Goal: Task Accomplishment & Management: Manage account settings

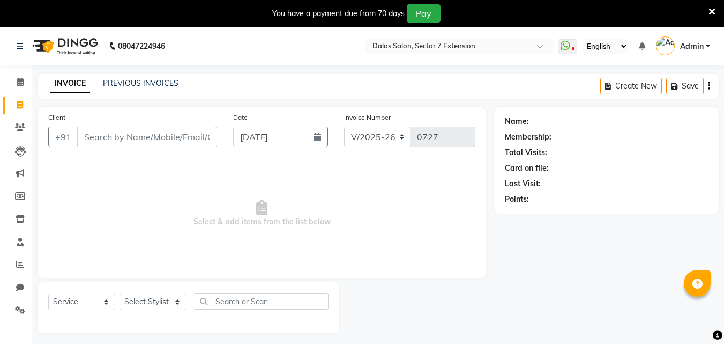
select select "8495"
select select "service"
click at [17, 267] on icon at bounding box center [20, 264] width 8 height 8
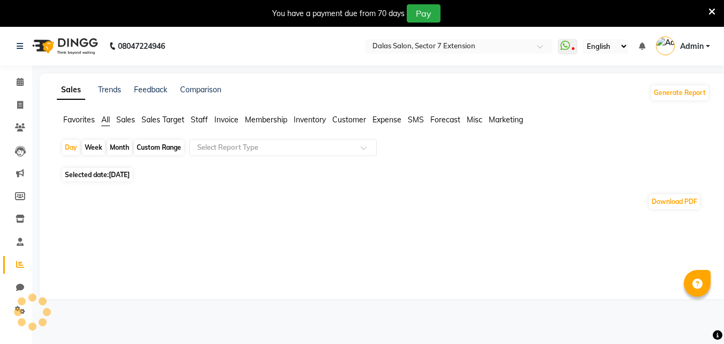
click at [114, 146] on div "Month" at bounding box center [119, 147] width 25 height 15
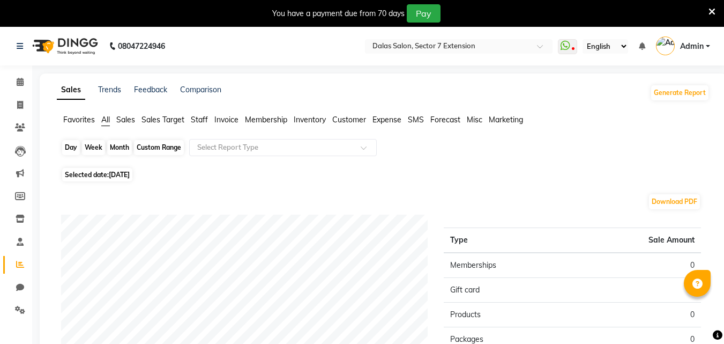
click at [121, 152] on div "Month" at bounding box center [119, 147] width 25 height 15
select select "9"
select select "2025"
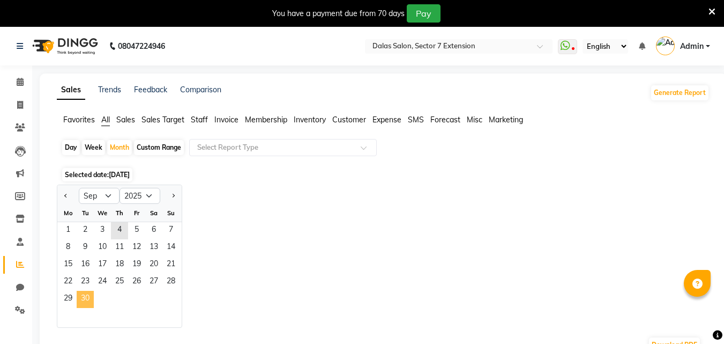
click at [82, 300] on span "30" at bounding box center [85, 298] width 17 height 17
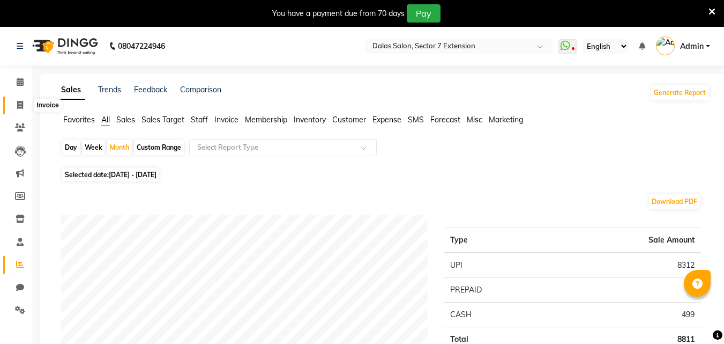
click at [18, 105] on icon at bounding box center [20, 105] width 6 height 8
select select "service"
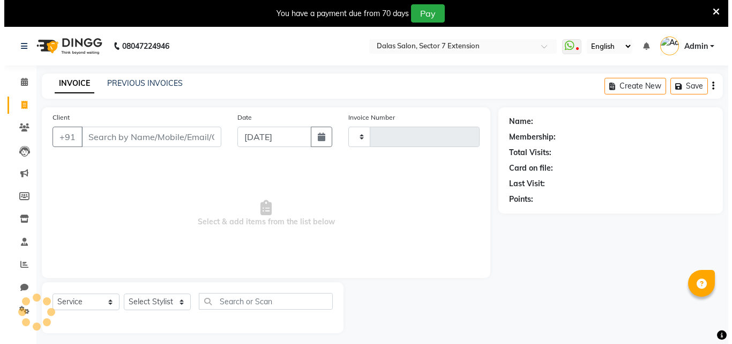
scroll to position [27, 0]
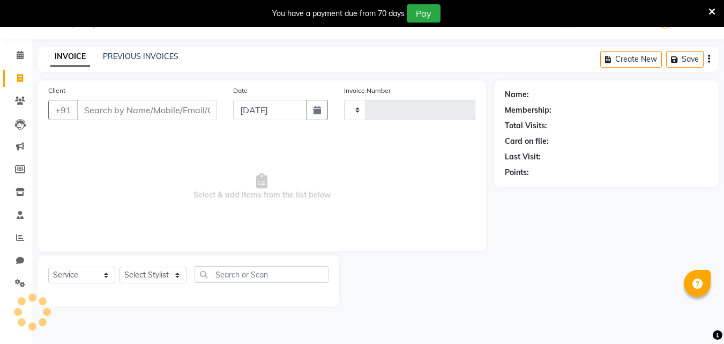
click at [89, 106] on input "Client" at bounding box center [147, 110] width 140 height 20
select select "8495"
type input "0727"
click at [20, 219] on span at bounding box center [20, 215] width 19 height 12
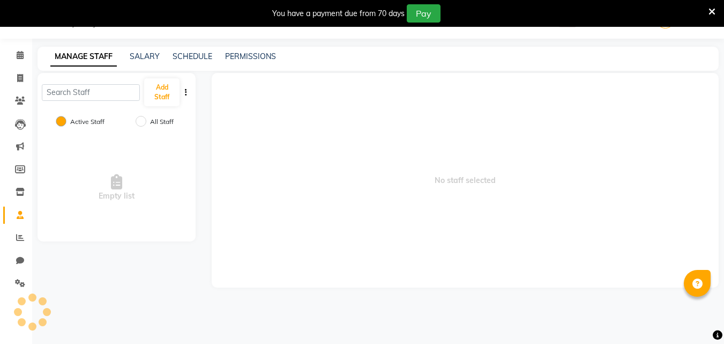
click at [160, 123] on label "All Staff" at bounding box center [162, 122] width 24 height 10
click at [146, 123] on input "All Staff" at bounding box center [141, 121] width 11 height 11
radio input "true"
radio input "false"
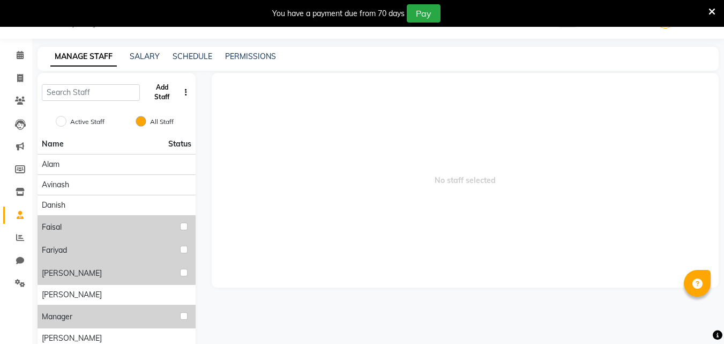
click at [165, 98] on button "Add Staff" at bounding box center [161, 92] width 35 height 28
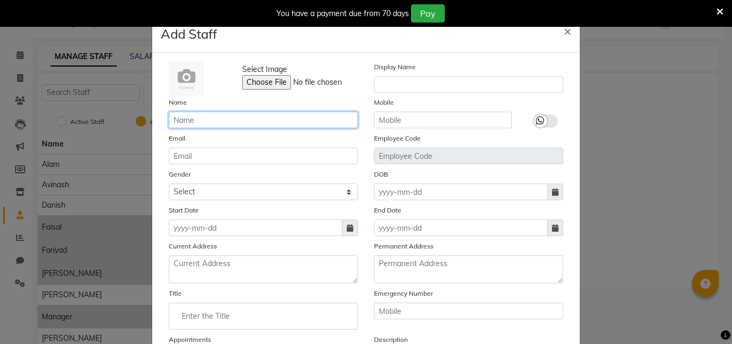
click at [211, 120] on input "text" at bounding box center [263, 119] width 189 height 17
type input "Imran"
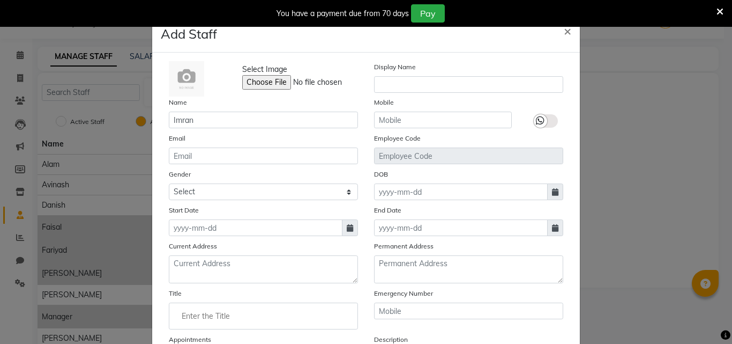
click at [297, 147] on div "Email" at bounding box center [263, 148] width 205 height 32
click at [397, 122] on input "text" at bounding box center [443, 119] width 138 height 17
click at [397, 121] on input "text" at bounding box center [443, 119] width 138 height 17
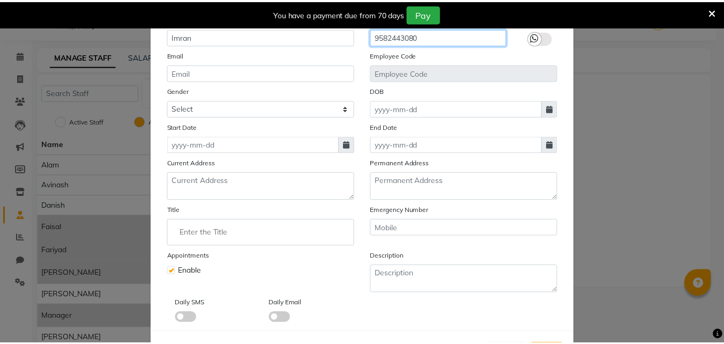
scroll to position [129, 0]
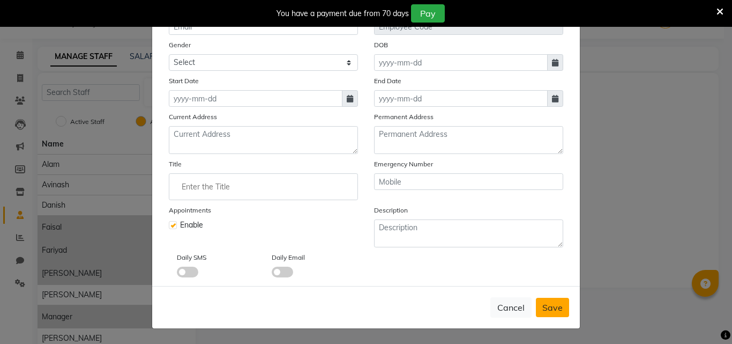
type input "9582443080"
click at [552, 309] on span "Save" at bounding box center [552, 307] width 20 height 11
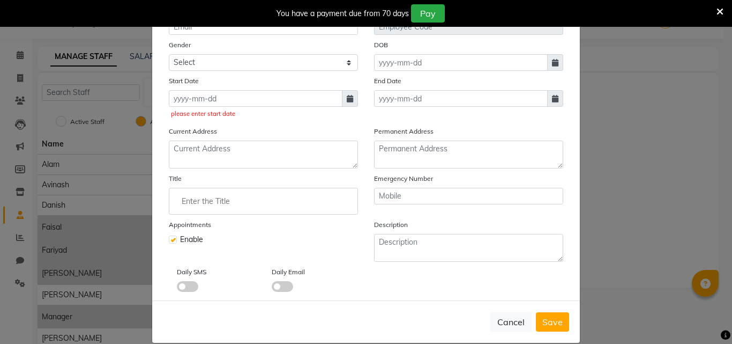
click at [347, 99] on icon at bounding box center [350, 99] width 6 height 8
select select "9"
select select "2025"
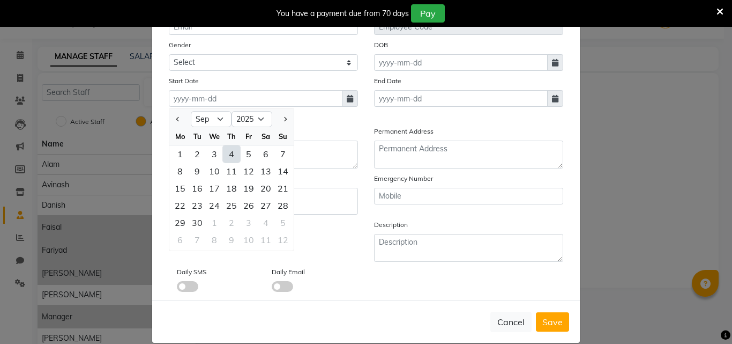
click at [223, 151] on div "4" at bounding box center [231, 153] width 17 height 17
type input "[DATE]"
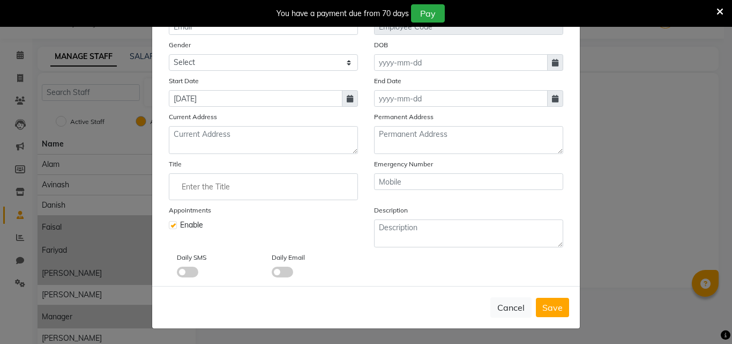
click at [549, 306] on span "Save" at bounding box center [552, 307] width 20 height 11
checkbox input "false"
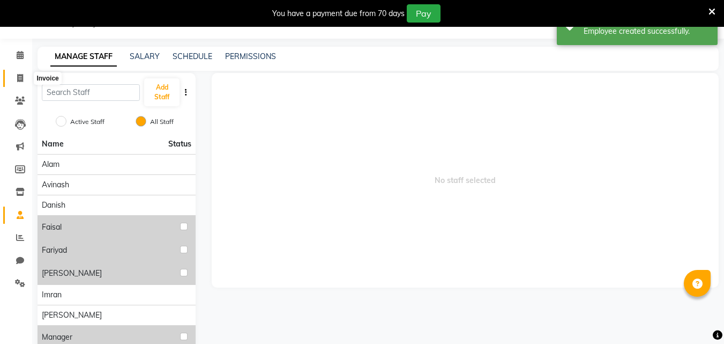
click at [26, 79] on span at bounding box center [20, 78] width 19 height 12
select select "service"
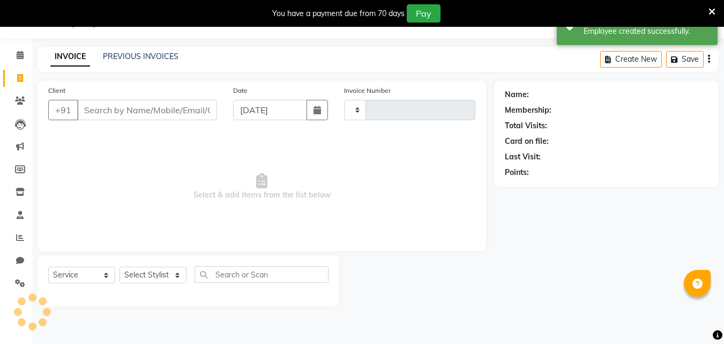
type input "0727"
select select "8495"
click at [115, 104] on input "Client" at bounding box center [147, 110] width 140 height 20
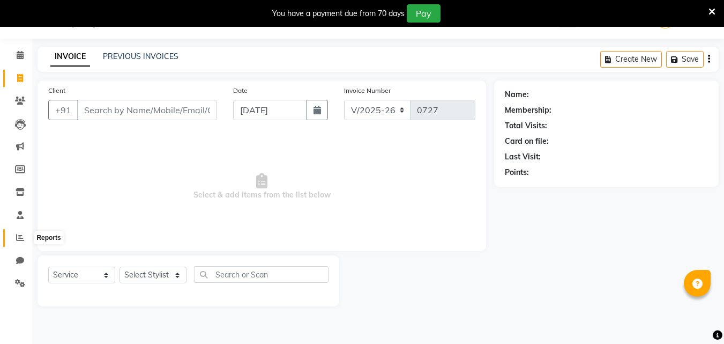
click at [18, 237] on icon at bounding box center [20, 237] width 8 height 8
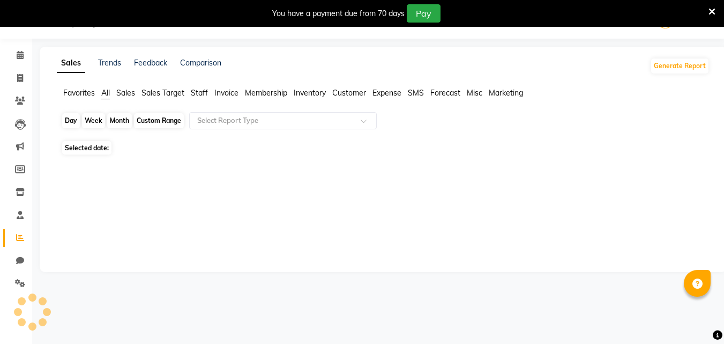
click at [64, 117] on div "Day" at bounding box center [71, 120] width 18 height 15
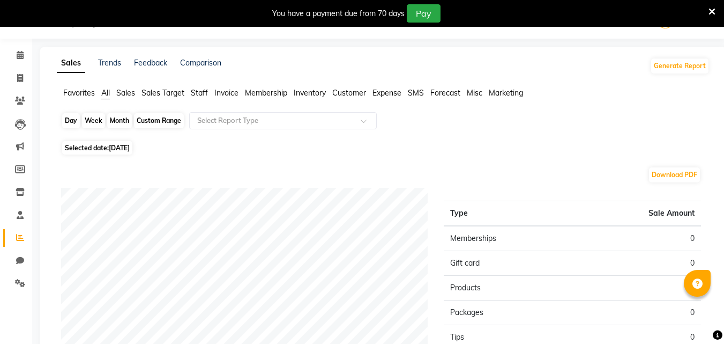
click at [68, 124] on div "Day" at bounding box center [71, 120] width 18 height 15
select select "9"
select select "2025"
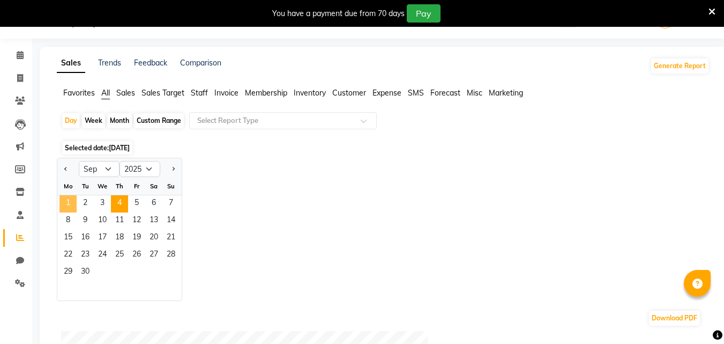
click at [64, 203] on span "1" at bounding box center [67, 203] width 17 height 17
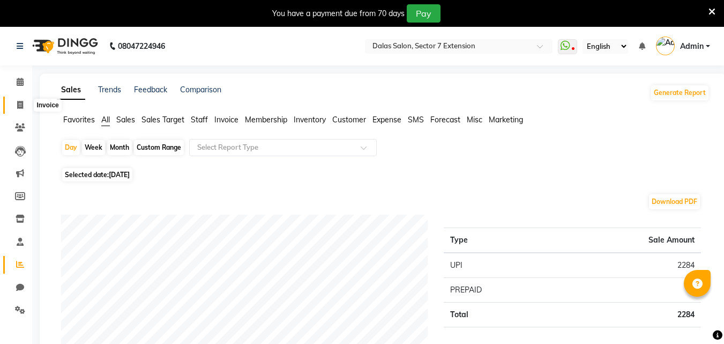
click at [28, 108] on span at bounding box center [20, 105] width 19 height 12
select select "service"
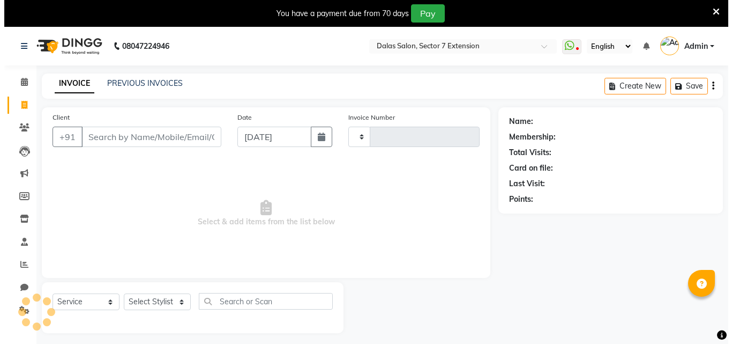
scroll to position [27, 0]
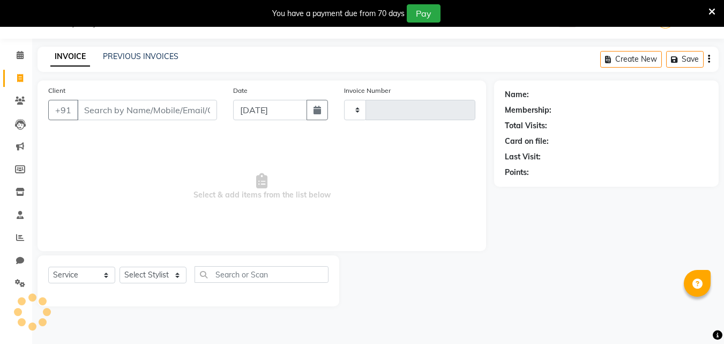
click at [129, 111] on input "Client" at bounding box center [147, 110] width 140 height 20
type input "0727"
select select "8495"
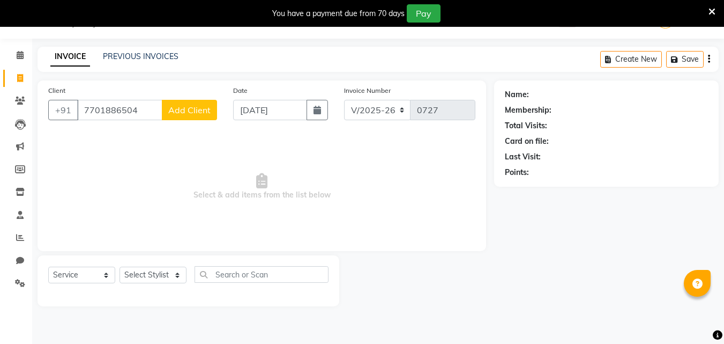
type input "7701886504"
click at [196, 111] on span "Add Client" at bounding box center [189, 110] width 42 height 11
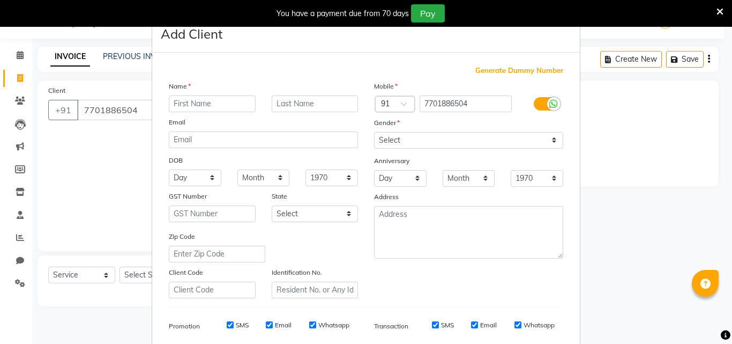
click at [206, 102] on input "text" at bounding box center [212, 103] width 87 height 17
type input "Aman"
click at [396, 142] on select "Select [DEMOGRAPHIC_DATA] [DEMOGRAPHIC_DATA] Other Prefer Not To Say" at bounding box center [468, 140] width 189 height 17
select select "[DEMOGRAPHIC_DATA]"
click at [374, 132] on select "Select [DEMOGRAPHIC_DATA] [DEMOGRAPHIC_DATA] Other Prefer Not To Say" at bounding box center [468, 140] width 189 height 17
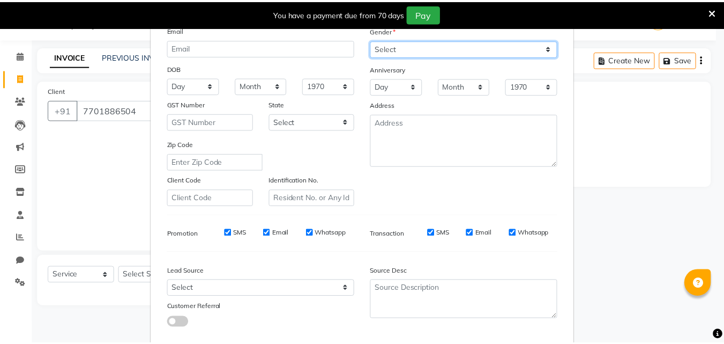
scroll to position [151, 0]
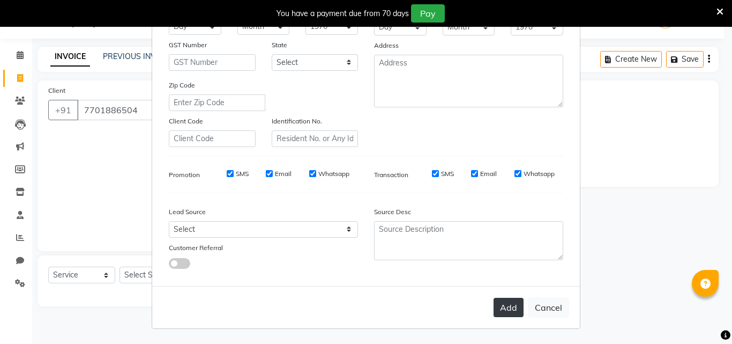
click at [502, 300] on button "Add" at bounding box center [509, 306] width 30 height 19
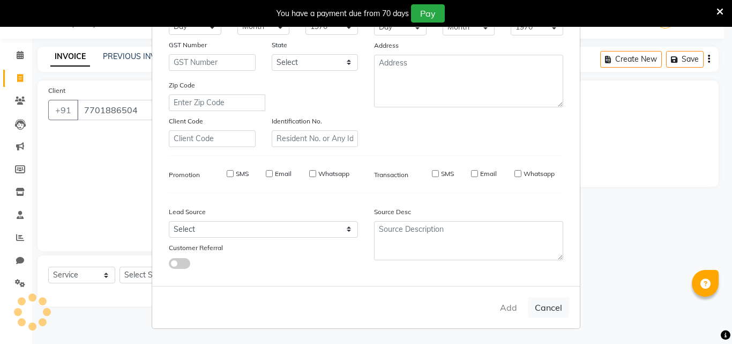
select select
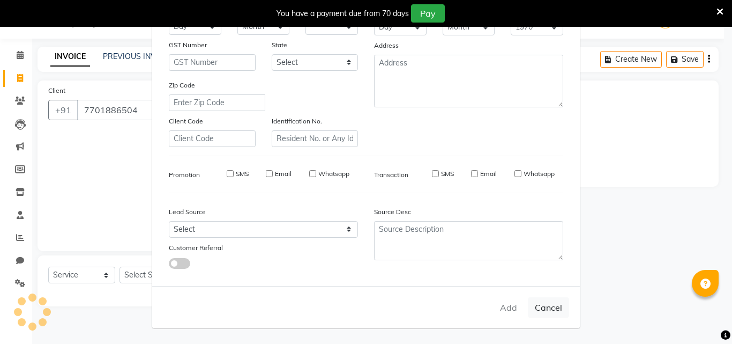
select select
checkbox input "false"
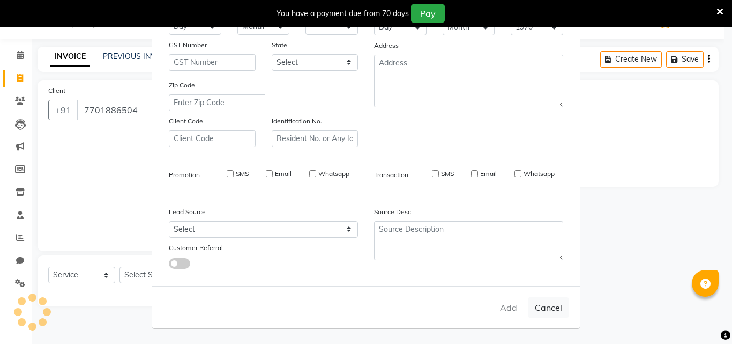
checkbox input "false"
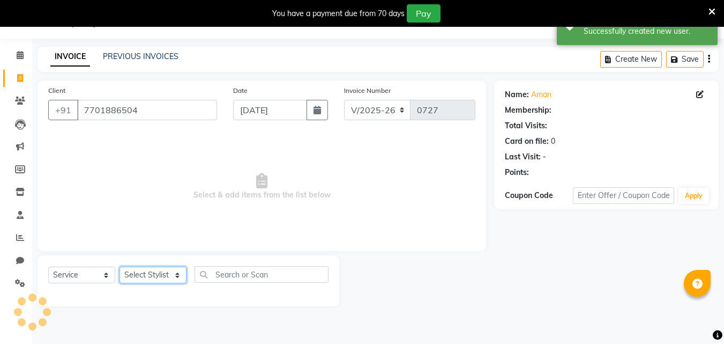
click at [155, 271] on select "Select Stylist [PERSON_NAME] Danish [PERSON_NAME] [PERSON_NAME] [PERSON_NAME] S…" at bounding box center [153, 274] width 67 height 17
select select "90794"
click at [120, 266] on select "Select Stylist [PERSON_NAME] Danish [PERSON_NAME] [PERSON_NAME] [PERSON_NAME] S…" at bounding box center [153, 274] width 67 height 17
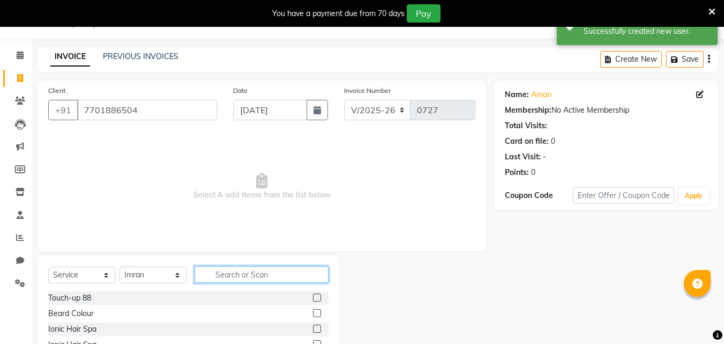
click at [226, 270] on input "text" at bounding box center [262, 274] width 134 height 17
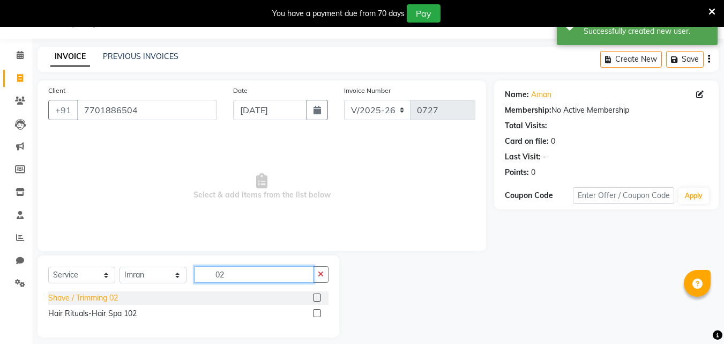
type input "02"
click at [110, 299] on div "Shave / Trimming 02" at bounding box center [83, 297] width 70 height 11
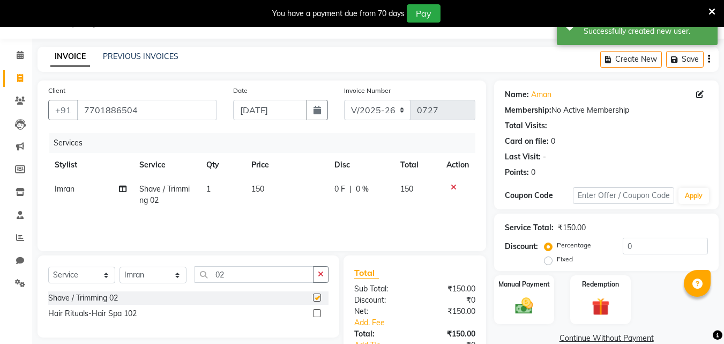
checkbox input "false"
click at [285, 190] on td "150" at bounding box center [286, 194] width 83 height 35
select select "90794"
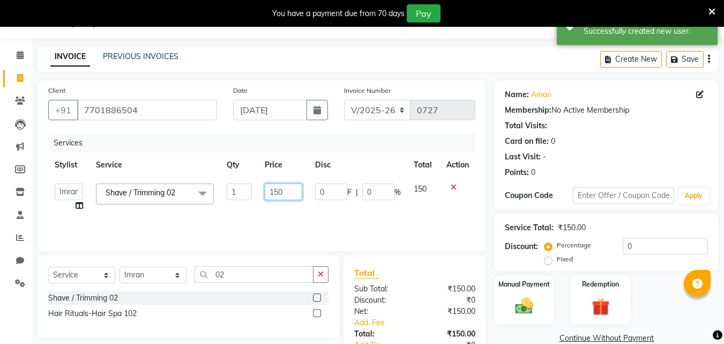
click at [287, 188] on input "150" at bounding box center [283, 191] width 37 height 17
type input "1"
type input "100"
click at [282, 203] on td "100" at bounding box center [283, 197] width 50 height 41
select select "90794"
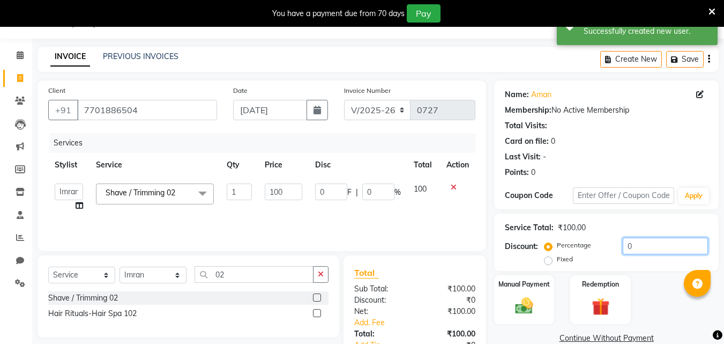
click at [623, 248] on input "0" at bounding box center [665, 245] width 85 height 17
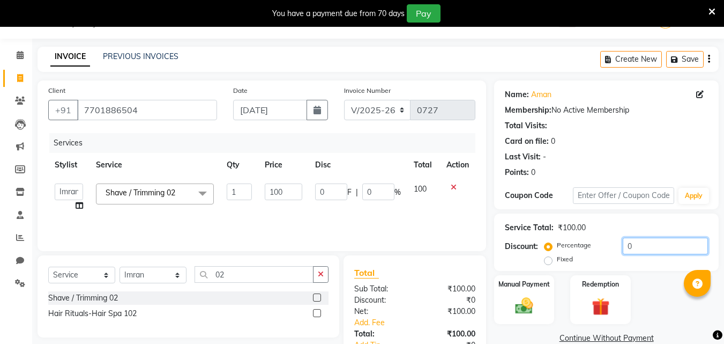
type input "40"
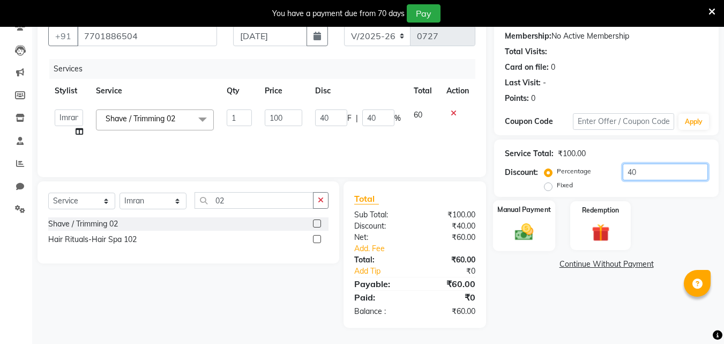
type input "40"
click at [533, 226] on img at bounding box center [524, 231] width 30 height 21
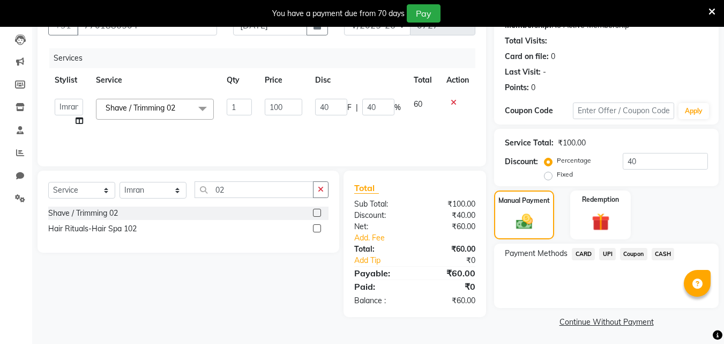
scroll to position [114, 0]
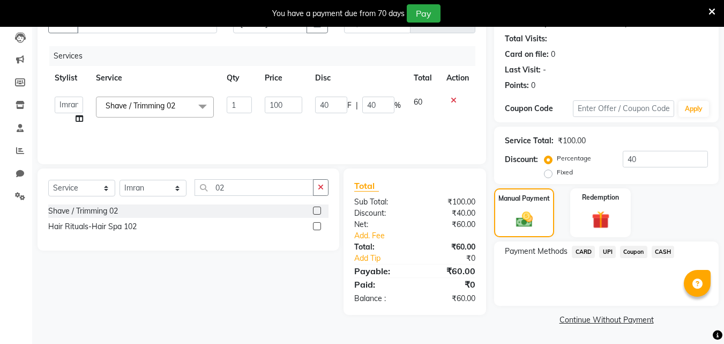
click at [605, 254] on span "UPI" at bounding box center [607, 251] width 17 height 12
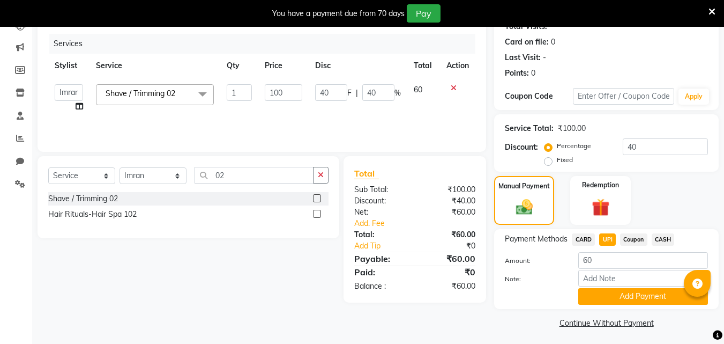
scroll to position [129, 0]
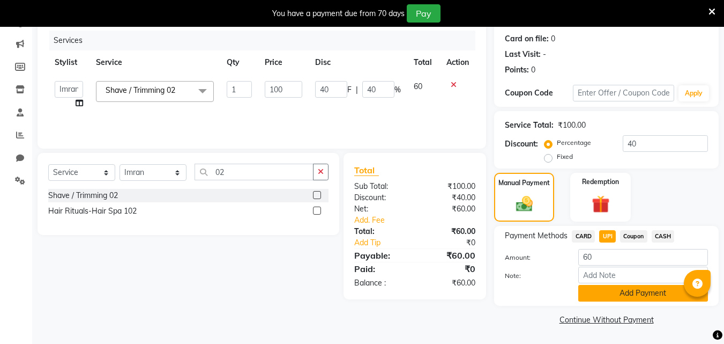
click at [612, 288] on button "Add Payment" at bounding box center [643, 293] width 130 height 17
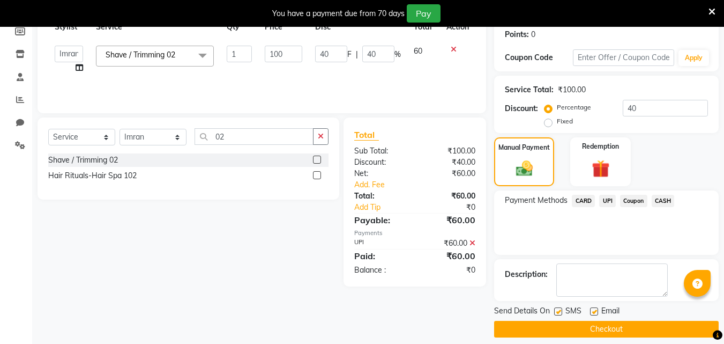
scroll to position [174, 0]
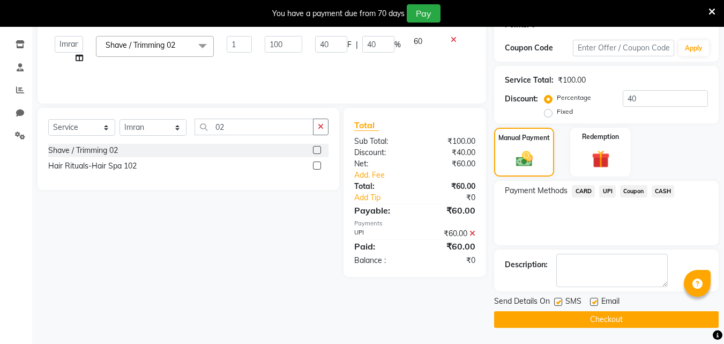
click at [599, 316] on button "Checkout" at bounding box center [606, 319] width 225 height 17
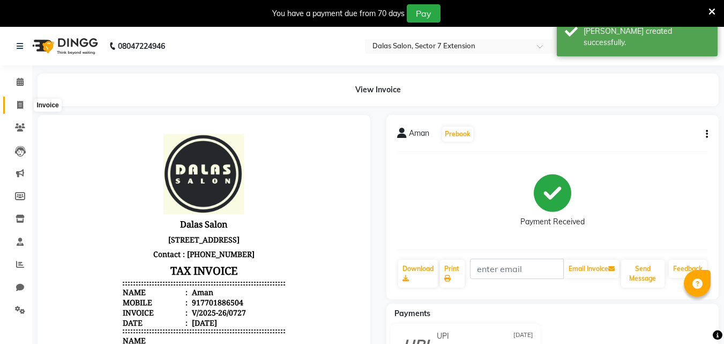
click at [21, 107] on icon at bounding box center [20, 105] width 6 height 8
select select "service"
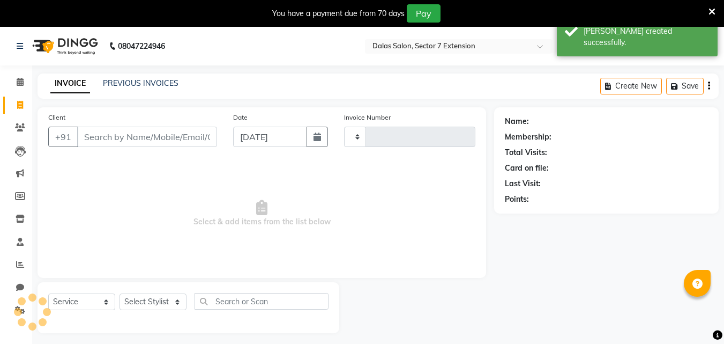
scroll to position [27, 0]
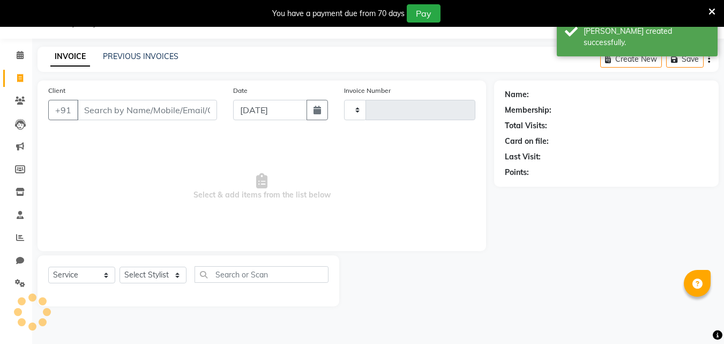
click at [119, 110] on input "Client" at bounding box center [147, 110] width 140 height 20
type input "0728"
select select "8495"
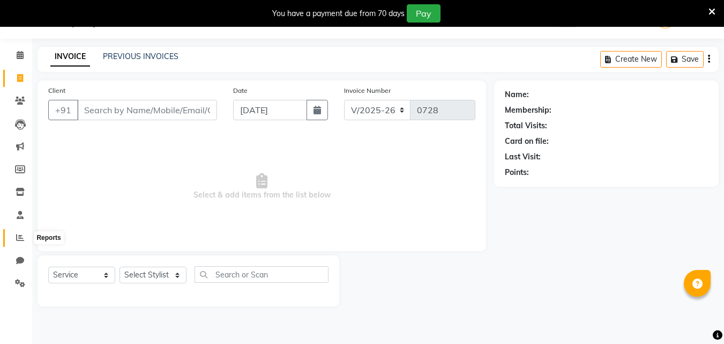
click at [20, 237] on icon at bounding box center [20, 237] width 8 height 8
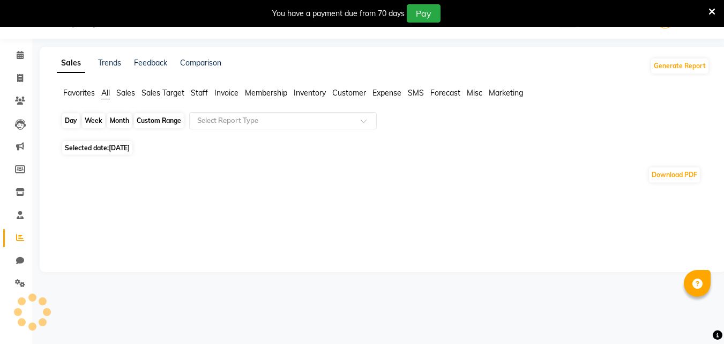
click at [77, 122] on div "Day" at bounding box center [71, 120] width 18 height 15
select select "9"
select select "2025"
click at [71, 121] on div "Day" at bounding box center [71, 120] width 18 height 15
select select "9"
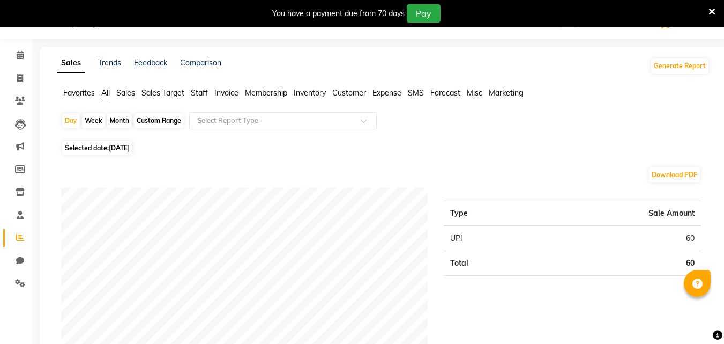
select select "2025"
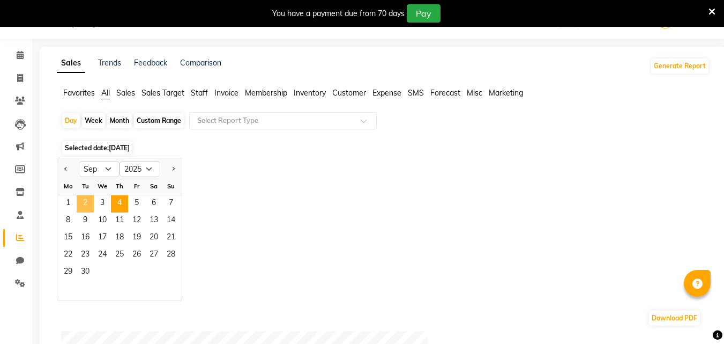
click at [92, 212] on span "2" at bounding box center [85, 203] width 17 height 17
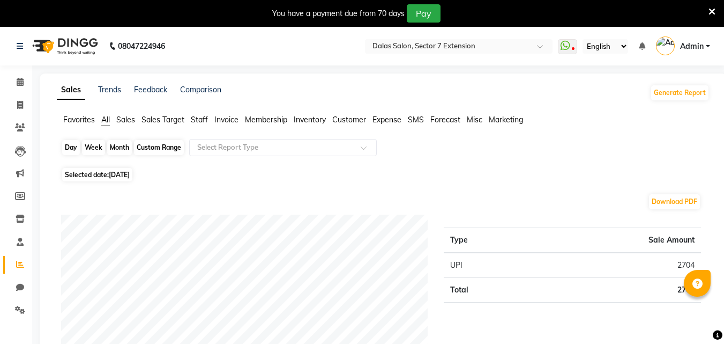
click at [77, 148] on div "Day" at bounding box center [71, 147] width 18 height 15
select select "9"
select select "2025"
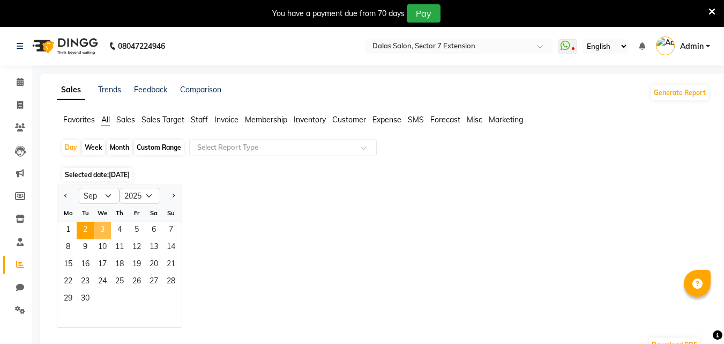
click at [102, 228] on span "3" at bounding box center [102, 230] width 17 height 17
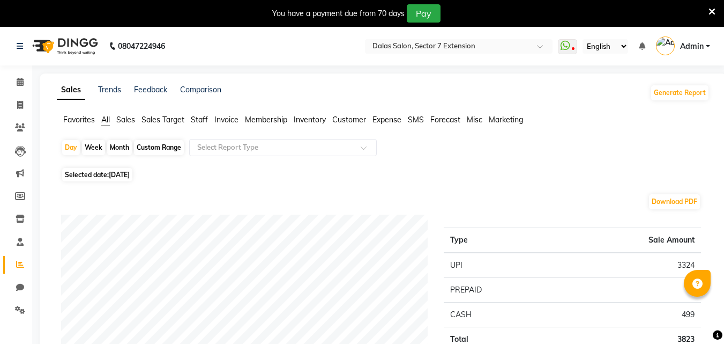
click at [19, 105] on icon at bounding box center [20, 105] width 6 height 8
select select "service"
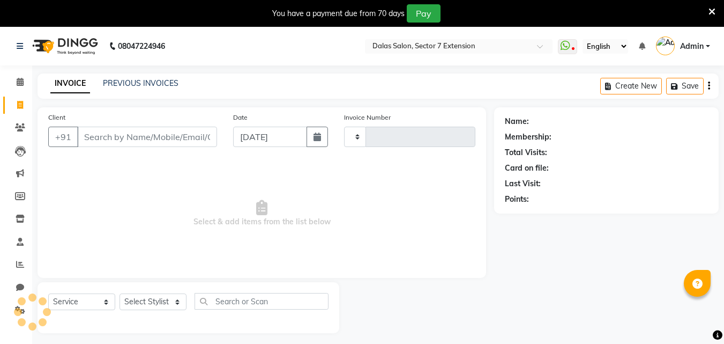
scroll to position [27, 0]
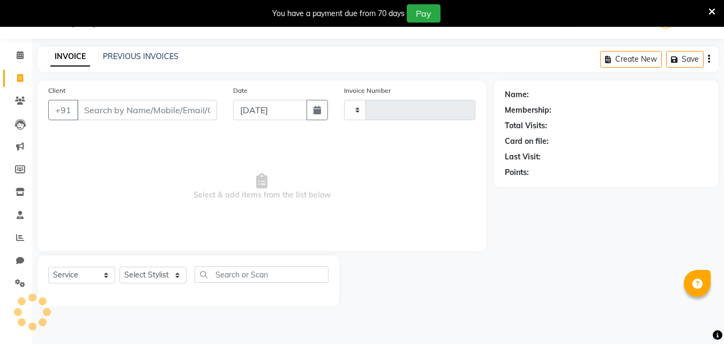
click at [101, 108] on input "Client" at bounding box center [147, 110] width 140 height 20
type input "0728"
select select "8495"
click at [93, 93] on div "Client +91" at bounding box center [132, 107] width 185 height 44
click at [182, 155] on span "Select & add items from the list below" at bounding box center [261, 186] width 427 height 107
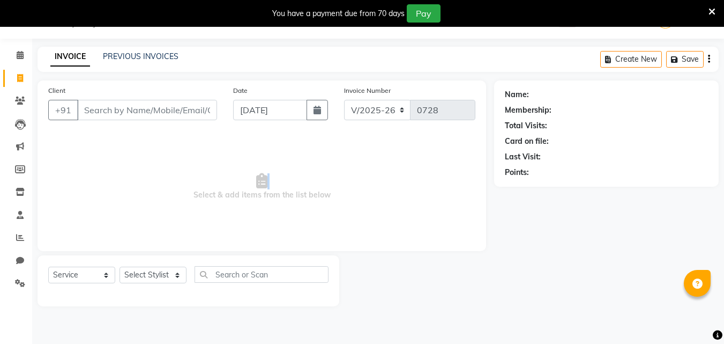
drag, startPoint x: 178, startPoint y: 194, endPoint x: 355, endPoint y: 182, distance: 177.8
click at [354, 182] on span "Select & add items from the list below" at bounding box center [261, 186] width 427 height 107
drag, startPoint x: 355, startPoint y: 177, endPoint x: 355, endPoint y: 169, distance: 7.5
click at [355, 176] on span "Select & add items from the list below" at bounding box center [261, 186] width 427 height 107
click at [339, 217] on span "Select & add items from the list below" at bounding box center [261, 186] width 427 height 107
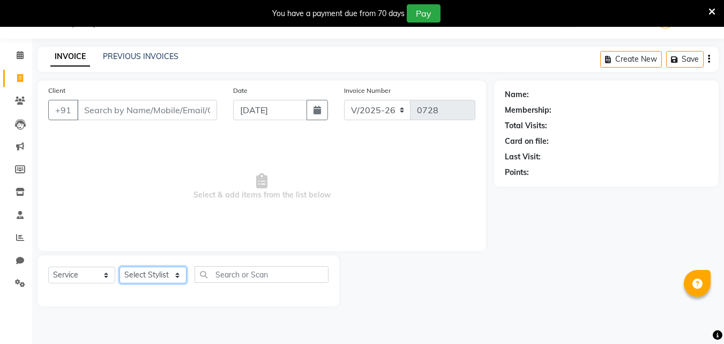
click at [184, 275] on select "Select Stylist [PERSON_NAME] Danish [PERSON_NAME] [PERSON_NAME] [PERSON_NAME] S…" at bounding box center [153, 274] width 67 height 17
click at [179, 276] on select "Select Stylist [PERSON_NAME] Danish [PERSON_NAME] [PERSON_NAME] [PERSON_NAME] S…" at bounding box center [153, 274] width 67 height 17
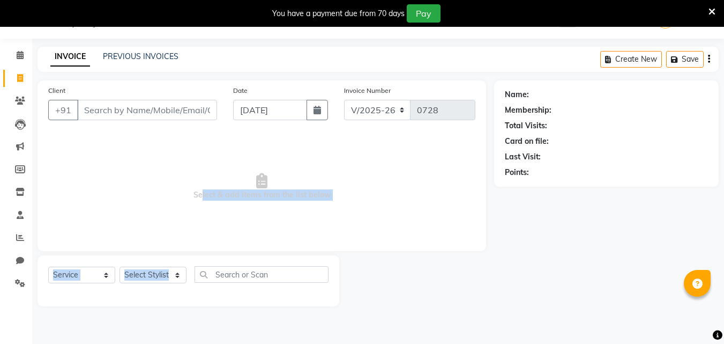
drag, startPoint x: 223, startPoint y: 242, endPoint x: 237, endPoint y: 254, distance: 18.3
click at [236, 254] on div "Client +91 Date [DATE] Invoice Number V/2025 V/[PHONE_NUMBER] Select & add item…" at bounding box center [261, 193] width 465 height 226
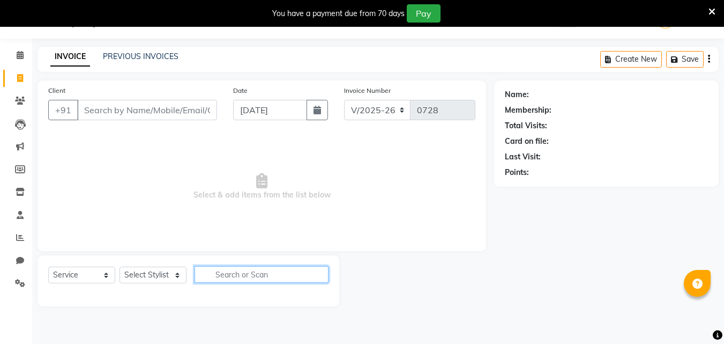
click at [243, 274] on input "text" at bounding box center [262, 274] width 134 height 17
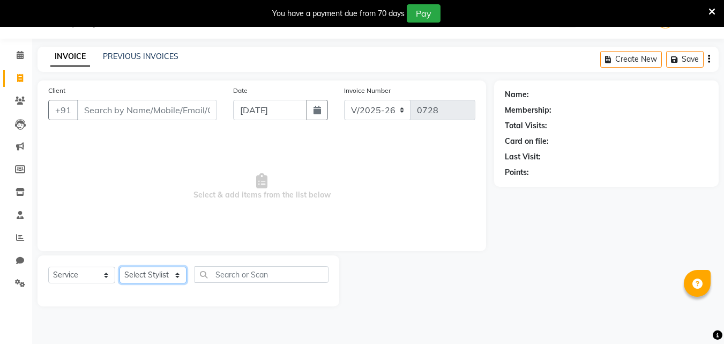
click at [162, 273] on select "Select Stylist [PERSON_NAME] Danish [PERSON_NAME] [PERSON_NAME] [PERSON_NAME] S…" at bounding box center [153, 274] width 67 height 17
select select "83938"
click at [120, 266] on select "Select Stylist [PERSON_NAME] Danish [PERSON_NAME] [PERSON_NAME] [PERSON_NAME] S…" at bounding box center [153, 274] width 67 height 17
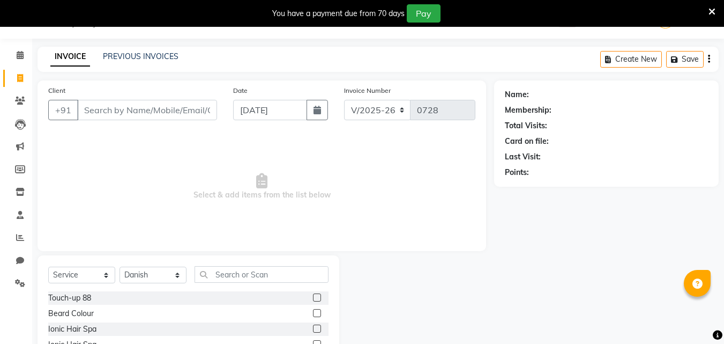
click at [233, 263] on div "Select Service Product Membership Package Voucher Prepaid Gift Card Select Styl…" at bounding box center [189, 334] width 302 height 158
click at [238, 272] on input "text" at bounding box center [262, 274] width 134 height 17
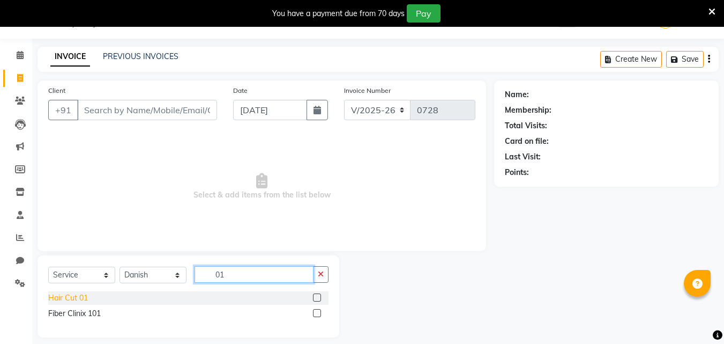
type input "01"
click at [81, 298] on div "Hair Cut 01" at bounding box center [68, 297] width 40 height 11
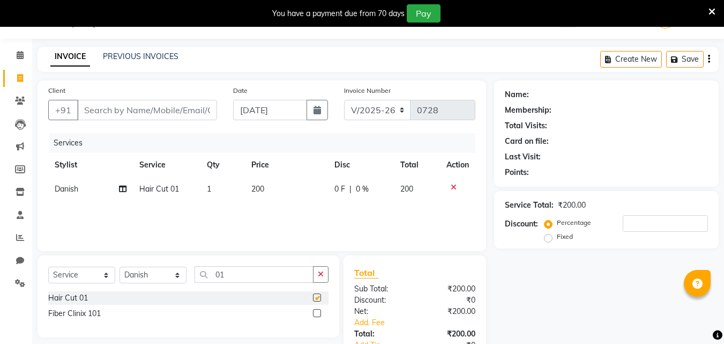
checkbox input "false"
click at [258, 274] on input "01" at bounding box center [254, 274] width 119 height 17
type input "02"
click at [120, 292] on div "Shave / Trimming 02" at bounding box center [188, 297] width 280 height 13
click at [32, 297] on div "Select Service Product Membership Package Voucher Prepaid Gift Card Select Styl…" at bounding box center [184, 328] width 310 height 146
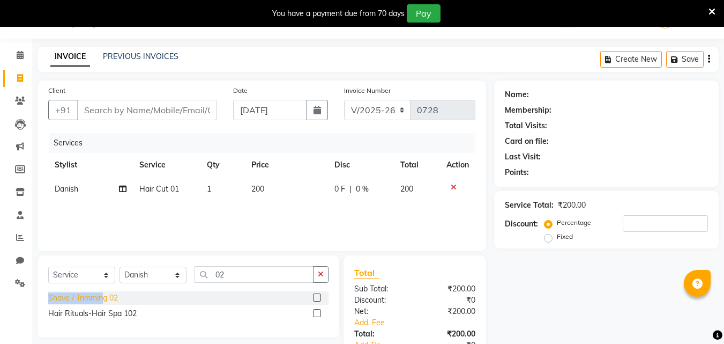
click at [98, 294] on div "Shave / Trimming 02" at bounding box center [83, 297] width 70 height 11
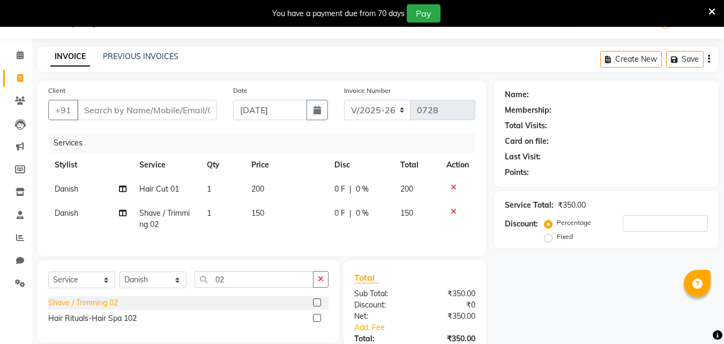
click at [102, 308] on div "Shave / Trimming 02" at bounding box center [83, 302] width 70 height 11
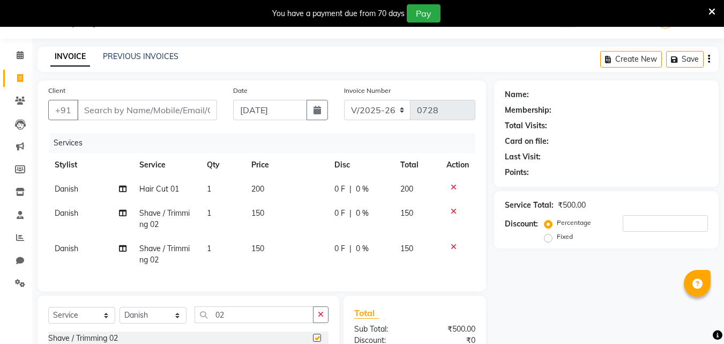
checkbox input "false"
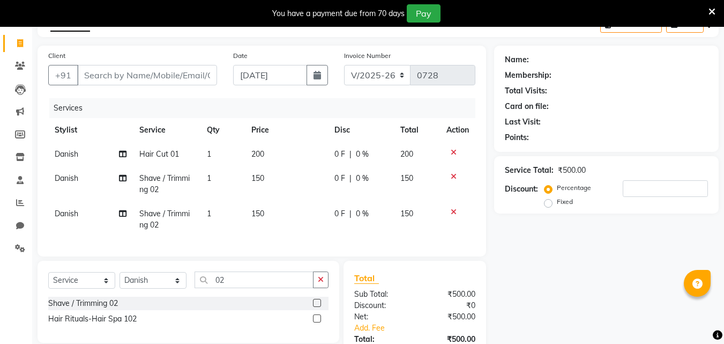
scroll to position [80, 0]
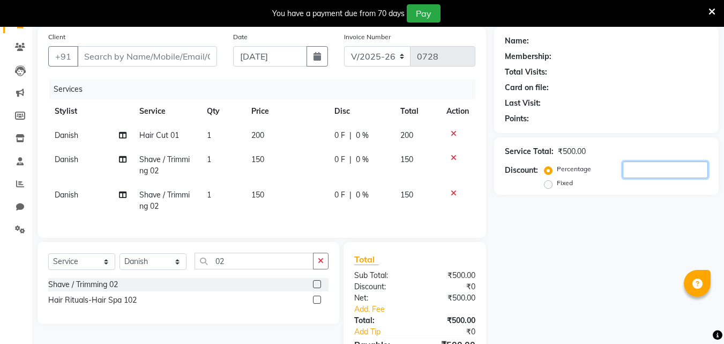
click at [628, 168] on input "number" at bounding box center [665, 169] width 85 height 17
type input "40"
click at [272, 192] on td "150" at bounding box center [285, 200] width 83 height 35
select select "83938"
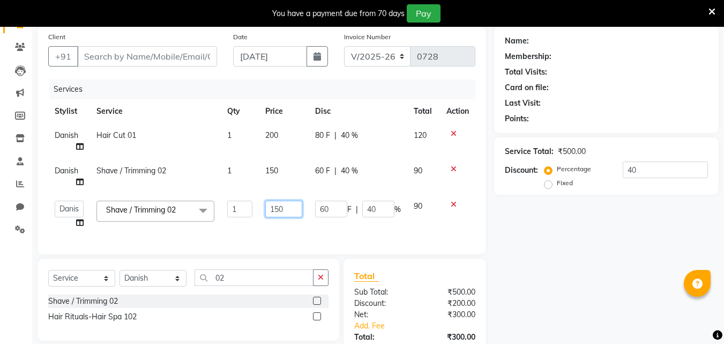
click at [279, 207] on input "150" at bounding box center [283, 208] width 37 height 17
type input "100"
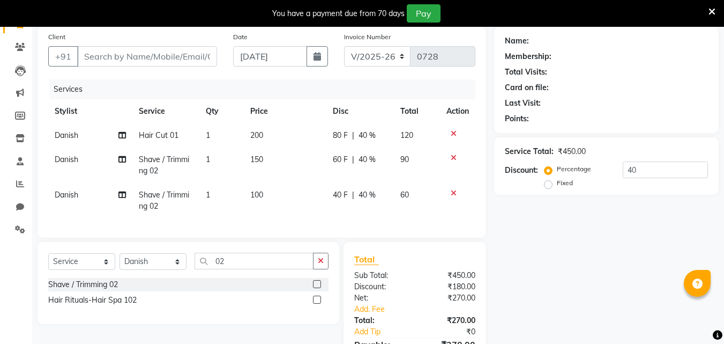
click at [275, 167] on td "150" at bounding box center [285, 164] width 83 height 35
select select "83938"
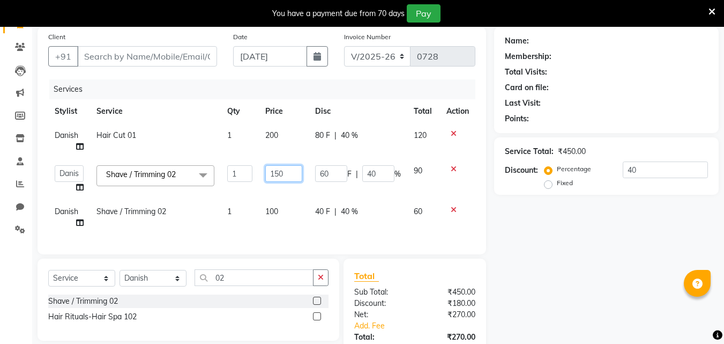
click at [278, 170] on input "150" at bounding box center [283, 173] width 37 height 17
type input "100"
click at [274, 130] on td "200" at bounding box center [284, 140] width 50 height 35
select select "83938"
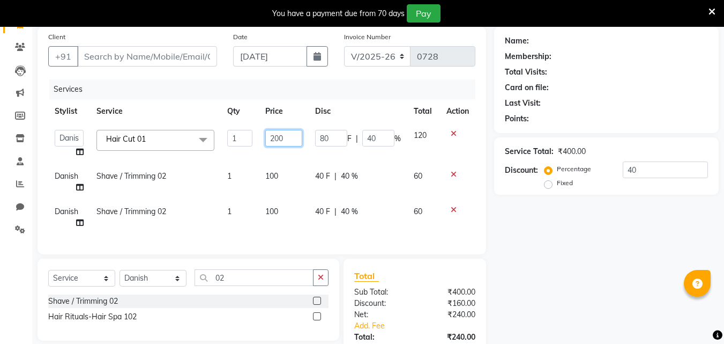
click at [279, 137] on input "200" at bounding box center [283, 138] width 37 height 17
type input "150"
click at [533, 242] on div "Name: Membership: Total Visits: Card on file: Last Visit: Points: Service Total…" at bounding box center [610, 216] width 233 height 378
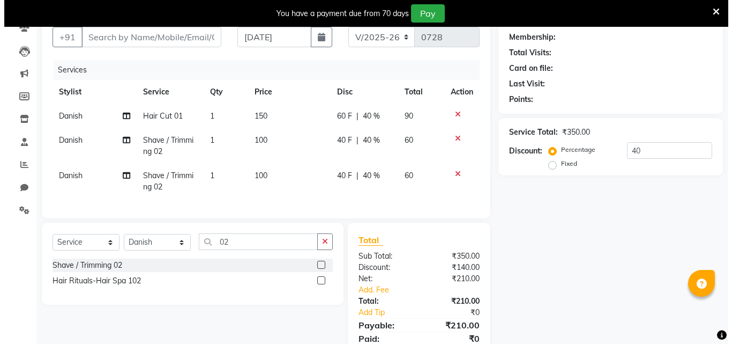
scroll to position [0, 0]
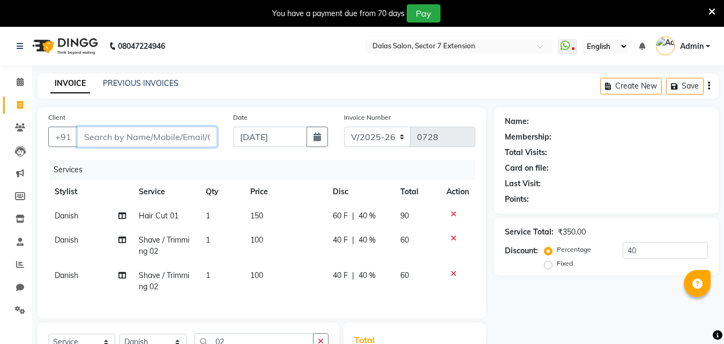
click at [120, 135] on input "Client" at bounding box center [147, 136] width 140 height 20
click at [181, 130] on input "Client" at bounding box center [147, 136] width 140 height 20
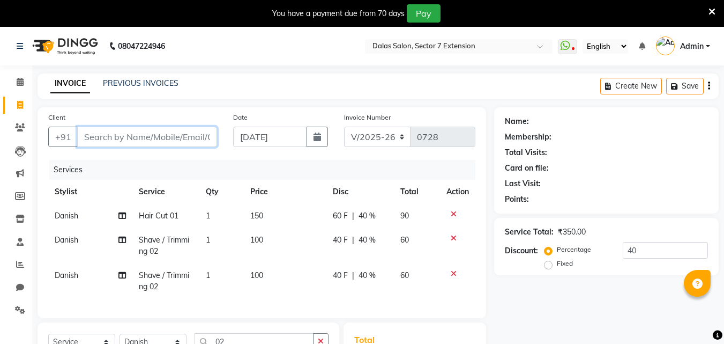
type input "8"
type input "0"
type input "8890737077"
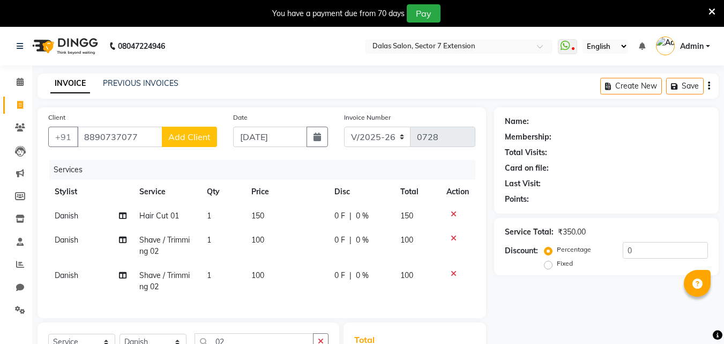
click at [178, 138] on span "Add Client" at bounding box center [189, 136] width 42 height 11
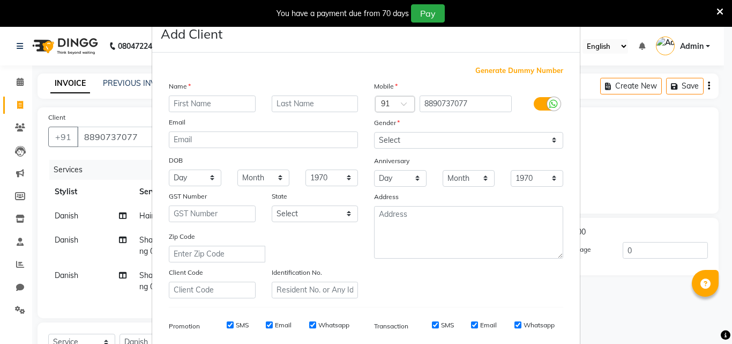
click at [188, 106] on input "text" at bounding box center [212, 103] width 87 height 17
type input "client"
click at [393, 142] on select "Select [DEMOGRAPHIC_DATA] [DEMOGRAPHIC_DATA] Other Prefer Not To Say" at bounding box center [468, 140] width 189 height 17
select select "[DEMOGRAPHIC_DATA]"
click at [374, 132] on select "Select [DEMOGRAPHIC_DATA] [DEMOGRAPHIC_DATA] Other Prefer Not To Say" at bounding box center [468, 140] width 189 height 17
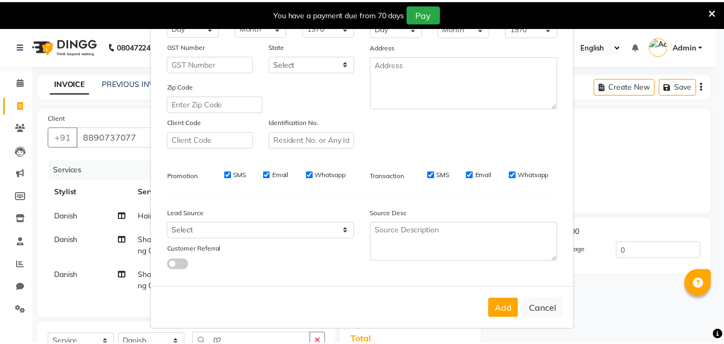
scroll to position [151, 0]
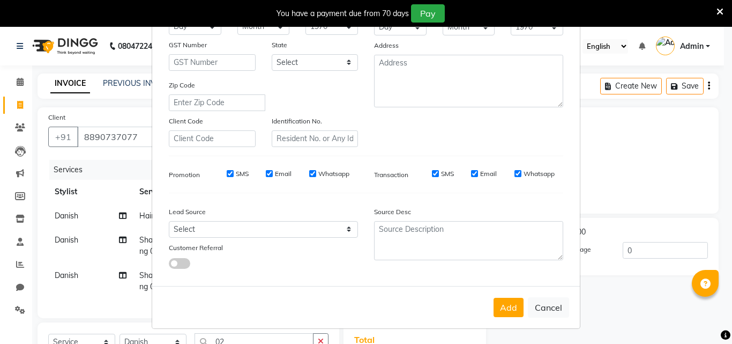
drag, startPoint x: 304, startPoint y: 172, endPoint x: 315, endPoint y: 177, distance: 11.8
click at [305, 172] on div "Generate Dummy Number Name client Email DOB Day 01 02 03 04 05 06 07 08 09 10 1…" at bounding box center [366, 95] width 411 height 363
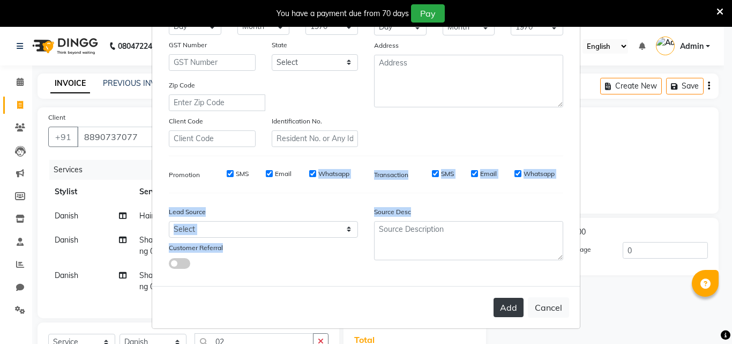
click at [510, 309] on button "Add" at bounding box center [509, 306] width 30 height 19
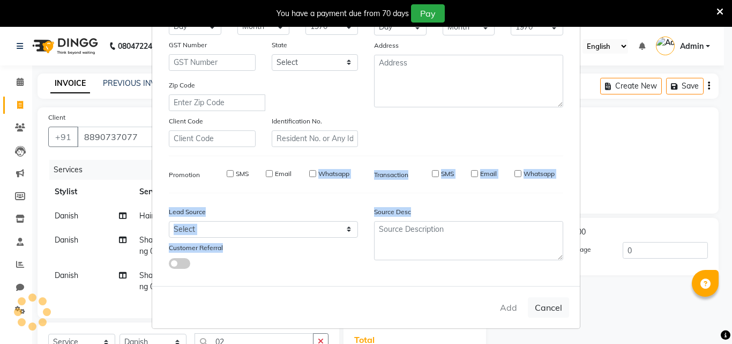
select select
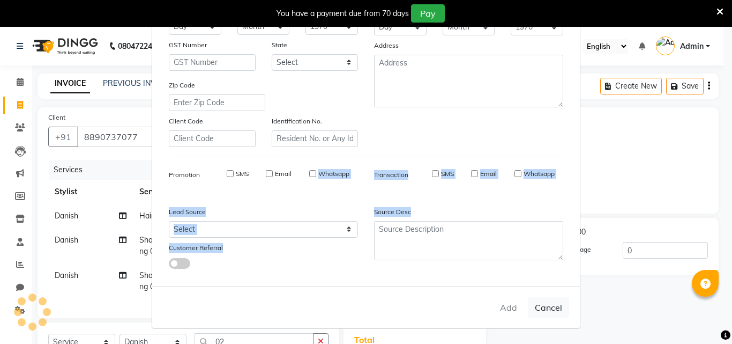
select select
checkbox input "false"
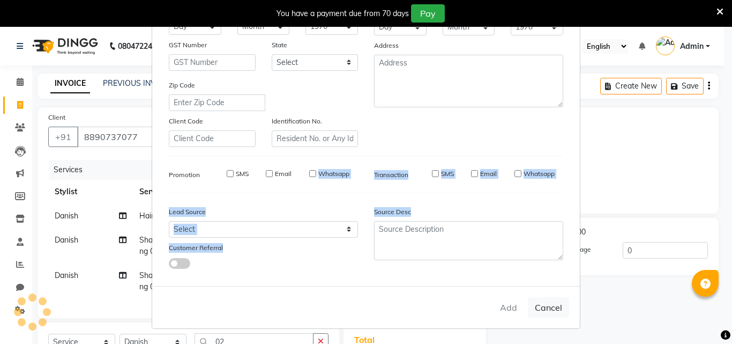
checkbox input "false"
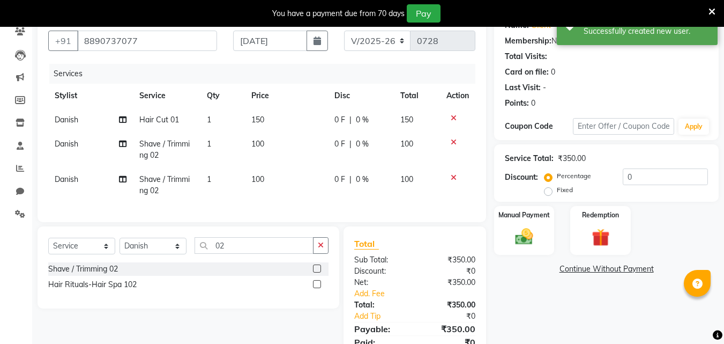
scroll to position [107, 0]
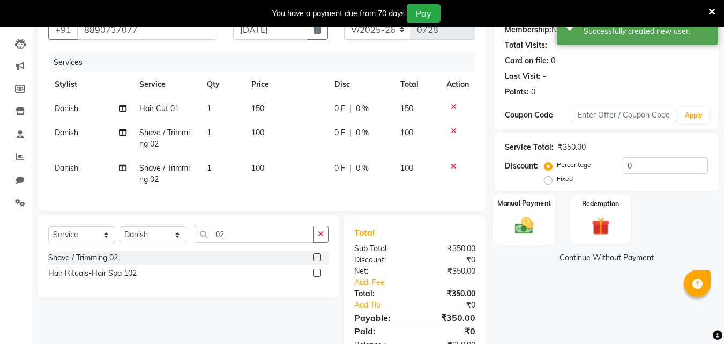
click at [537, 234] on img at bounding box center [524, 224] width 30 height 21
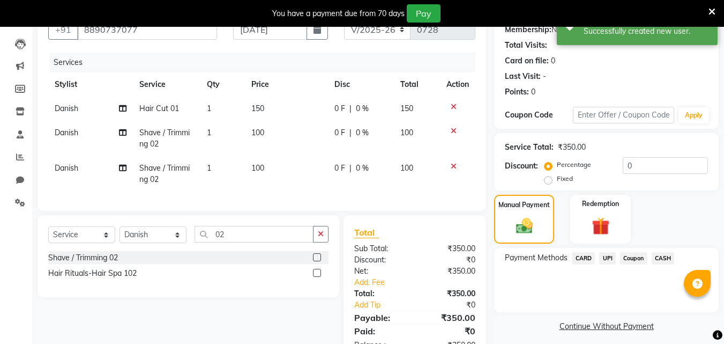
click at [664, 259] on span "CASH" at bounding box center [663, 258] width 23 height 12
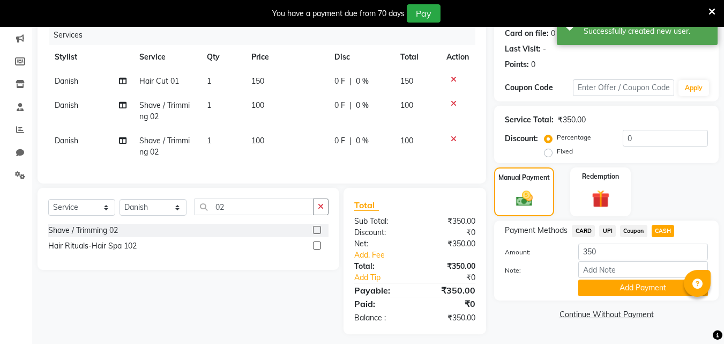
scroll to position [149, 0]
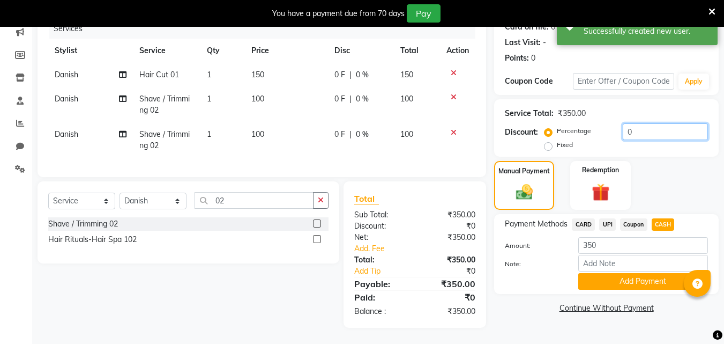
click at [623, 123] on input "0" at bounding box center [665, 131] width 85 height 17
type input "40"
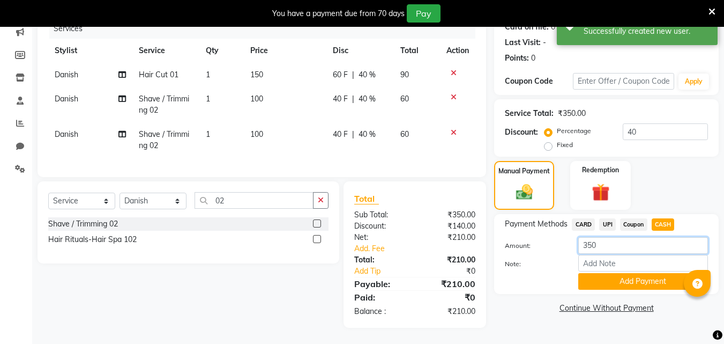
click at [630, 240] on input "350" at bounding box center [643, 245] width 130 height 17
type input "3"
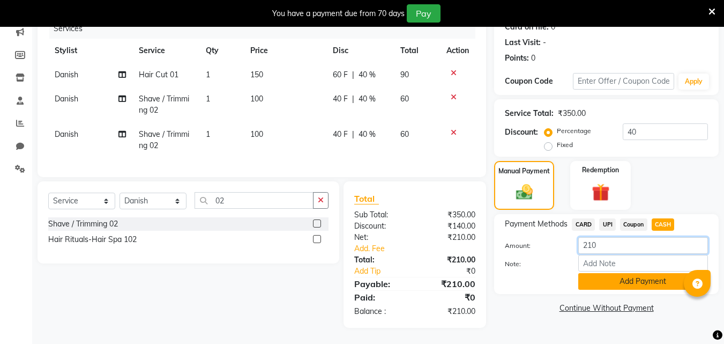
type input "210"
click at [630, 273] on button "Add Payment" at bounding box center [643, 281] width 130 height 17
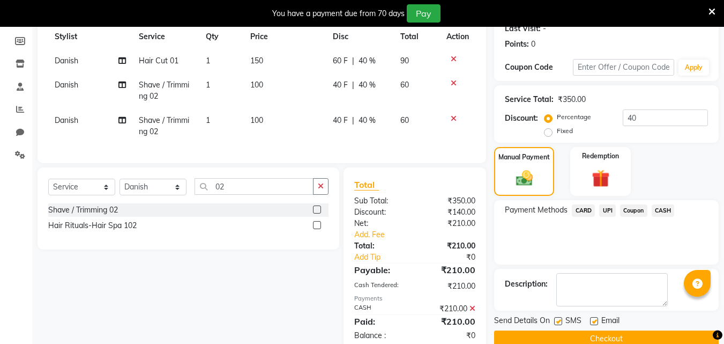
scroll to position [187, 0]
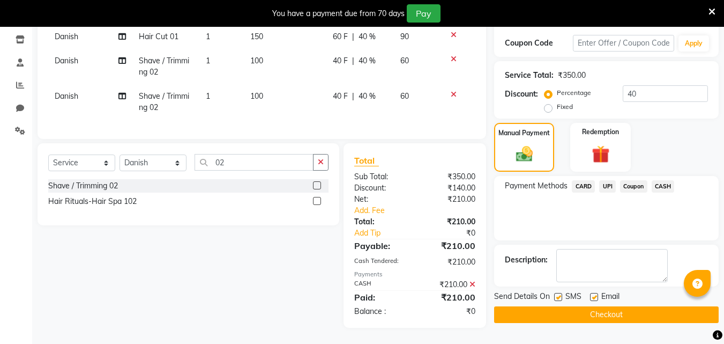
click at [473, 283] on icon at bounding box center [473, 284] width 6 height 8
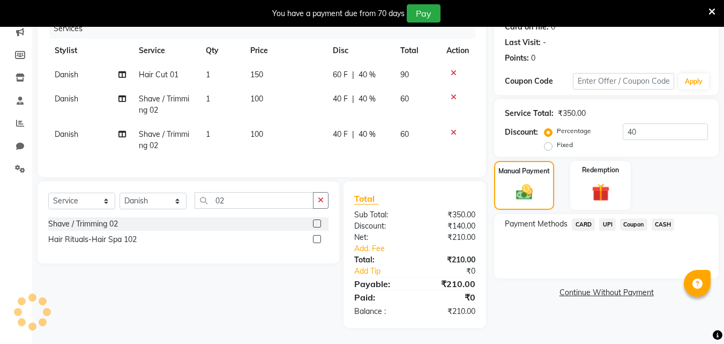
click at [658, 218] on span "CASH" at bounding box center [663, 224] width 23 height 12
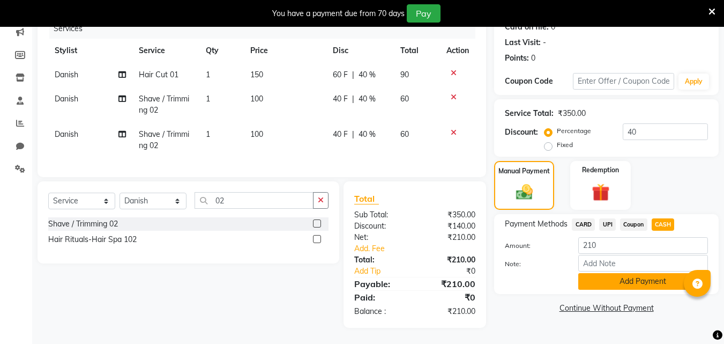
click at [637, 275] on button "Add Payment" at bounding box center [643, 281] width 130 height 17
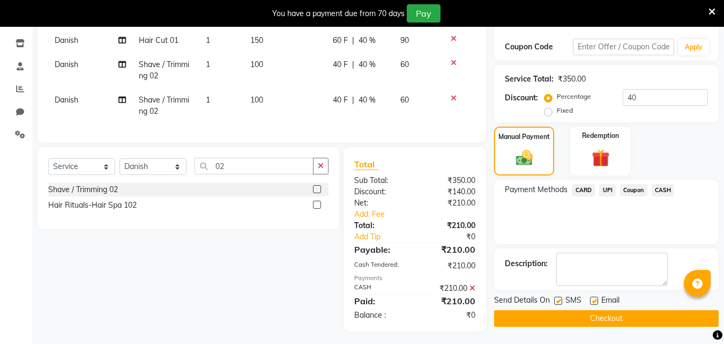
scroll to position [187, 0]
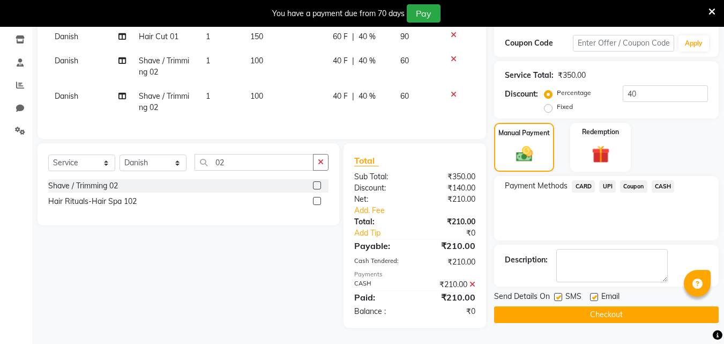
click at [634, 307] on button "Checkout" at bounding box center [606, 314] width 225 height 17
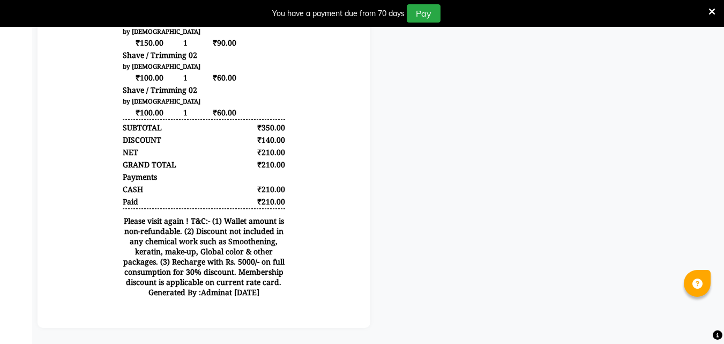
scroll to position [49, 0]
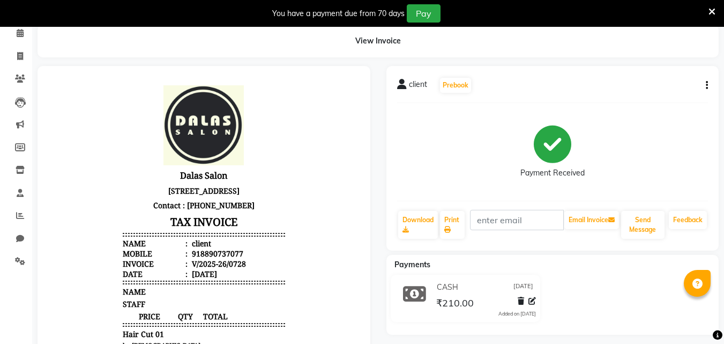
click at [713, 13] on icon at bounding box center [712, 12] width 7 height 10
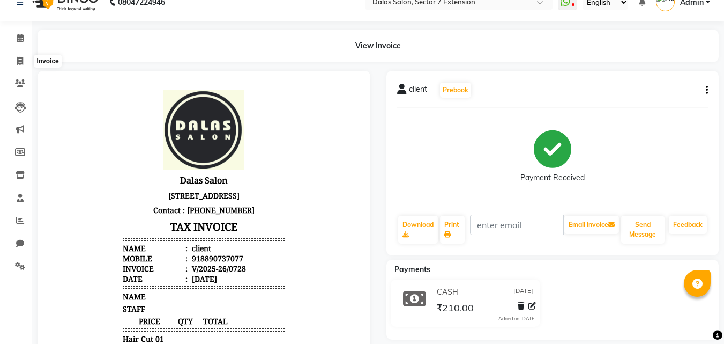
scroll to position [0, 0]
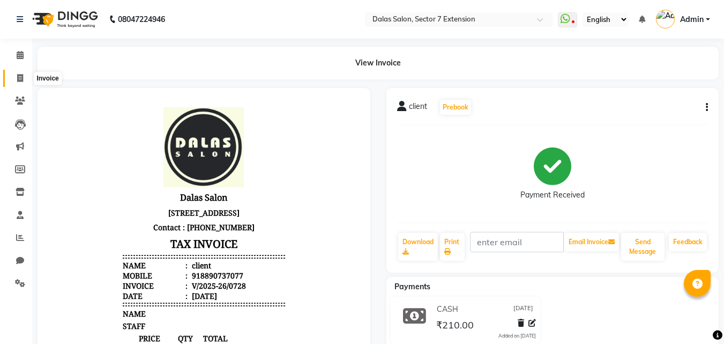
click at [20, 72] on span at bounding box center [20, 78] width 19 height 12
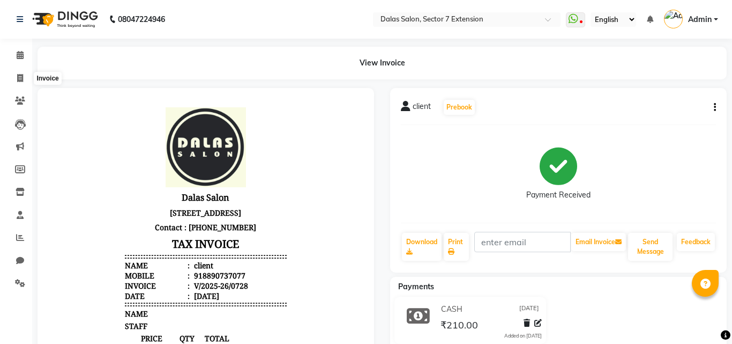
select select "service"
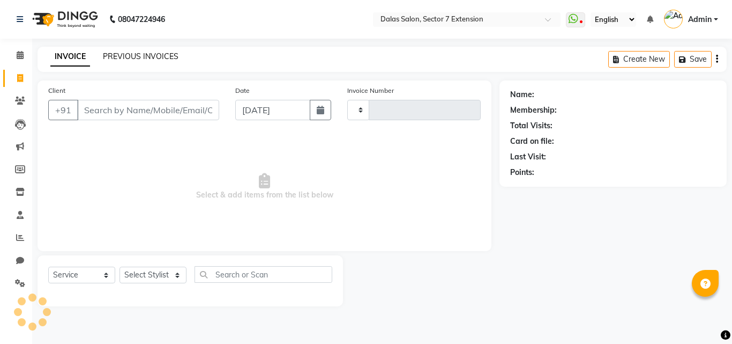
click at [152, 53] on link "PREVIOUS INVOICES" at bounding box center [141, 56] width 76 height 10
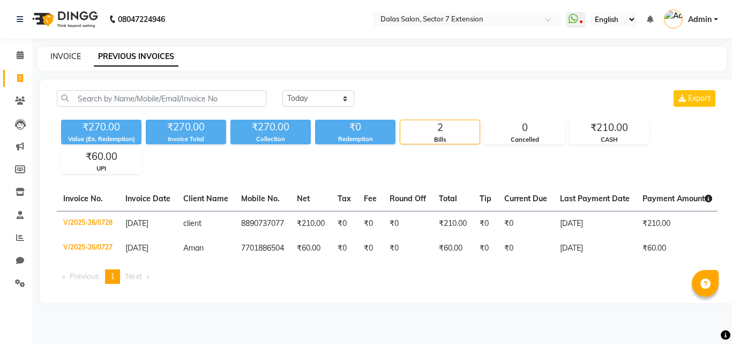
click at [76, 55] on link "INVOICE" at bounding box center [65, 56] width 31 height 10
select select "8495"
select select "service"
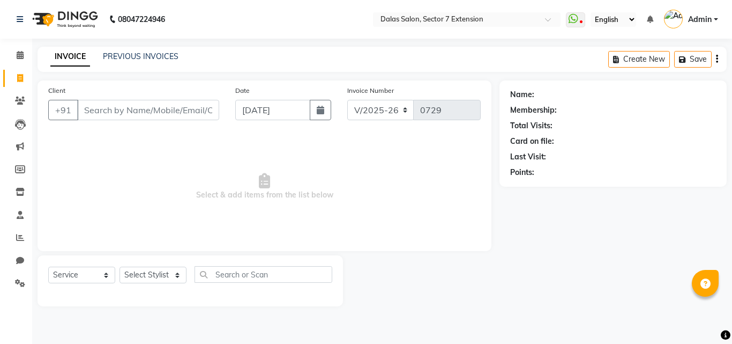
click at [138, 109] on input "Client" at bounding box center [148, 110] width 142 height 20
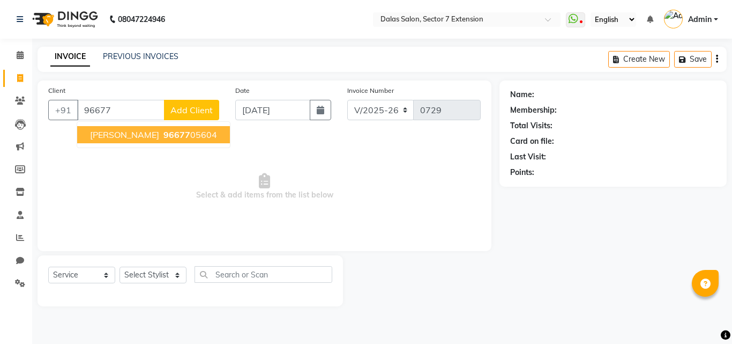
click at [163, 133] on span "96677" at bounding box center [176, 134] width 27 height 11
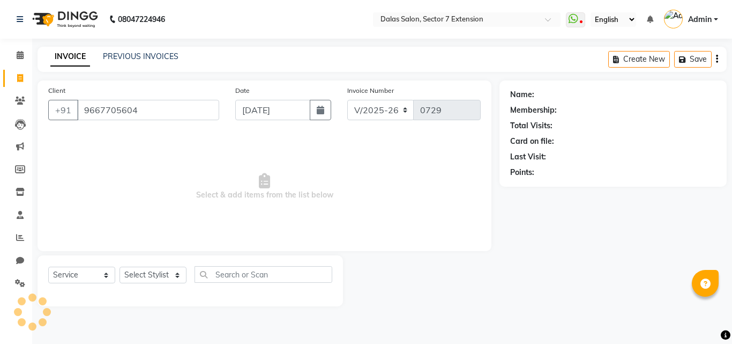
type input "9667705604"
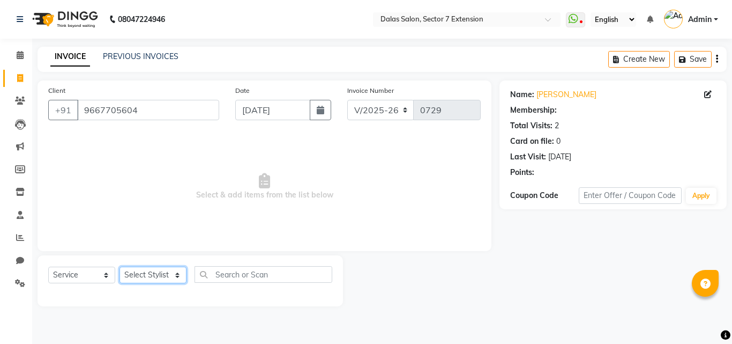
click at [165, 278] on select "Select Stylist [PERSON_NAME] Danish [PERSON_NAME] [PERSON_NAME] [PERSON_NAME] S…" at bounding box center [153, 274] width 67 height 17
select select "90794"
click at [120, 266] on select "Select Stylist [PERSON_NAME] Danish [PERSON_NAME] [PERSON_NAME] [PERSON_NAME] S…" at bounding box center [153, 274] width 67 height 17
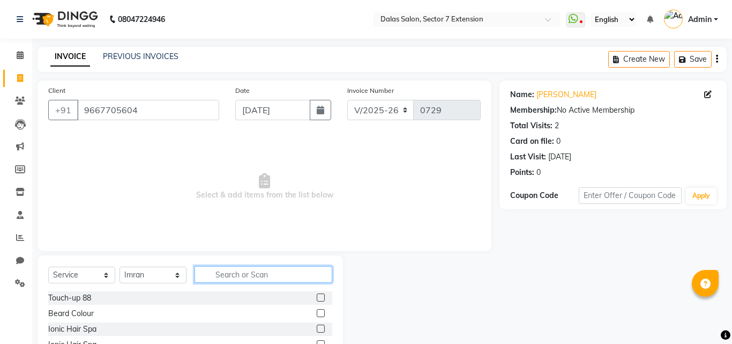
click at [230, 272] on input "text" at bounding box center [264, 274] width 138 height 17
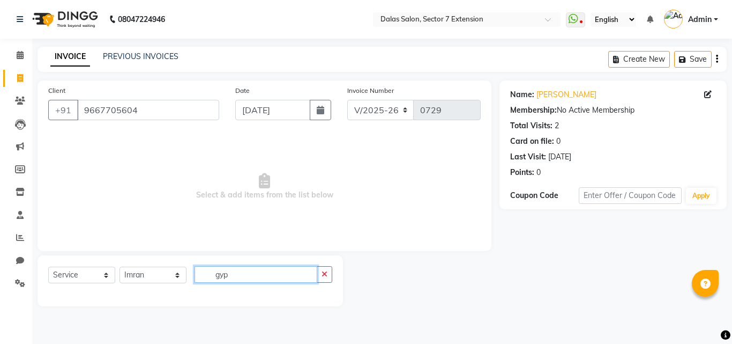
click at [243, 274] on input "gyp" at bounding box center [256, 274] width 123 height 17
type input "g"
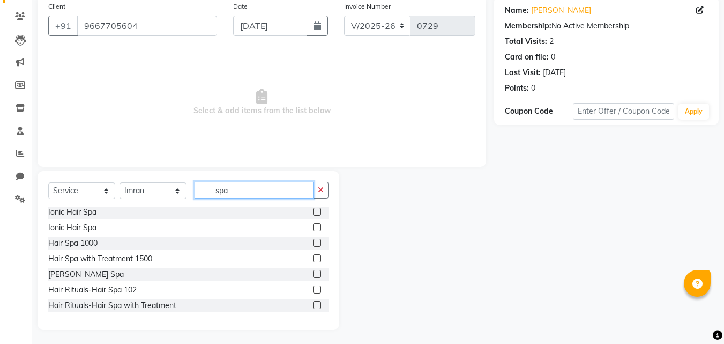
scroll to position [86, 0]
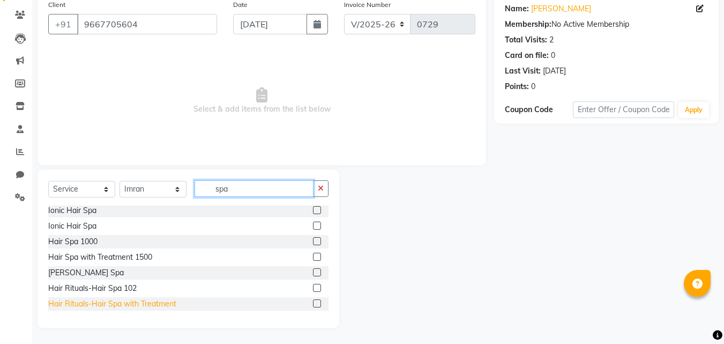
type input "spa"
click at [95, 302] on div "Hair Rituals-Hair Spa with Treatment" at bounding box center [112, 303] width 128 height 11
checkbox input "false"
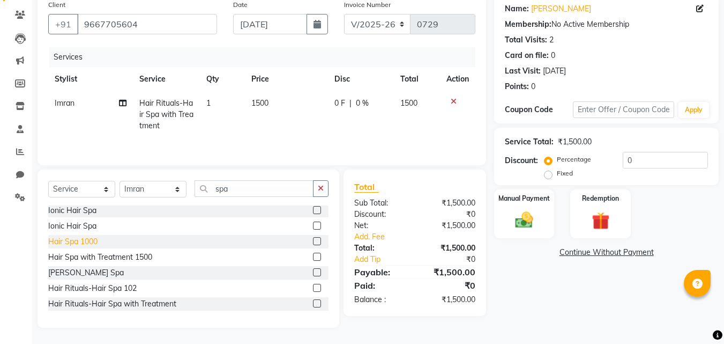
click at [91, 236] on div "Hair Spa 1000" at bounding box center [72, 241] width 49 height 11
checkbox input "false"
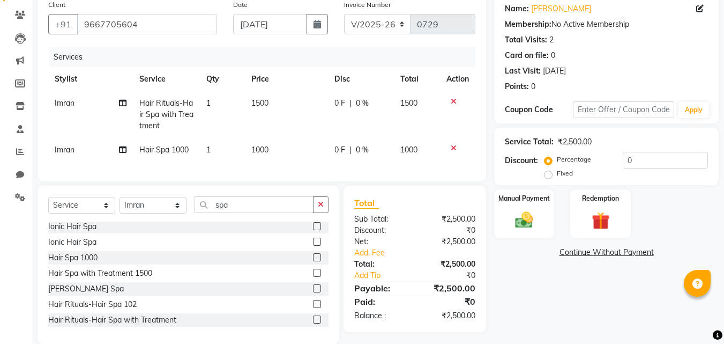
click at [453, 102] on icon at bounding box center [454, 102] width 6 height 8
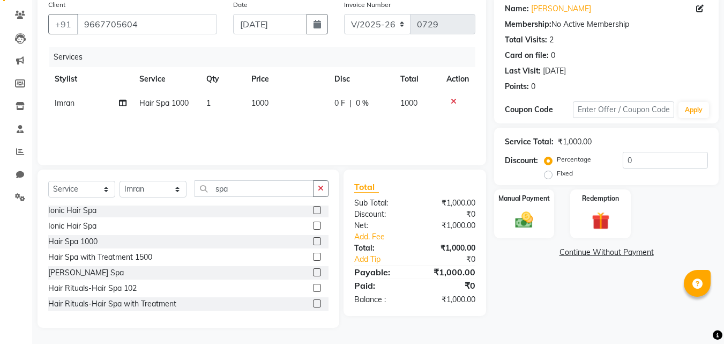
click at [279, 105] on td "1000" at bounding box center [286, 103] width 83 height 24
select select "90794"
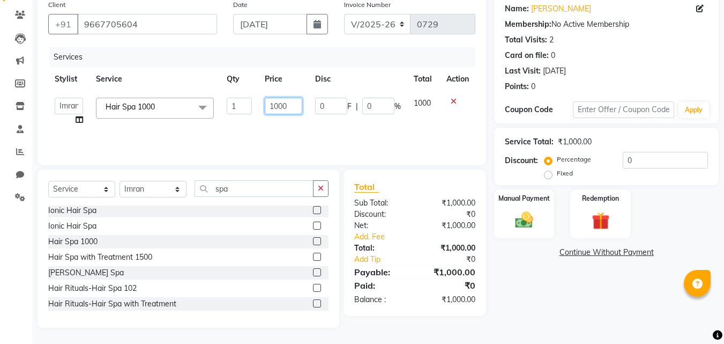
click at [300, 111] on input "1000" at bounding box center [283, 106] width 37 height 17
type input "1"
type input "2500"
click at [317, 141] on div "Services Stylist Service Qty Price Disc Total Action [PERSON_NAME] Danish [PERS…" at bounding box center [261, 100] width 427 height 107
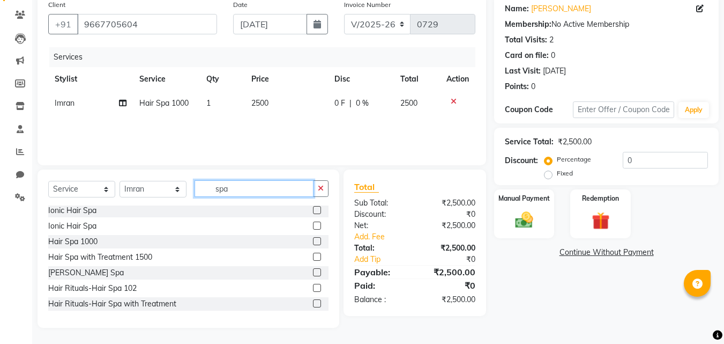
click at [280, 183] on input "spa" at bounding box center [254, 188] width 119 height 17
type input "s"
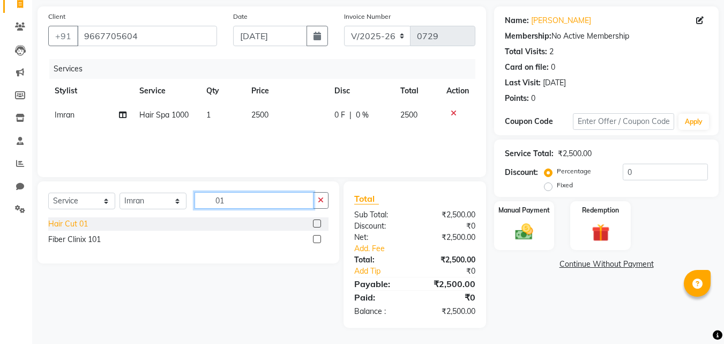
type input "01"
click at [74, 226] on div "Hair Cut 01" at bounding box center [68, 223] width 40 height 11
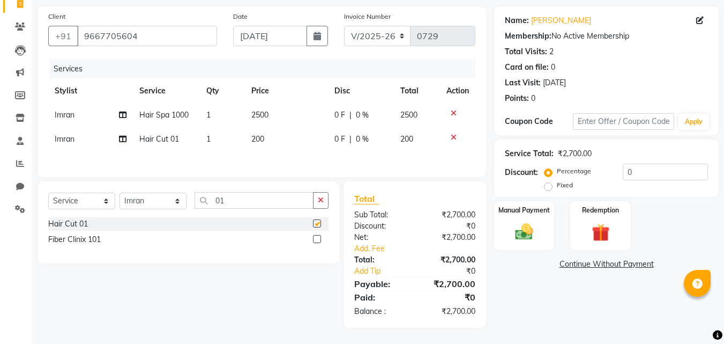
checkbox input "false"
click at [295, 203] on input "01" at bounding box center [254, 200] width 119 height 17
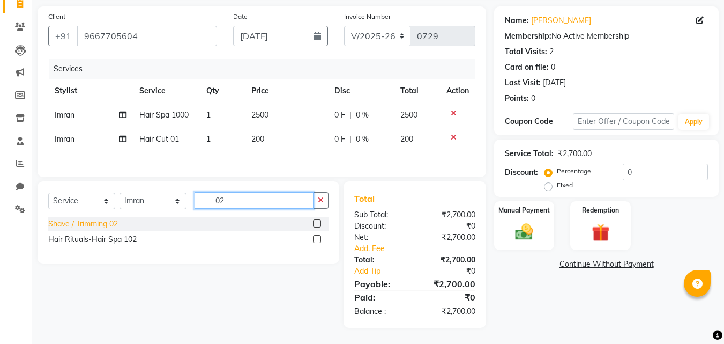
type input "02"
click at [114, 226] on div "Shave / Trimming 02" at bounding box center [83, 223] width 70 height 11
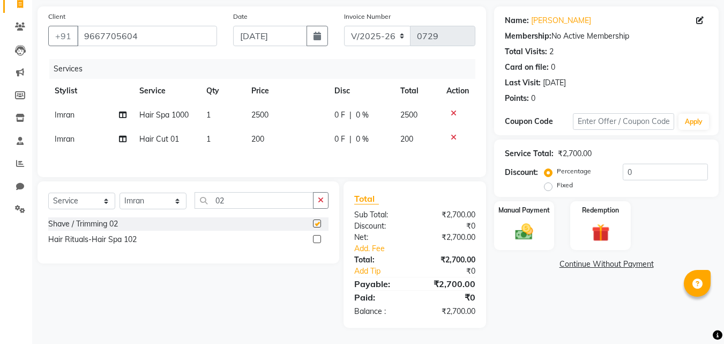
checkbox input "false"
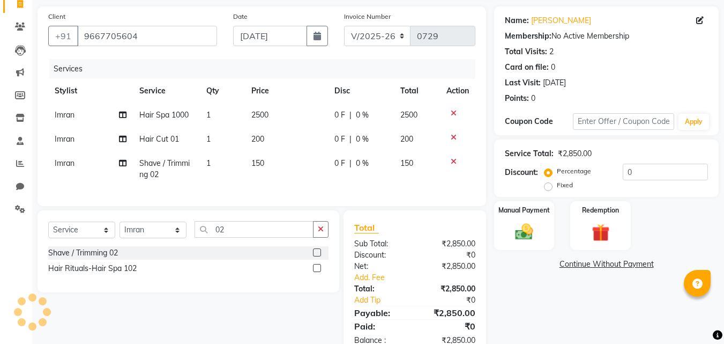
click at [274, 136] on td "200" at bounding box center [286, 139] width 83 height 24
select select "90794"
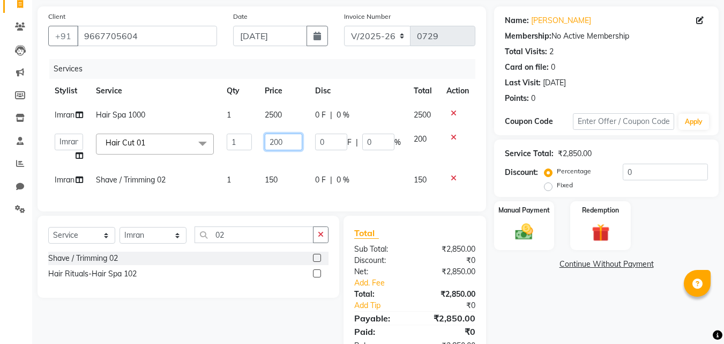
click at [293, 146] on input "200" at bounding box center [283, 141] width 37 height 17
type input "2"
type input "150"
click at [294, 162] on tbody "Imran Hair Spa 1000 1 2500 0 F | 0 % 2500 [PERSON_NAME] Danish [PERSON_NAME] [P…" at bounding box center [261, 147] width 427 height 89
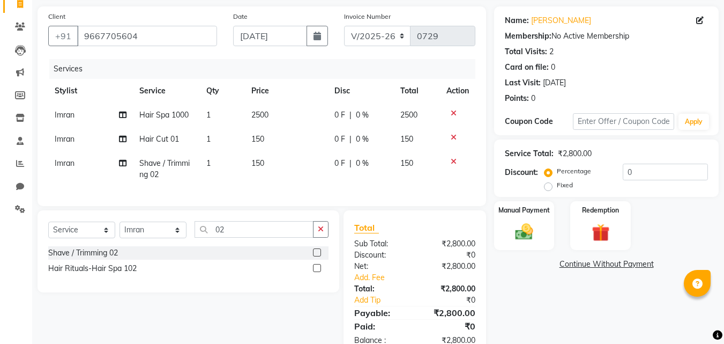
click at [277, 165] on td "150" at bounding box center [286, 168] width 83 height 35
select select "90794"
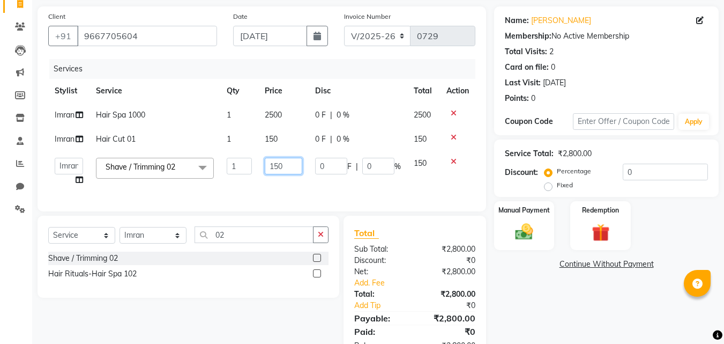
click at [283, 165] on input "150" at bounding box center [283, 166] width 37 height 17
type input "1"
type input "100"
click at [285, 173] on input "100" at bounding box center [283, 166] width 37 height 17
click at [623, 173] on input "0" at bounding box center [665, 171] width 85 height 17
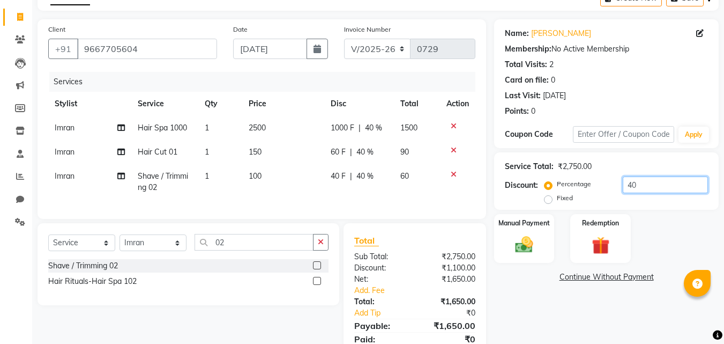
scroll to position [0, 0]
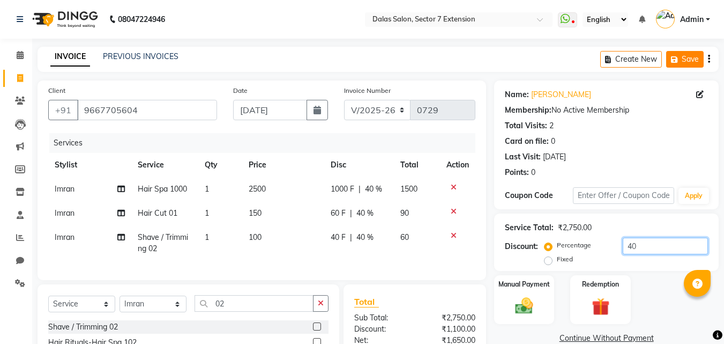
type input "40"
click at [686, 62] on button "Save" at bounding box center [685, 59] width 38 height 17
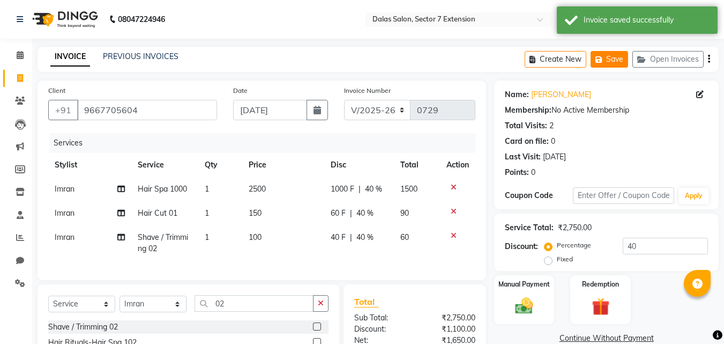
click at [686, 62] on button "Open Invoices" at bounding box center [667, 59] width 71 height 17
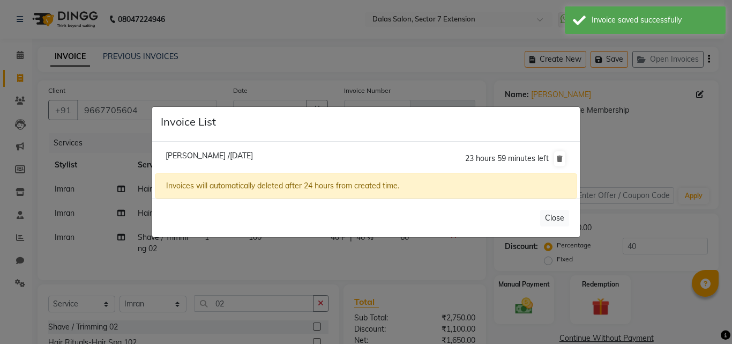
click at [290, 244] on ngb-modal-window "Invoice List [PERSON_NAME] /[DATE] 23 hours 59 minutes left Invoices will autom…" at bounding box center [366, 172] width 732 height 344
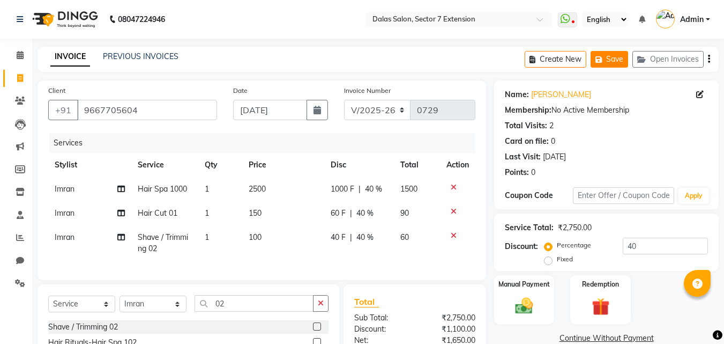
click at [612, 54] on button "Save" at bounding box center [610, 59] width 38 height 17
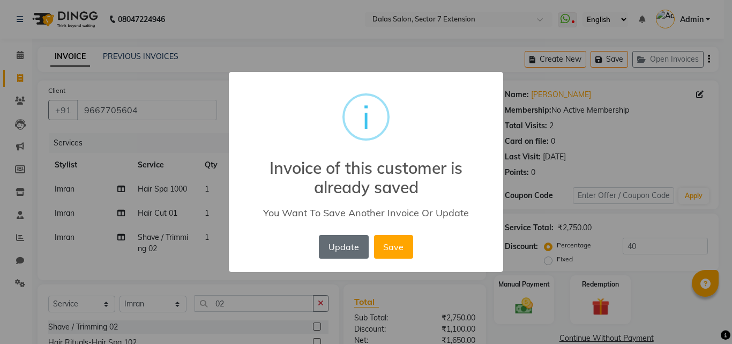
drag, startPoint x: 386, startPoint y: 243, endPoint x: 367, endPoint y: 244, distance: 19.9
click at [387, 243] on button "Save" at bounding box center [393, 247] width 39 height 24
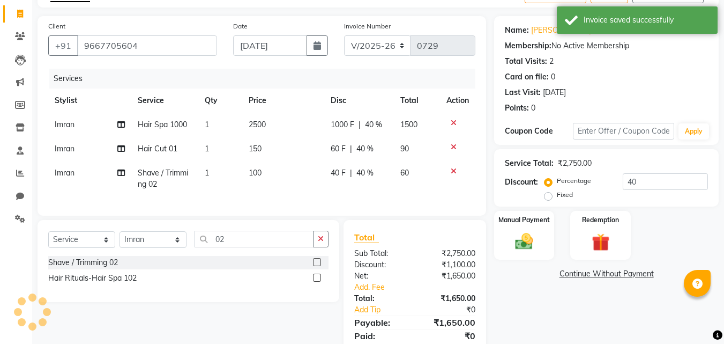
scroll to position [107, 0]
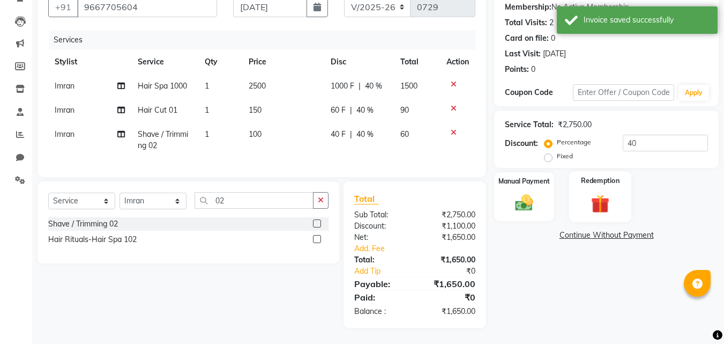
click at [585, 177] on label "Redemption" at bounding box center [601, 180] width 39 height 10
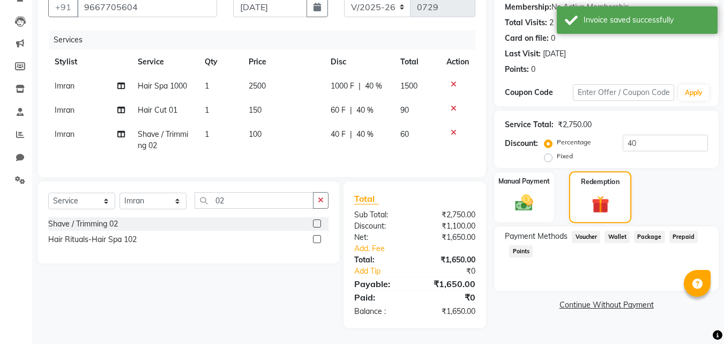
scroll to position [111, 0]
click at [520, 192] on img at bounding box center [524, 202] width 30 height 21
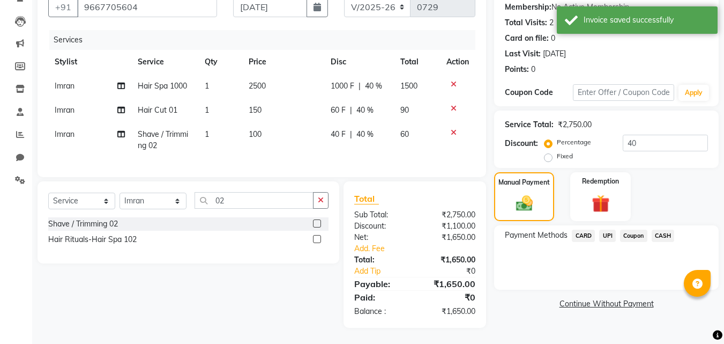
click at [608, 229] on span "UPI" at bounding box center [607, 235] width 17 height 12
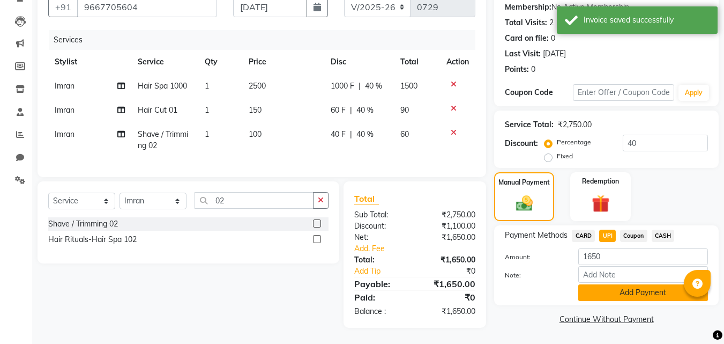
click at [615, 284] on button "Add Payment" at bounding box center [643, 292] width 130 height 17
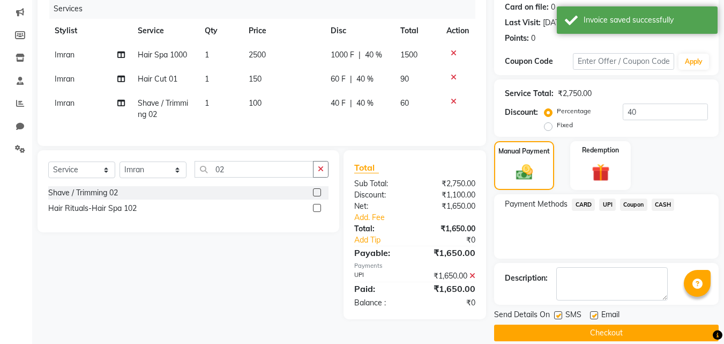
scroll to position [147, 0]
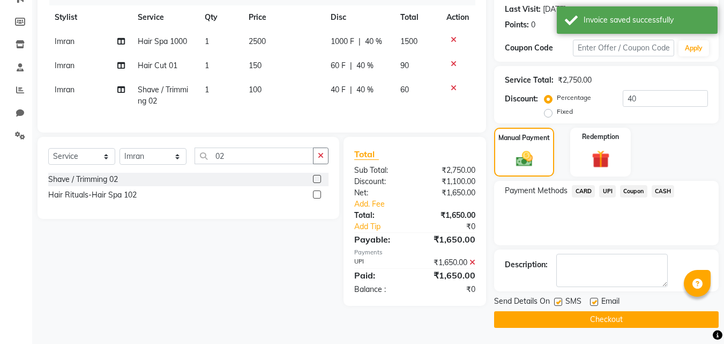
click at [602, 321] on button "Checkout" at bounding box center [606, 319] width 225 height 17
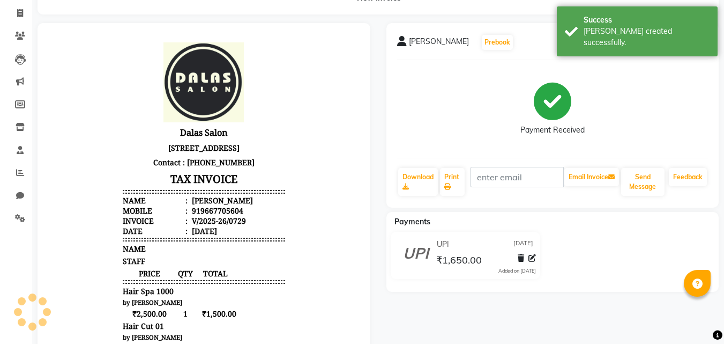
scroll to position [29, 0]
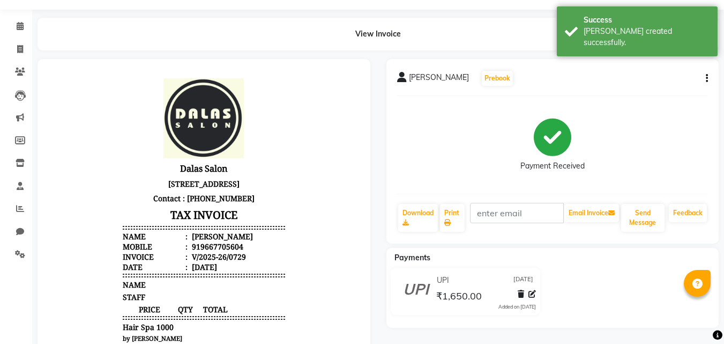
click at [706, 79] on icon "button" at bounding box center [707, 78] width 2 height 1
click at [671, 90] on div "Edit Invoice" at bounding box center [653, 91] width 73 height 13
select select "service"
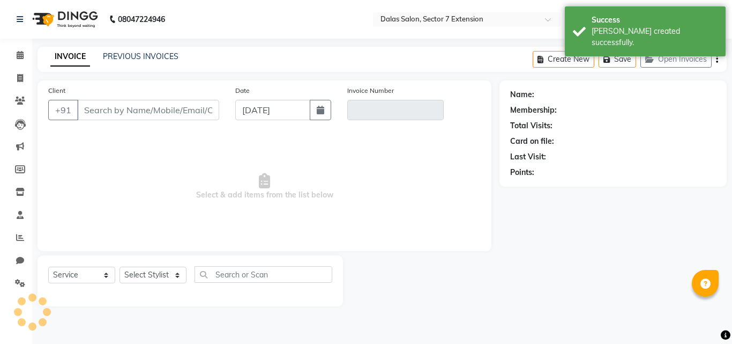
type input "9667705604"
type input "V/2025-26/0729"
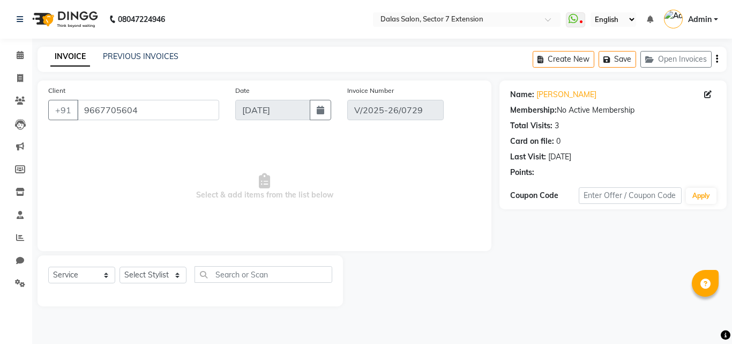
select select "select"
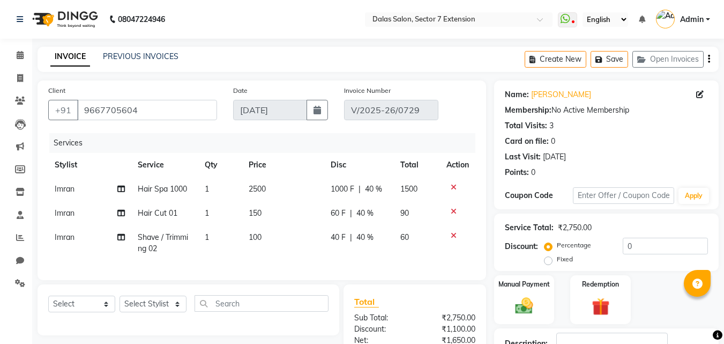
click at [187, 190] on span "Hair Spa 1000" at bounding box center [162, 189] width 49 height 10
select select "90794"
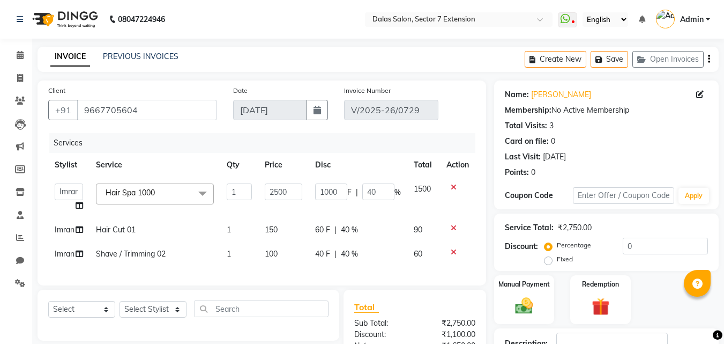
click at [177, 190] on span "Hair Spa 1000 x" at bounding box center [155, 193] width 118 height 21
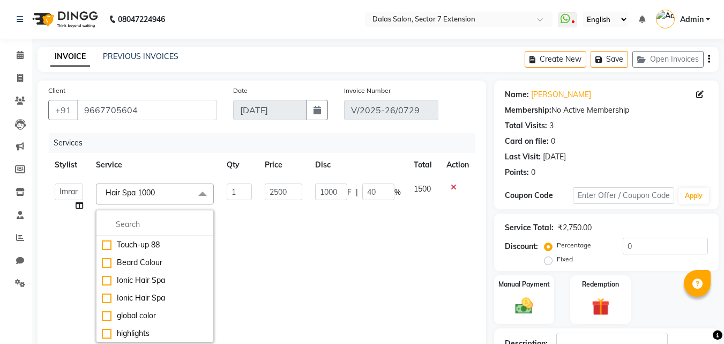
click at [170, 193] on span "Hair Spa 1000 x" at bounding box center [155, 193] width 118 height 21
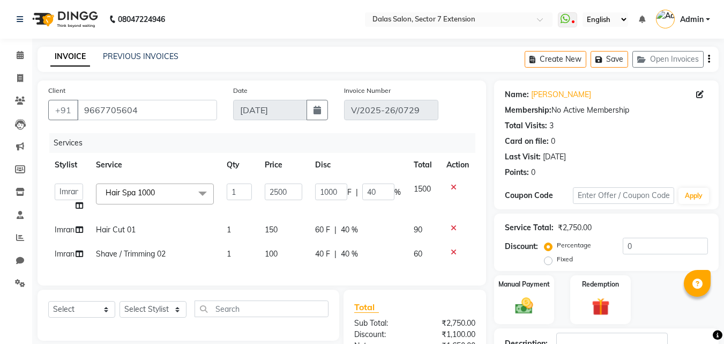
click at [165, 189] on span "Hair Spa 1000 x" at bounding box center [134, 193] width 62 height 13
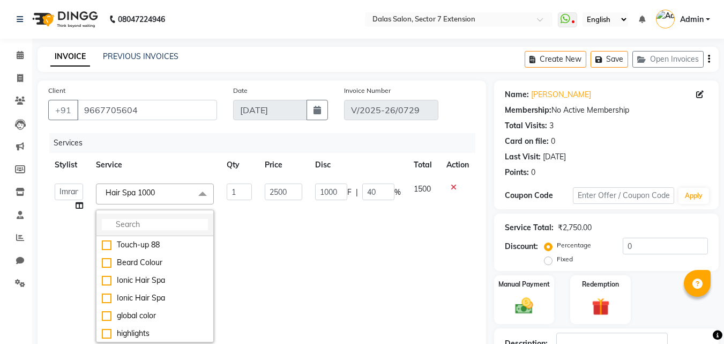
click at [151, 212] on div "Touch-up 88 [PERSON_NAME] Colour Ionic Hair Spa Ionic Hair Spa global color hig…" at bounding box center [155, 276] width 118 height 132
click at [145, 221] on input "multiselect-search" at bounding box center [155, 224] width 106 height 11
type input "s"
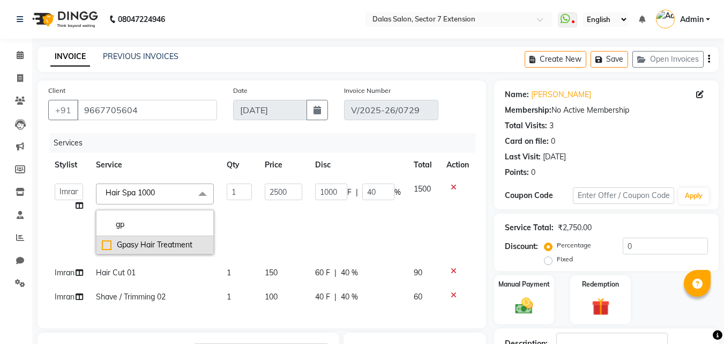
type input "gp"
click at [106, 245] on div "Gpasy Hair Treatment" at bounding box center [155, 244] width 106 height 11
type input "0"
checkbox input "true"
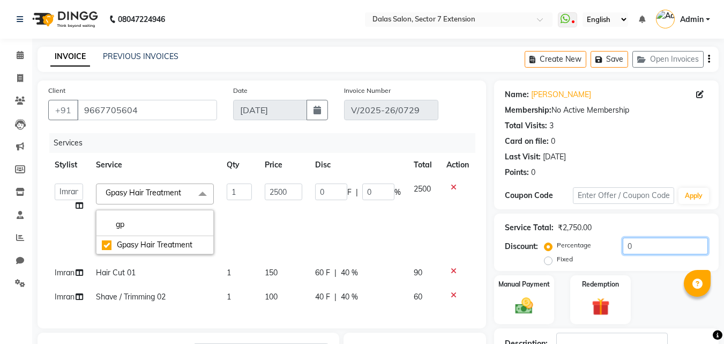
click at [623, 251] on input "0" at bounding box center [665, 245] width 85 height 17
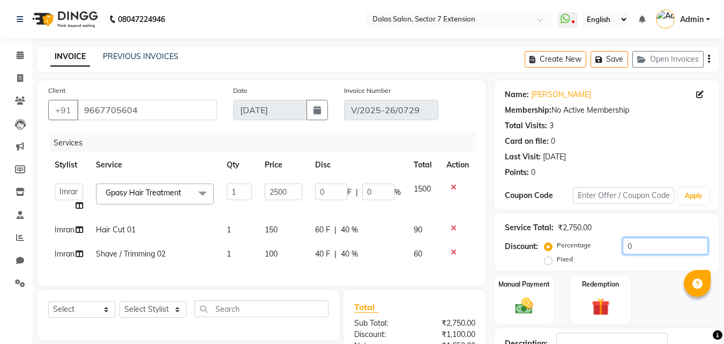
type input "40"
type input "1000"
type input "40"
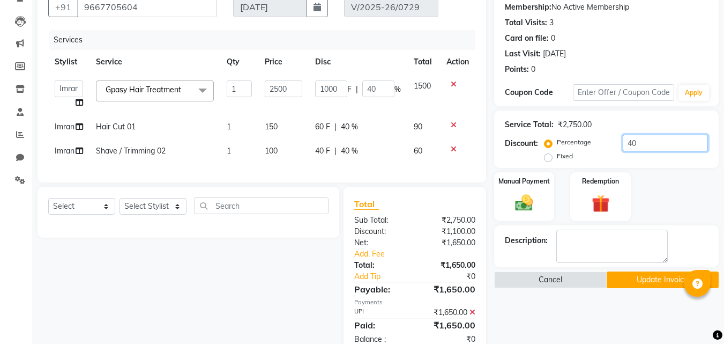
scroll to position [107, 0]
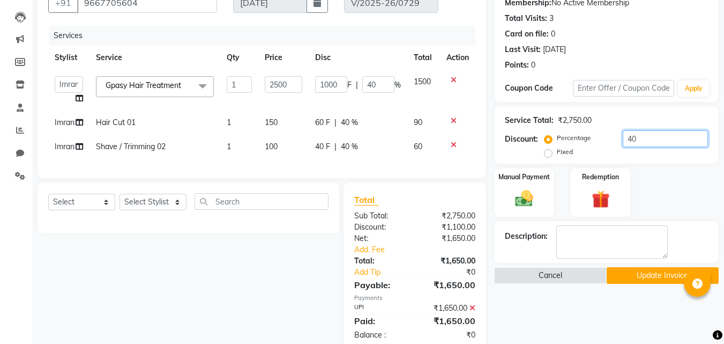
type input "40"
click at [474, 311] on icon at bounding box center [473, 308] width 6 height 8
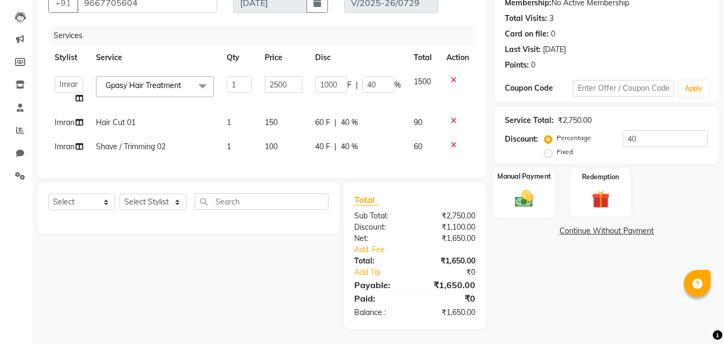
click at [550, 197] on div "Manual Payment" at bounding box center [524, 192] width 63 height 51
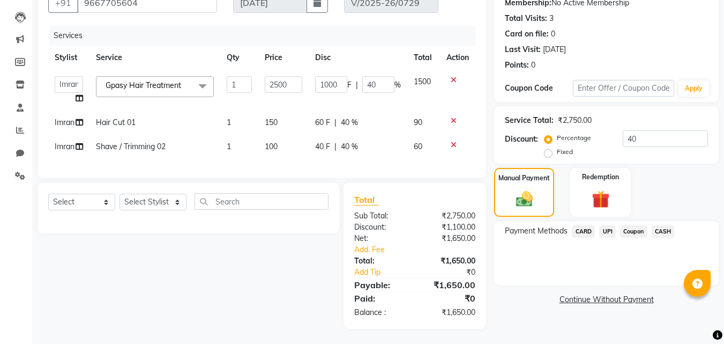
click at [609, 230] on span "UPI" at bounding box center [607, 231] width 17 height 12
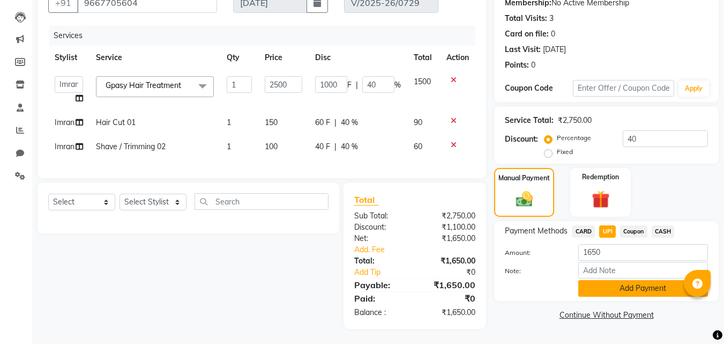
click at [621, 289] on button "Add Payment" at bounding box center [643, 288] width 130 height 17
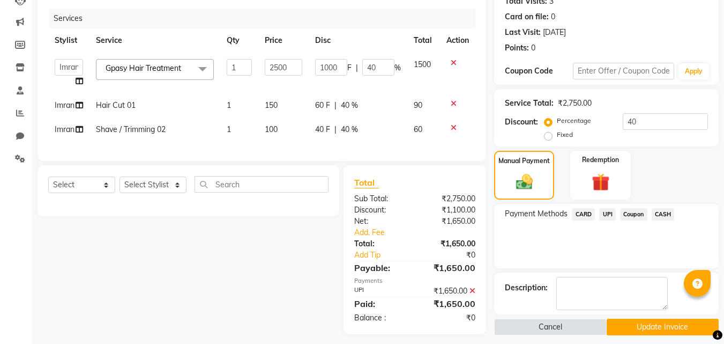
scroll to position [139, 0]
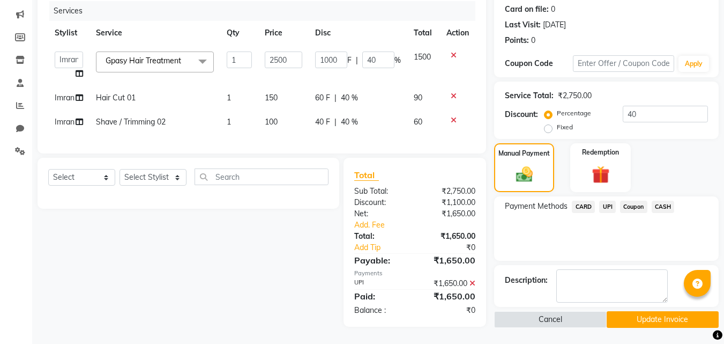
click at [622, 311] on button "Update Invoice" at bounding box center [663, 319] width 112 height 17
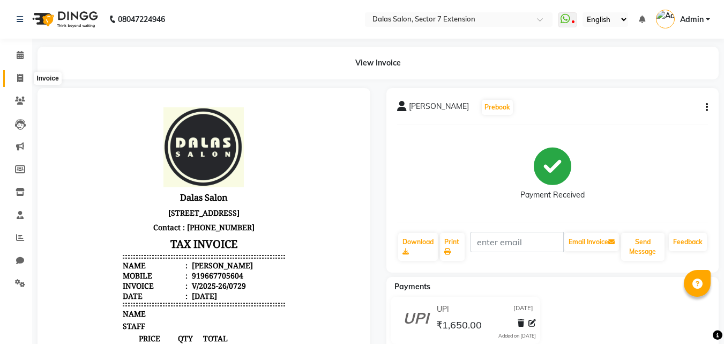
click at [20, 80] on icon at bounding box center [20, 78] width 6 height 8
select select "service"
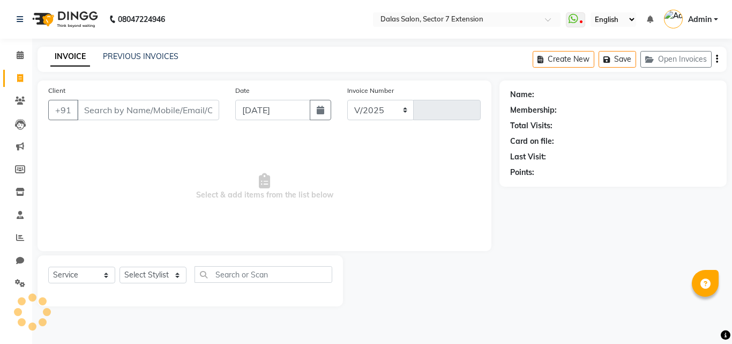
select select "8495"
type input "0730"
click at [197, 99] on div "Client +91" at bounding box center [133, 107] width 187 height 44
click at [191, 106] on input "Client" at bounding box center [148, 110] width 142 height 20
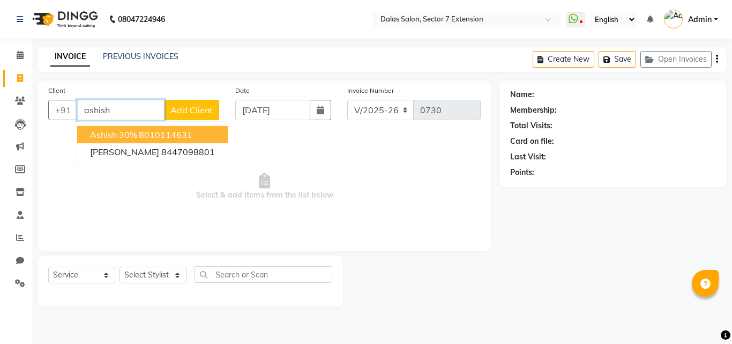
click at [188, 134] on ngb-highlight "8010114631" at bounding box center [166, 134] width 54 height 11
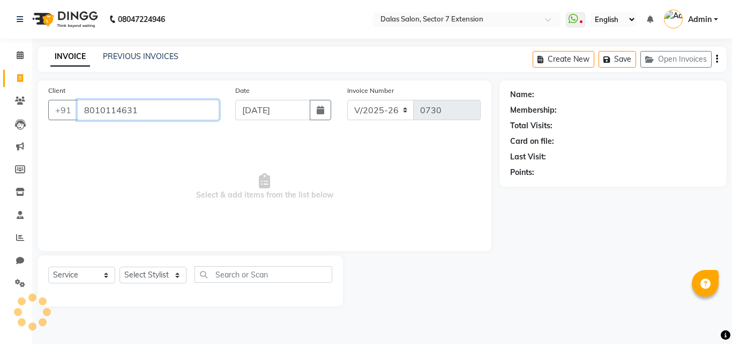
type input "8010114631"
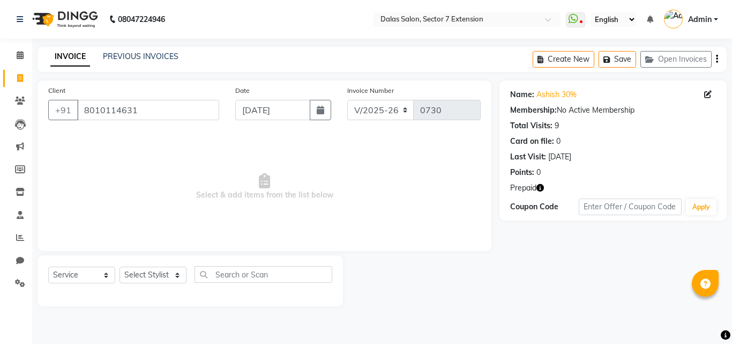
click at [544, 187] on icon "button" at bounding box center [540, 188] width 8 height 8
click at [463, 150] on span "Select & add items from the list below" at bounding box center [264, 186] width 433 height 107
drag, startPoint x: 463, startPoint y: 150, endPoint x: 492, endPoint y: 142, distance: 30.6
click at [461, 149] on span "Select & add items from the list below" at bounding box center [264, 186] width 433 height 107
click at [151, 263] on div "Select Service Product Membership Package Voucher Prepaid Gift Card Select Styl…" at bounding box center [190, 280] width 305 height 51
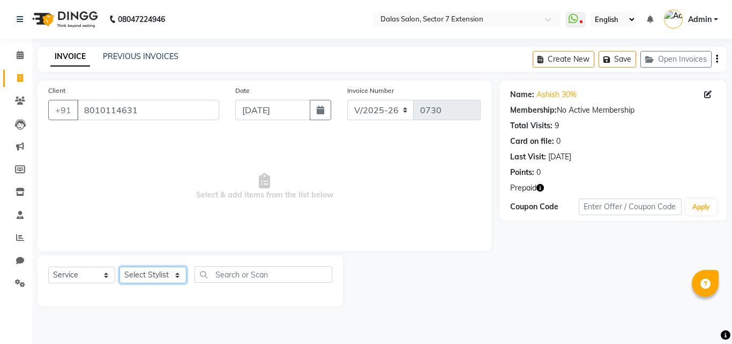
click at [152, 277] on select "Select Stylist [PERSON_NAME] Danish [PERSON_NAME] [PERSON_NAME] [PERSON_NAME] S…" at bounding box center [153, 274] width 67 height 17
select select "83938"
click at [120, 266] on select "Select Stylist [PERSON_NAME] Danish [PERSON_NAME] [PERSON_NAME] [PERSON_NAME] S…" at bounding box center [153, 274] width 67 height 17
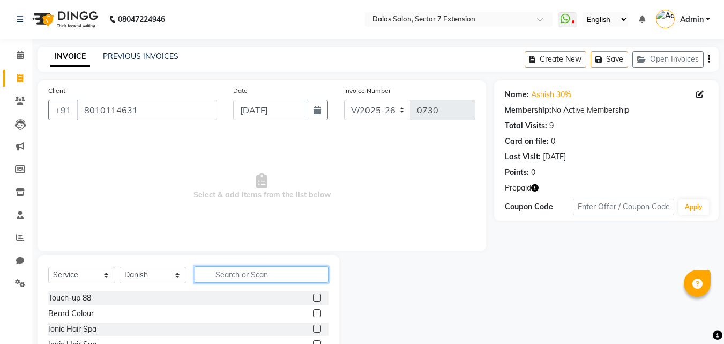
click at [208, 272] on input "text" at bounding box center [262, 274] width 134 height 17
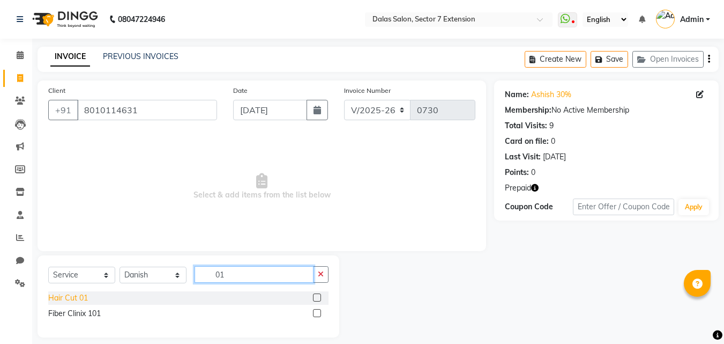
type input "01"
click at [72, 298] on div "Hair Cut 01" at bounding box center [68, 297] width 40 height 11
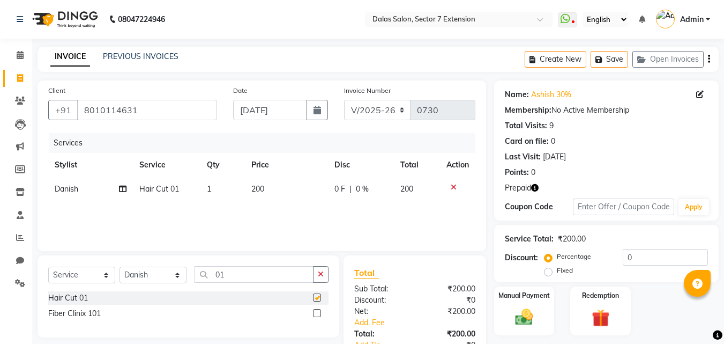
checkbox input "false"
click at [262, 274] on input "01" at bounding box center [254, 274] width 119 height 17
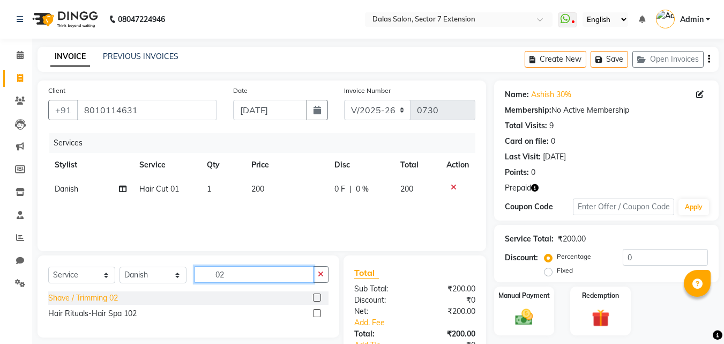
type input "02"
click at [100, 293] on div "Shave / Trimming 02" at bounding box center [83, 297] width 70 height 11
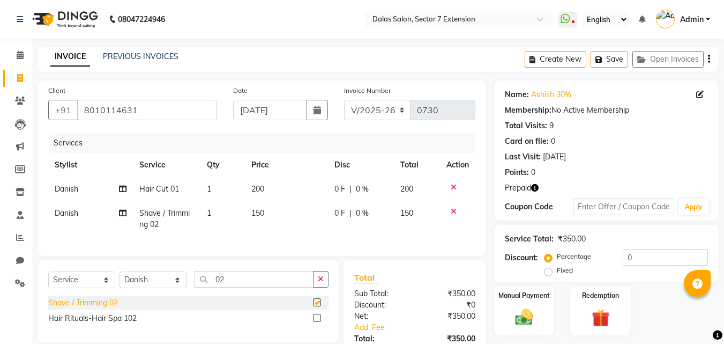
checkbox input "false"
click at [271, 213] on td "150" at bounding box center [286, 218] width 83 height 35
select select "83938"
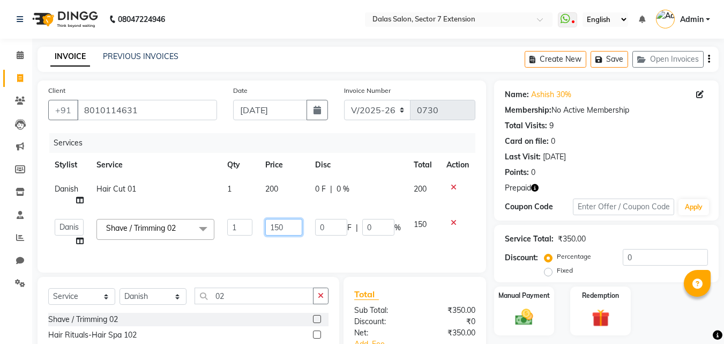
click at [292, 221] on input "150" at bounding box center [283, 227] width 37 height 17
type input "1"
type input "100"
click at [280, 211] on tbody "Danish Hair Cut 01 1 200 0 F | 0 % 200 [PERSON_NAME] Danish [PERSON_NAME] [PERS…" at bounding box center [261, 215] width 427 height 76
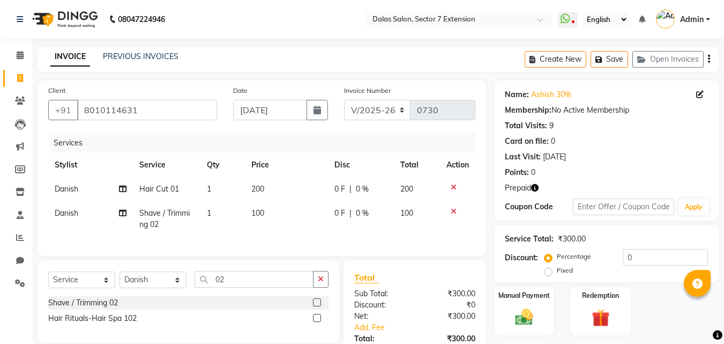
click at [279, 189] on td "200" at bounding box center [286, 189] width 83 height 24
select select "83938"
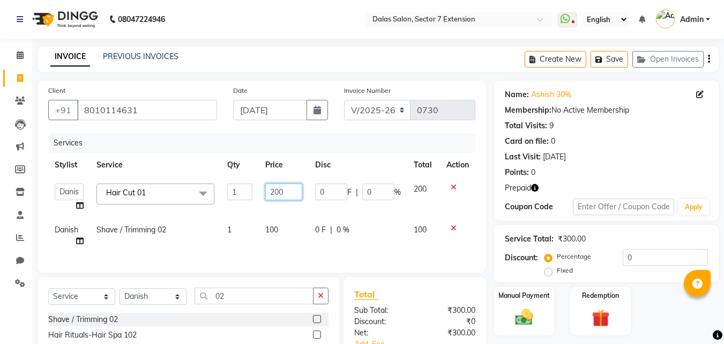
click at [284, 190] on input "200" at bounding box center [283, 191] width 37 height 17
type input "2"
type input "150"
click at [284, 196] on input "150" at bounding box center [283, 191] width 37 height 17
click at [281, 207] on tbody "[PERSON_NAME] Danish [PERSON_NAME] [PERSON_NAME] [PERSON_NAME] Shree Hair Cut 0…" at bounding box center [261, 215] width 427 height 76
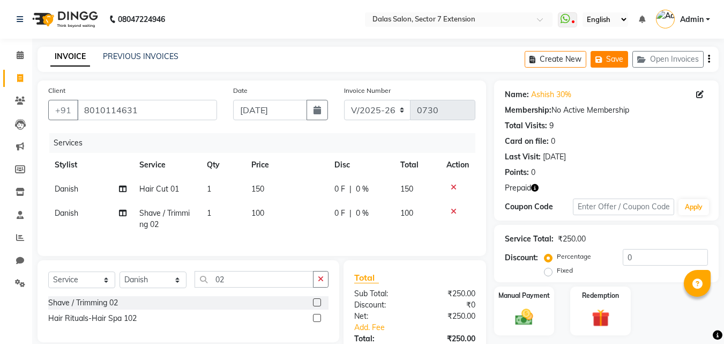
click at [605, 56] on icon "button" at bounding box center [600, 60] width 11 height 8
click at [602, 54] on button "Save" at bounding box center [610, 59] width 38 height 17
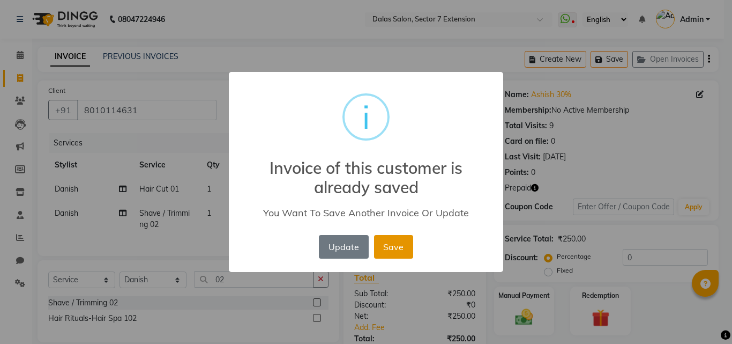
click at [383, 246] on button "Save" at bounding box center [393, 247] width 39 height 24
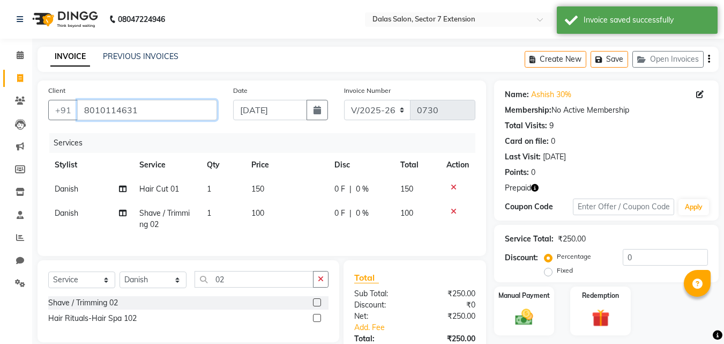
drag, startPoint x: 82, startPoint y: 111, endPoint x: 151, endPoint y: 111, distance: 68.6
click at [151, 111] on input "8010114631" at bounding box center [147, 110] width 140 height 20
click at [150, 113] on input "Client" at bounding box center [147, 110] width 140 height 20
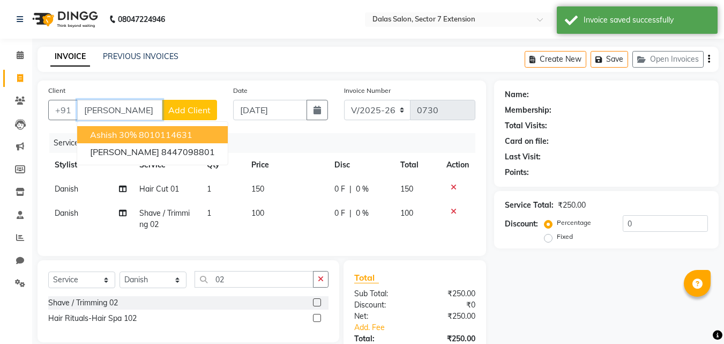
click at [130, 138] on span "Ashish 30%" at bounding box center [113, 134] width 47 height 11
type input "8010114631"
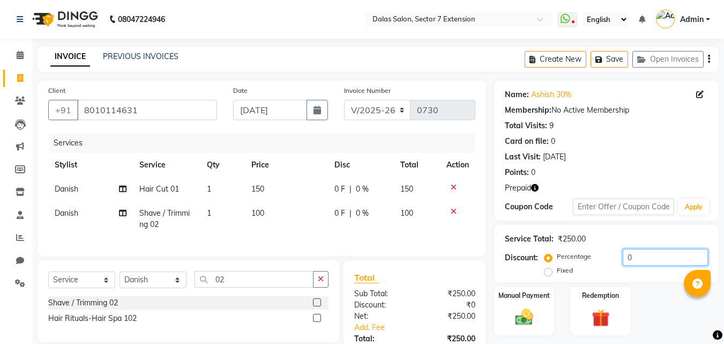
click at [625, 258] on input "0" at bounding box center [665, 257] width 85 height 17
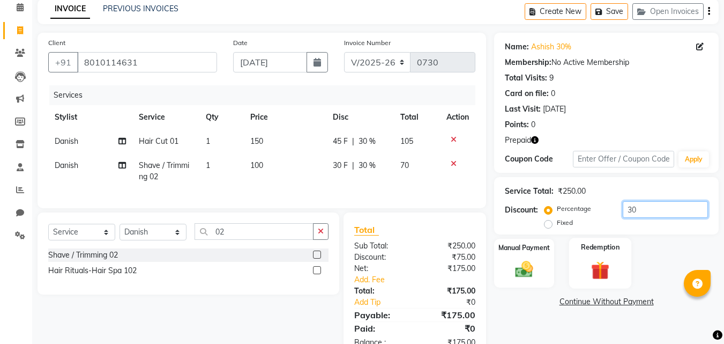
scroll to position [87, 0]
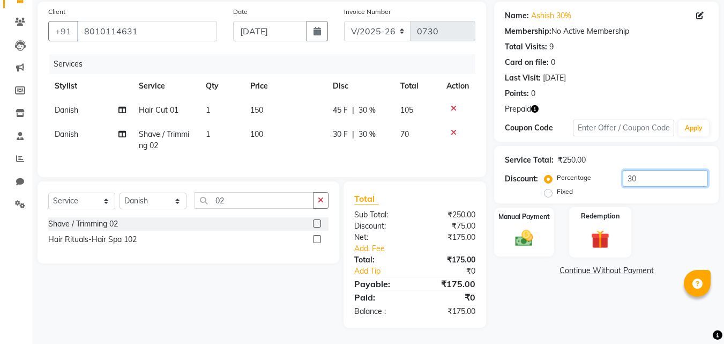
type input "30"
click at [599, 227] on img at bounding box center [600, 238] width 30 height 23
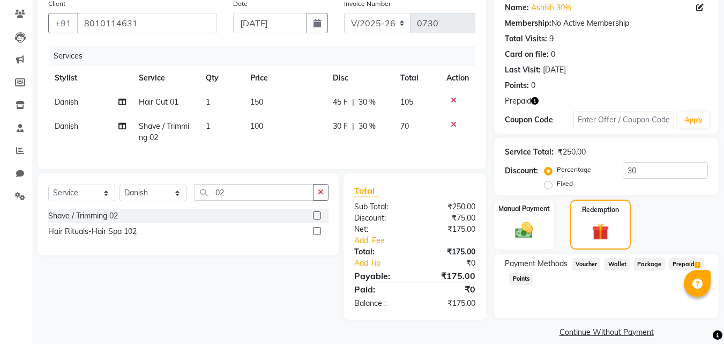
click at [676, 260] on span "Prepaid 1" at bounding box center [686, 264] width 35 height 12
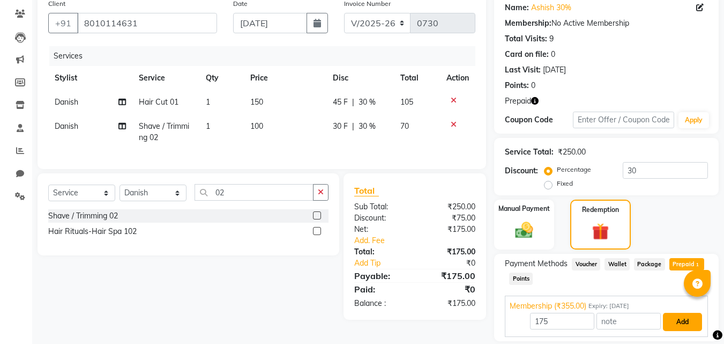
click at [676, 319] on button "Add" at bounding box center [682, 321] width 39 height 18
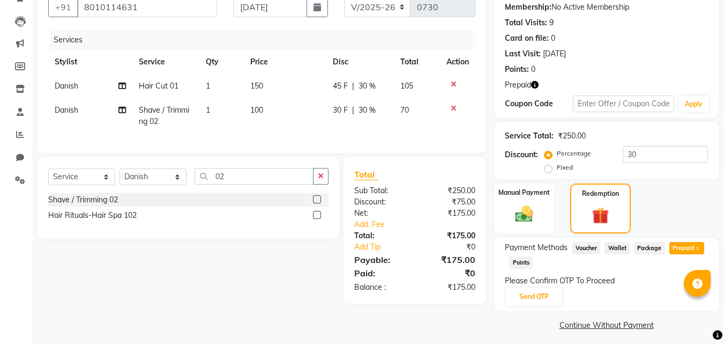
scroll to position [108, 0]
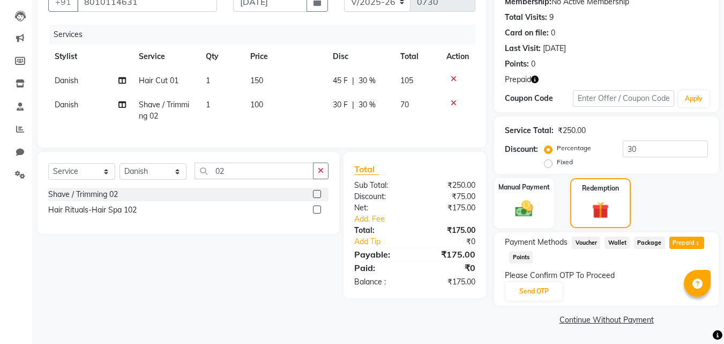
click at [677, 315] on link "Continue Without Payment" at bounding box center [606, 319] width 220 height 11
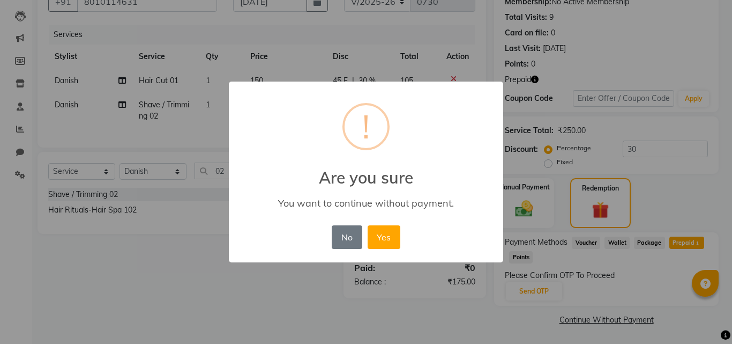
drag, startPoint x: 544, startPoint y: 291, endPoint x: 540, endPoint y: 285, distance: 7.3
click at [544, 288] on div "× ! Are you sure You want to continue without payment. No No Yes" at bounding box center [366, 172] width 732 height 344
click at [352, 236] on button "No" at bounding box center [347, 237] width 30 height 24
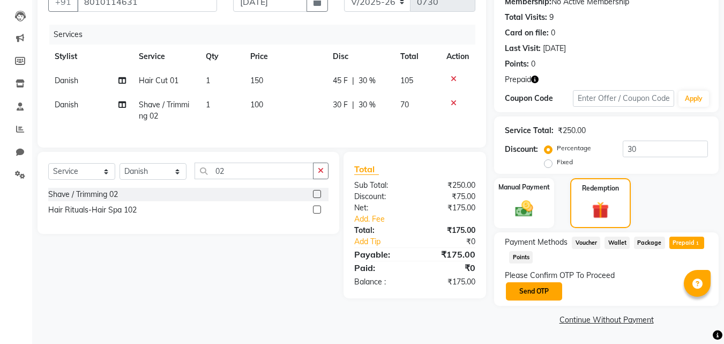
click at [541, 291] on button "Send OTP" at bounding box center [534, 291] width 56 height 18
click at [543, 290] on div "Please Confirm OTP To Proceed Send OTP" at bounding box center [606, 286] width 203 height 32
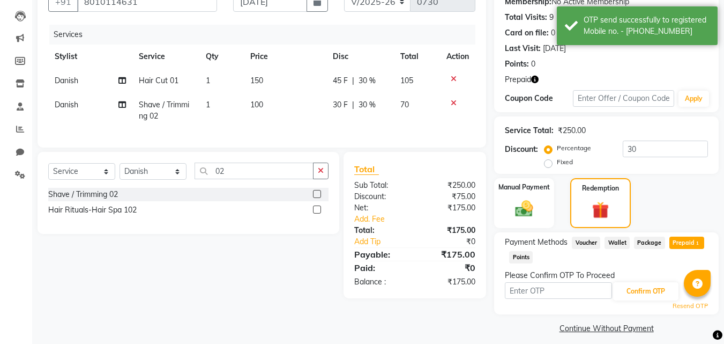
click at [544, 286] on input "text" at bounding box center [558, 290] width 107 height 17
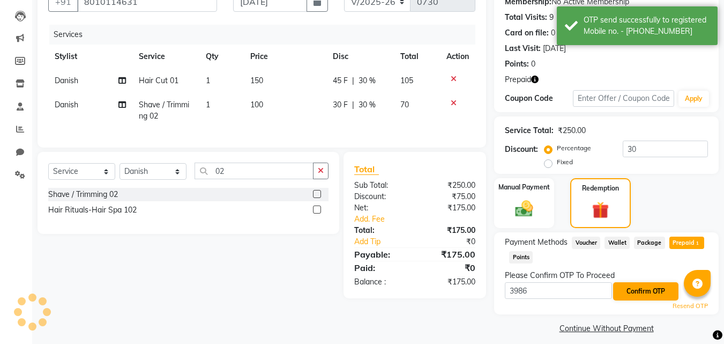
type input "3986"
click at [631, 285] on button "Confirm OTP" at bounding box center [645, 291] width 65 height 18
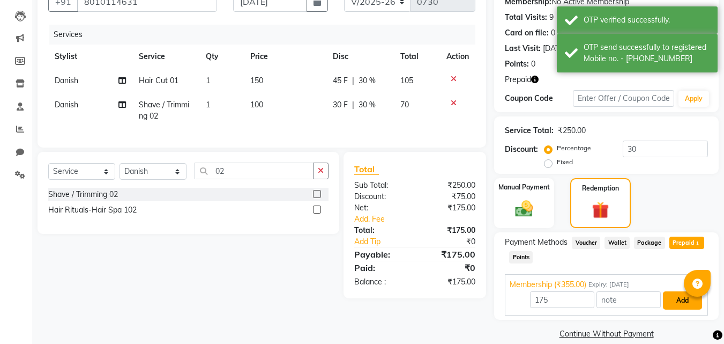
click at [677, 303] on button "Add" at bounding box center [682, 300] width 39 height 18
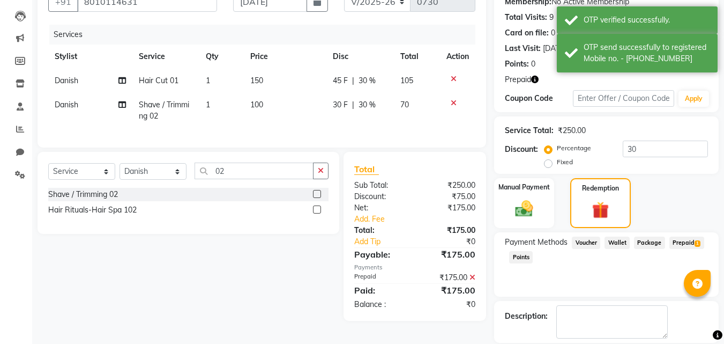
scroll to position [160, 0]
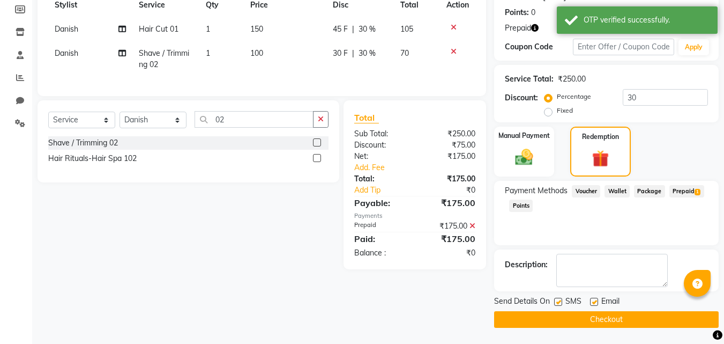
click at [649, 312] on button "Checkout" at bounding box center [606, 319] width 225 height 17
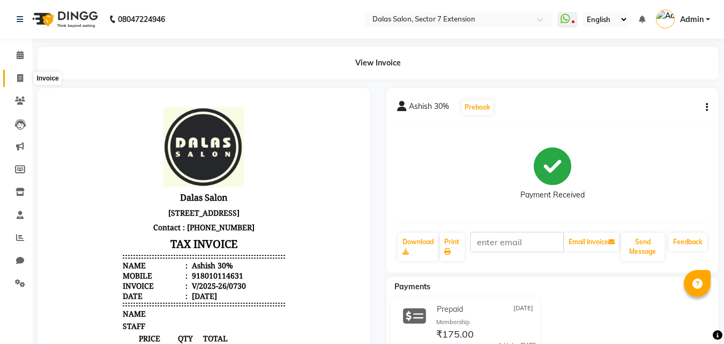
drag, startPoint x: 16, startPoint y: 77, endPoint x: 27, endPoint y: 76, distance: 11.3
click at [16, 77] on span at bounding box center [20, 78] width 19 height 12
select select "service"
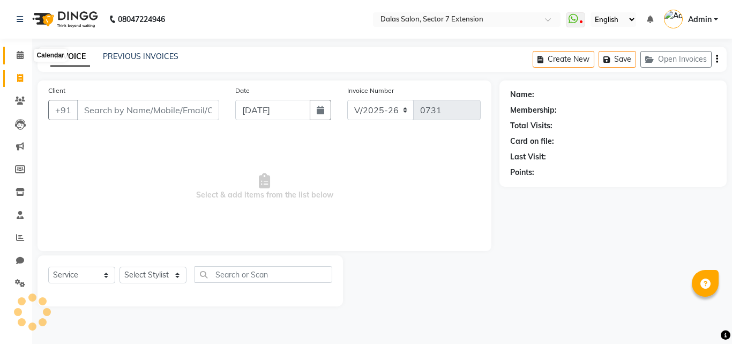
click at [20, 55] on icon at bounding box center [20, 55] width 7 height 8
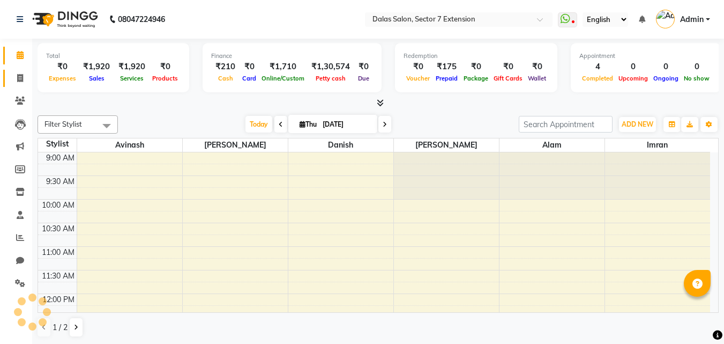
click at [14, 71] on link "Invoice" at bounding box center [16, 79] width 26 height 18
select select "service"
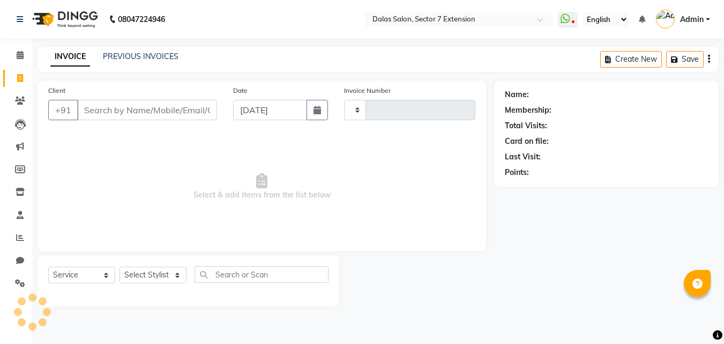
click at [130, 111] on input "Client" at bounding box center [147, 110] width 140 height 20
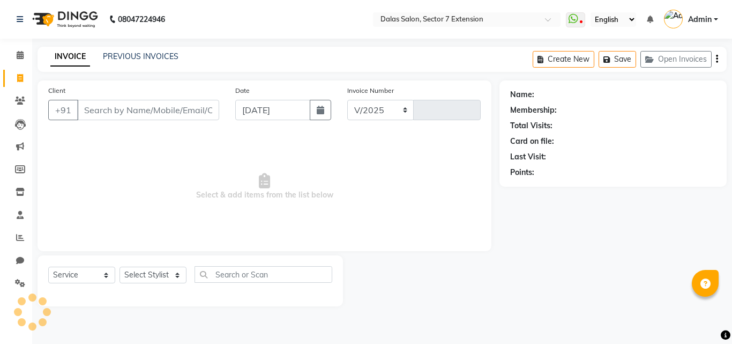
select select "8495"
type input "0731"
click at [130, 111] on input "Client" at bounding box center [148, 110] width 142 height 20
click at [172, 281] on select "Select Stylist [PERSON_NAME] Danish [PERSON_NAME] [PERSON_NAME] [PERSON_NAME] S…" at bounding box center [153, 274] width 67 height 17
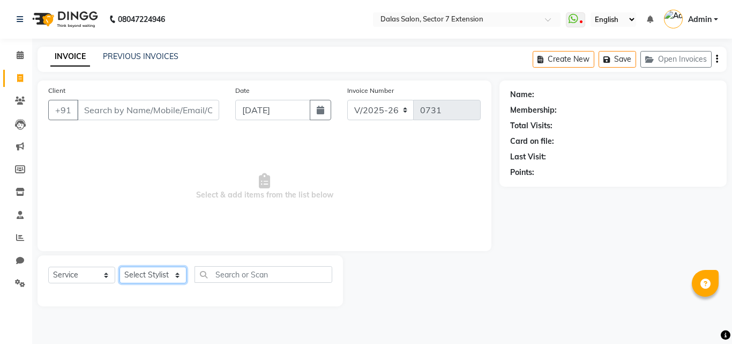
click at [161, 283] on select "Select Stylist [PERSON_NAME] Danish [PERSON_NAME] [PERSON_NAME] [PERSON_NAME] S…" at bounding box center [153, 274] width 67 height 17
select select "90794"
click at [120, 266] on select "Select Stylist [PERSON_NAME] Danish [PERSON_NAME] [PERSON_NAME] [PERSON_NAME] S…" at bounding box center [153, 274] width 67 height 17
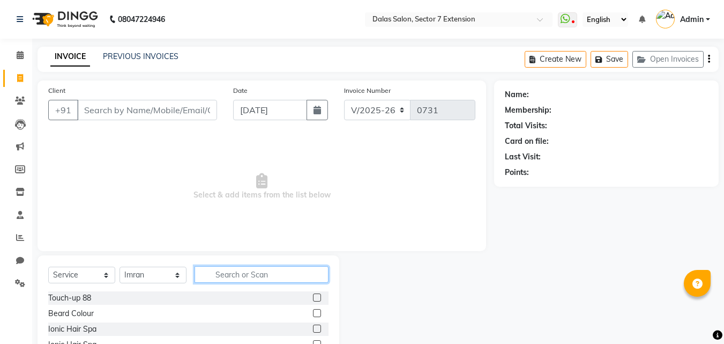
click at [229, 271] on input "text" at bounding box center [262, 274] width 134 height 17
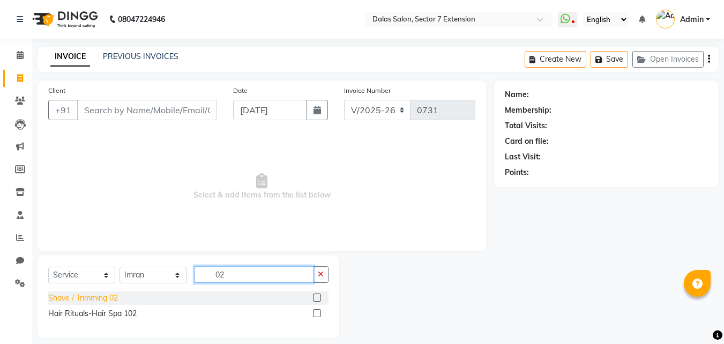
type input "02"
click at [93, 298] on div "Shave / Trimming 02" at bounding box center [83, 297] width 70 height 11
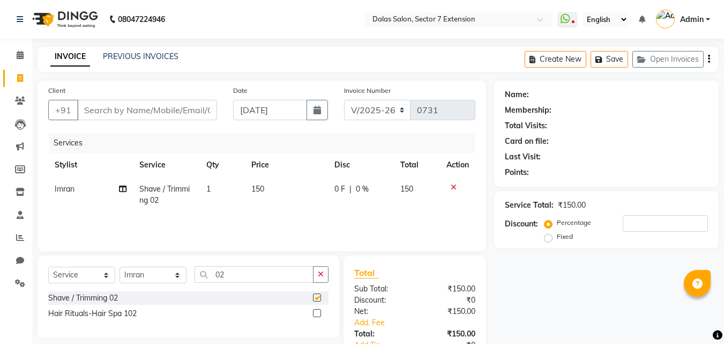
checkbox input "false"
click at [272, 187] on td "150" at bounding box center [286, 194] width 83 height 35
select select "90794"
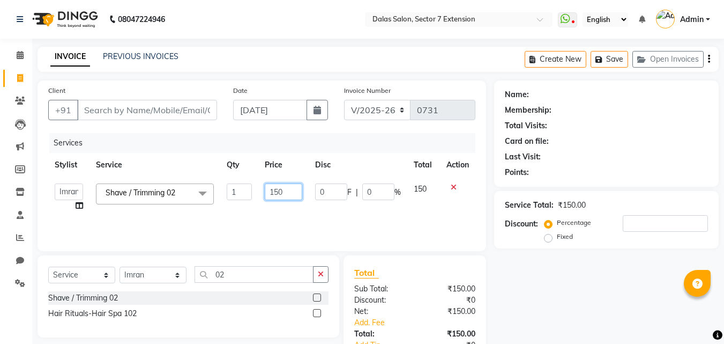
click at [277, 188] on input "150" at bounding box center [283, 191] width 37 height 17
type input "100"
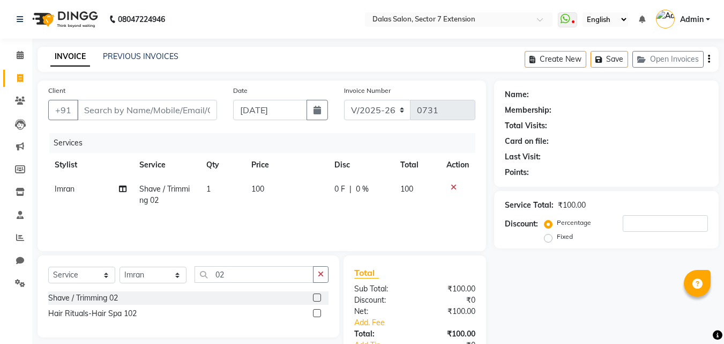
click at [593, 279] on div "Name: Membership: Total Visits: Card on file: Last Visit: Points: Service Total…" at bounding box center [610, 240] width 233 height 321
click at [213, 105] on input "Client" at bounding box center [147, 110] width 140 height 20
click at [111, 114] on input "Client" at bounding box center [147, 110] width 140 height 20
type input "8"
type input "0"
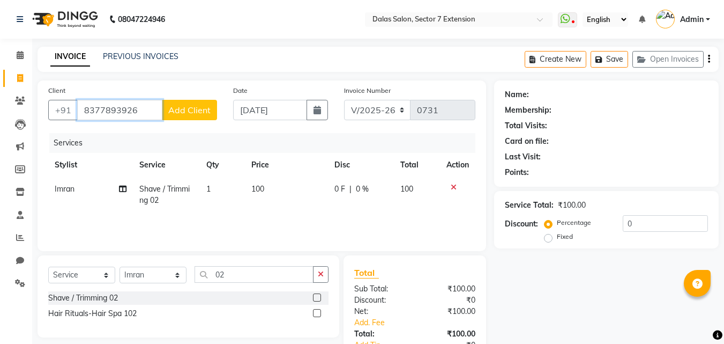
type input "8377893926"
click at [182, 115] on span "Add Client" at bounding box center [189, 110] width 42 height 11
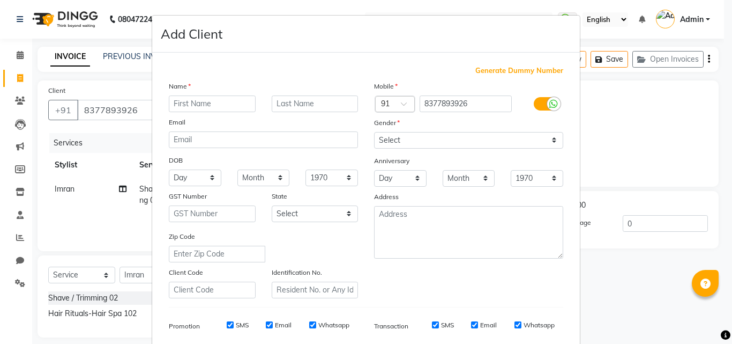
click at [242, 105] on input "text" at bounding box center [212, 103] width 87 height 17
type input "client"
drag, startPoint x: 401, startPoint y: 132, endPoint x: 402, endPoint y: 138, distance: 5.9
click at [402, 135] on select "Select [DEMOGRAPHIC_DATA] [DEMOGRAPHIC_DATA] Other Prefer Not To Say" at bounding box center [468, 140] width 189 height 17
select select "[DEMOGRAPHIC_DATA]"
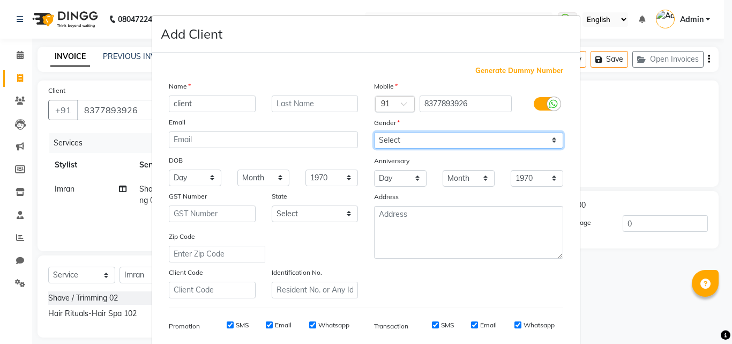
click at [374, 132] on select "Select [DEMOGRAPHIC_DATA] [DEMOGRAPHIC_DATA] Other Prefer Not To Say" at bounding box center [468, 140] width 189 height 17
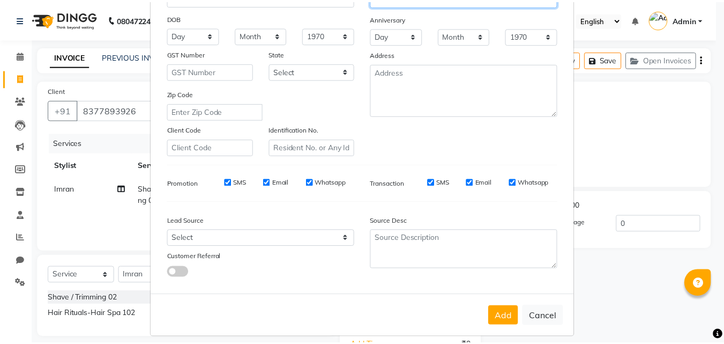
scroll to position [151, 0]
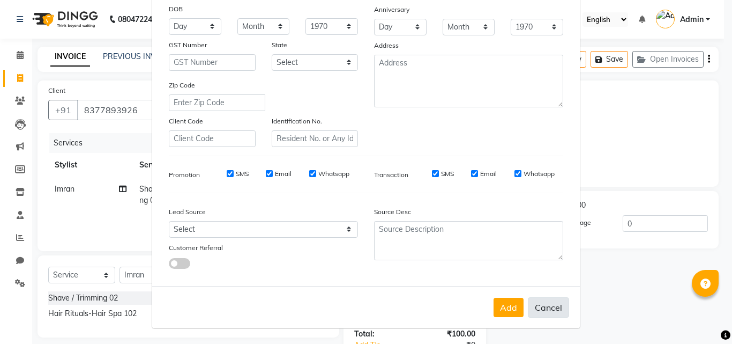
drag, startPoint x: 506, startPoint y: 302, endPoint x: 531, endPoint y: 303, distance: 24.2
click at [509, 302] on button "Add" at bounding box center [509, 306] width 30 height 19
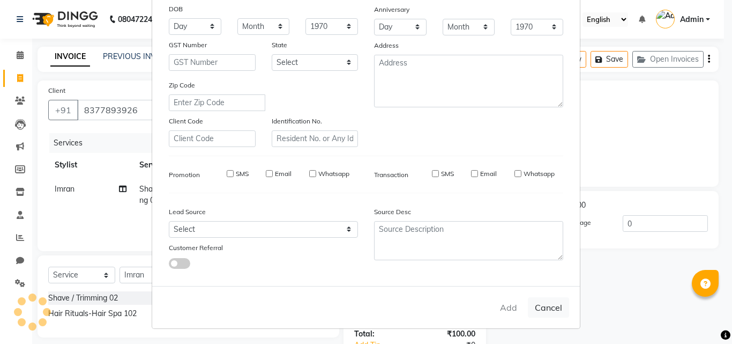
select select
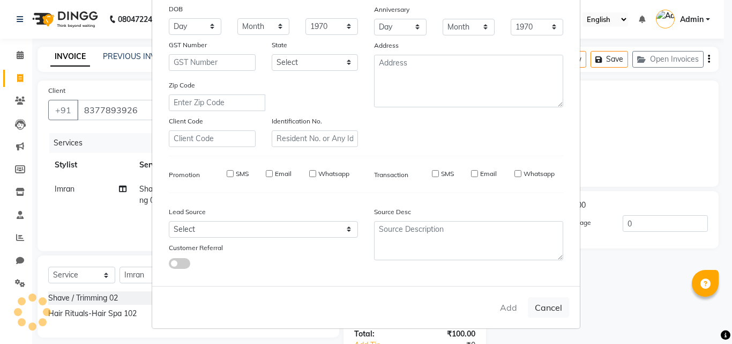
select select
checkbox input "false"
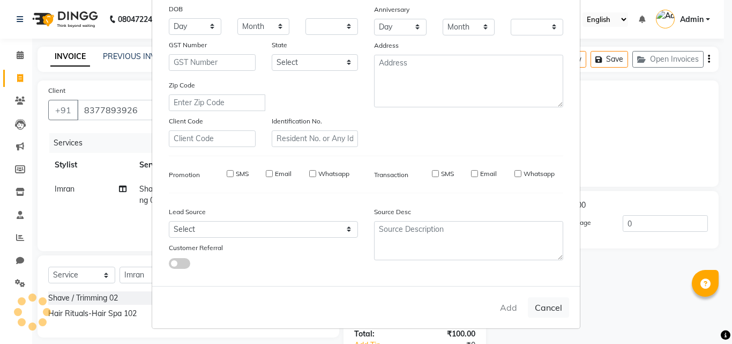
checkbox input "false"
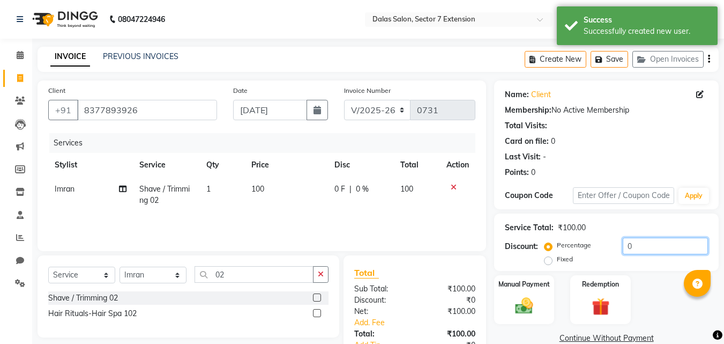
click at [625, 247] on input "0" at bounding box center [665, 245] width 85 height 17
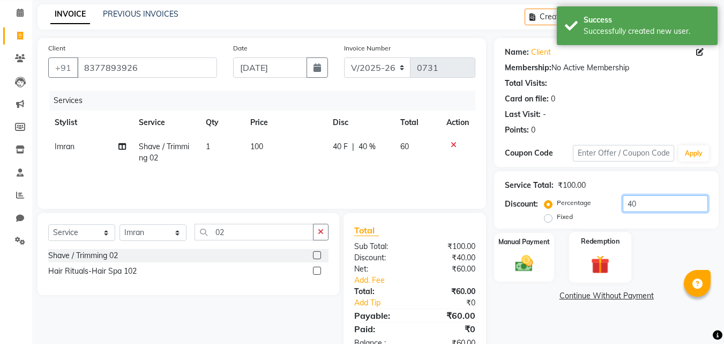
scroll to position [74, 0]
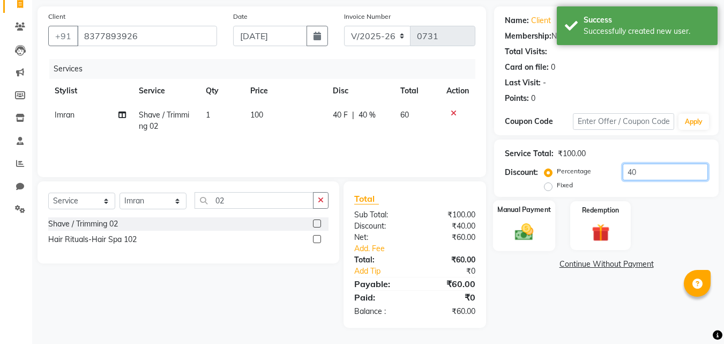
type input "40"
click at [553, 225] on div "Manual Payment" at bounding box center [524, 225] width 63 height 51
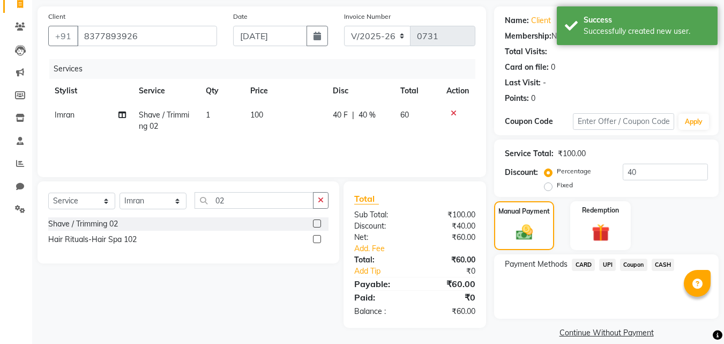
click at [612, 265] on span "UPI" at bounding box center [607, 264] width 17 height 12
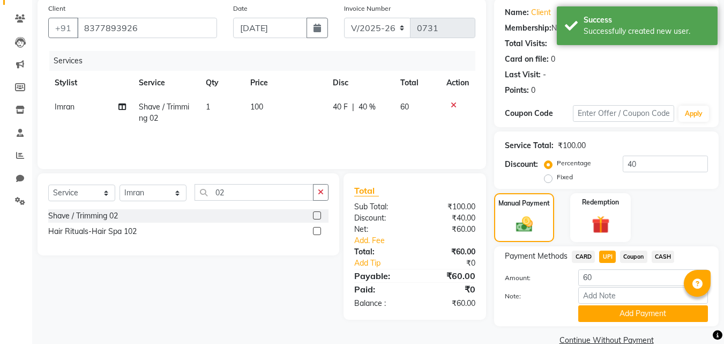
scroll to position [102, 0]
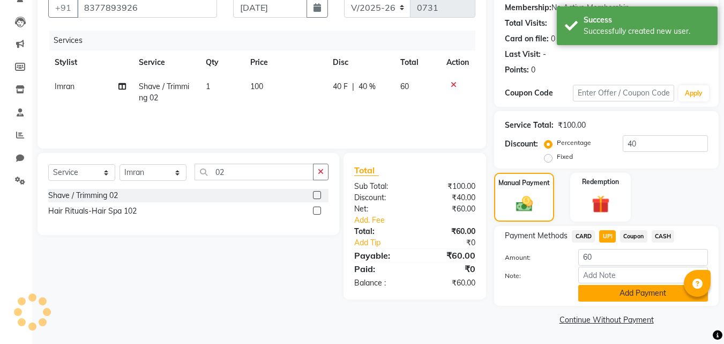
click at [612, 290] on button "Add Payment" at bounding box center [643, 293] width 130 height 17
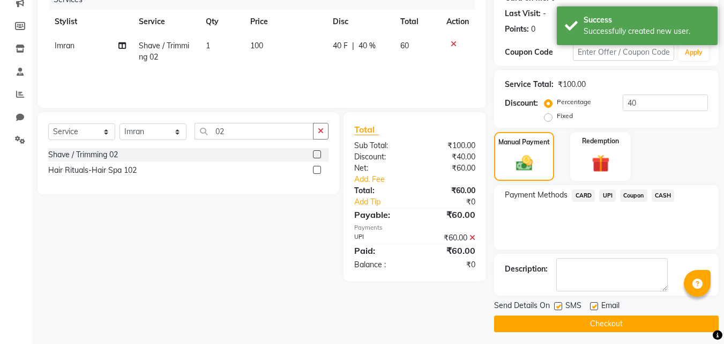
scroll to position [147, 0]
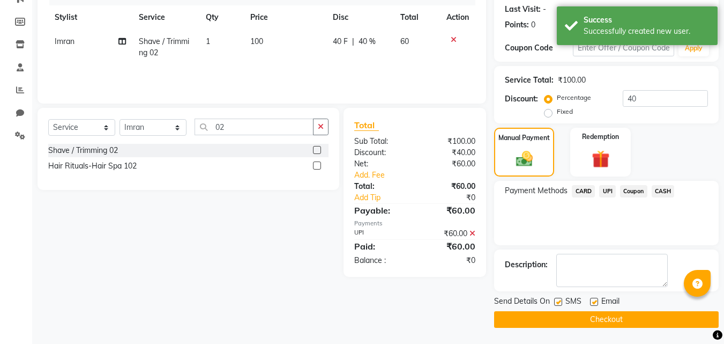
click at [614, 314] on button "Checkout" at bounding box center [606, 319] width 225 height 17
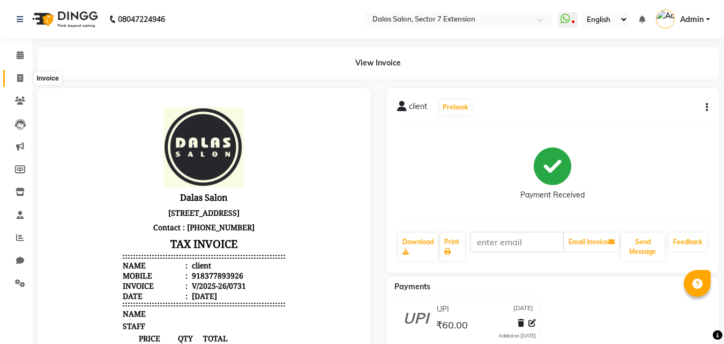
click at [14, 81] on span at bounding box center [20, 78] width 19 height 12
select select "service"
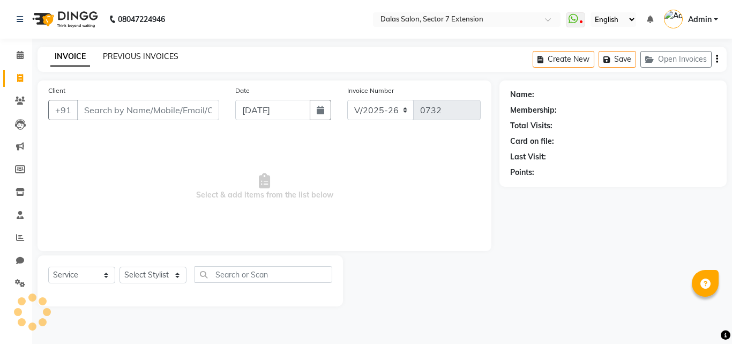
click at [118, 53] on link "PREVIOUS INVOICES" at bounding box center [141, 56] width 76 height 10
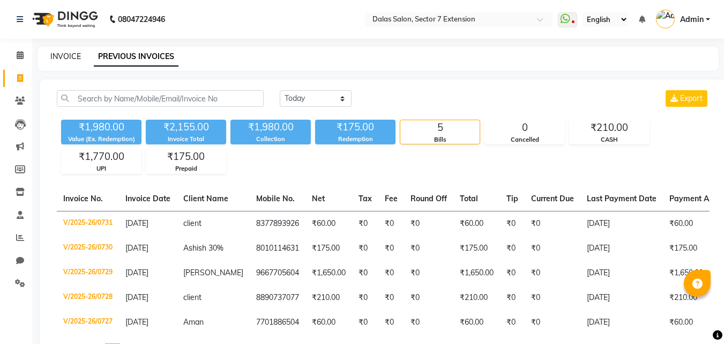
click at [57, 54] on link "INVOICE" at bounding box center [65, 56] width 31 height 10
select select "service"
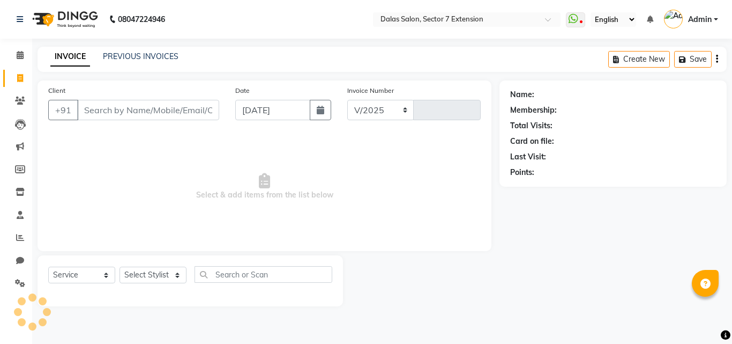
select select "8495"
type input "0732"
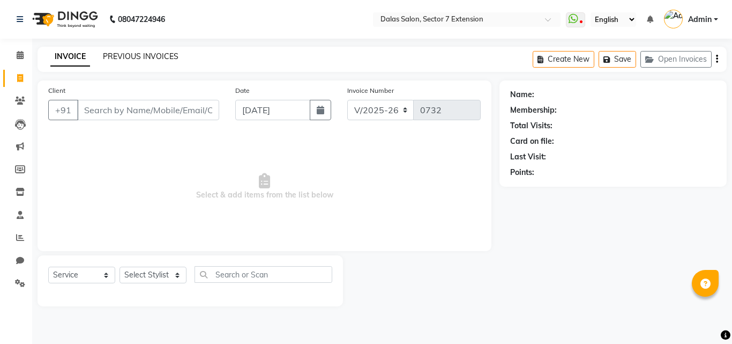
click at [161, 57] on link "PREVIOUS INVOICES" at bounding box center [141, 56] width 76 height 10
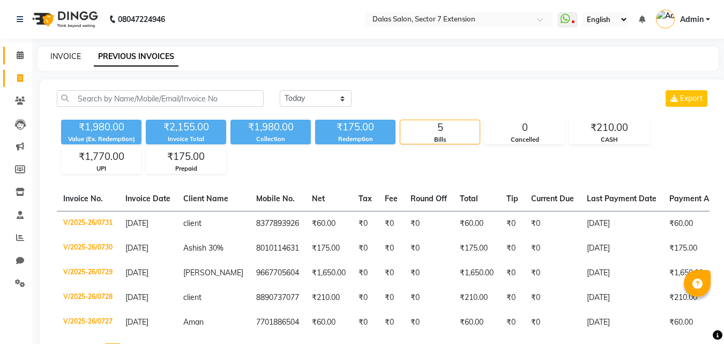
click at [65, 53] on link "INVOICE" at bounding box center [65, 56] width 31 height 10
select select "service"
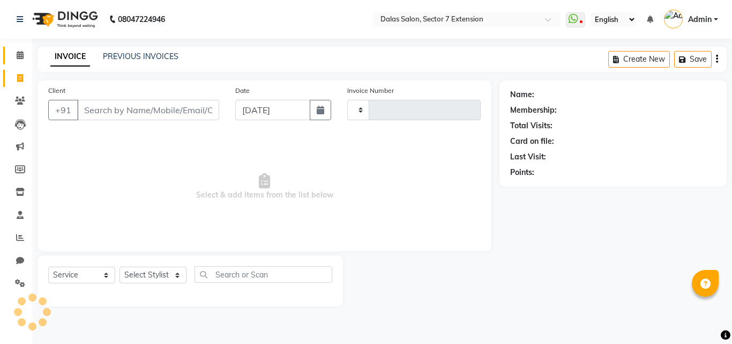
type input "0732"
select select "8495"
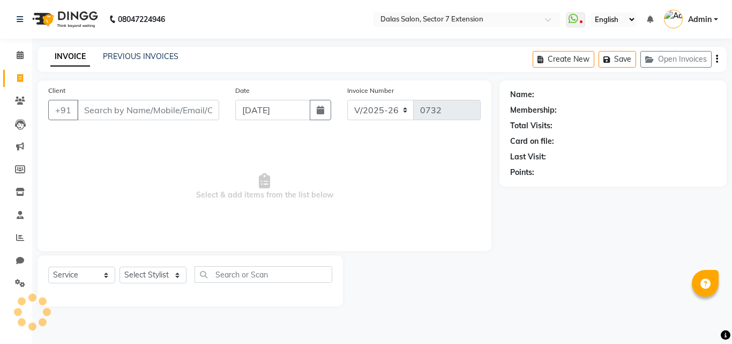
select select "8495"
select select "service"
click at [26, 105] on span at bounding box center [20, 101] width 19 height 12
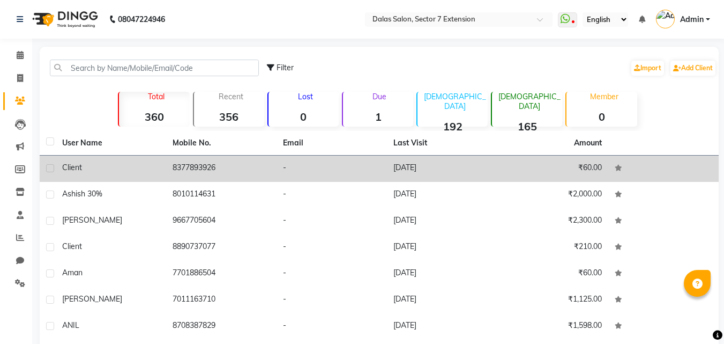
click at [91, 170] on div "client" at bounding box center [111, 167] width 98 height 11
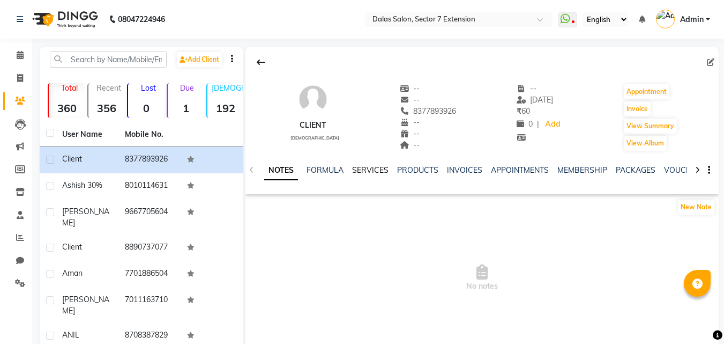
click at [371, 173] on link "SERVICES" at bounding box center [370, 170] width 36 height 10
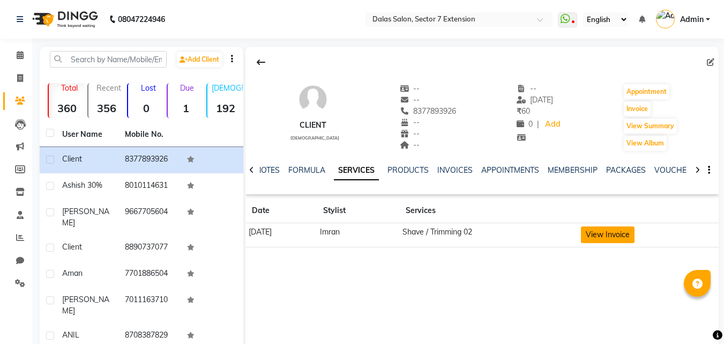
click at [603, 237] on button "View Invoice" at bounding box center [608, 234] width 54 height 17
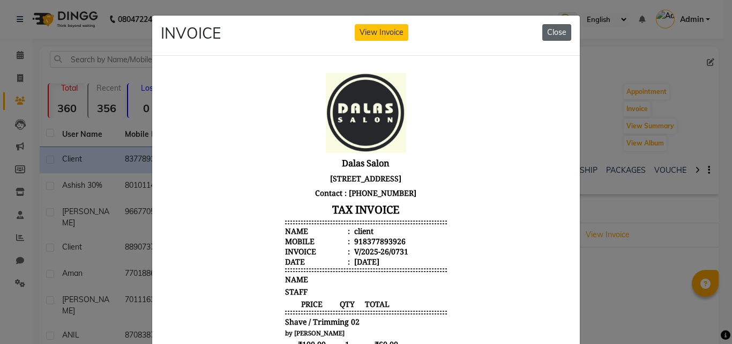
click at [552, 34] on button "Close" at bounding box center [556, 32] width 29 height 17
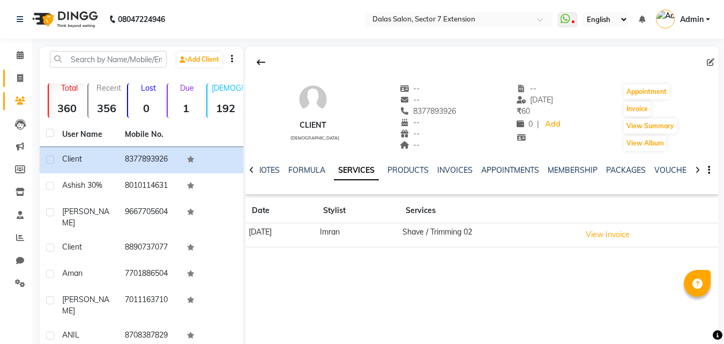
click at [20, 79] on icon at bounding box center [20, 78] width 6 height 8
select select "service"
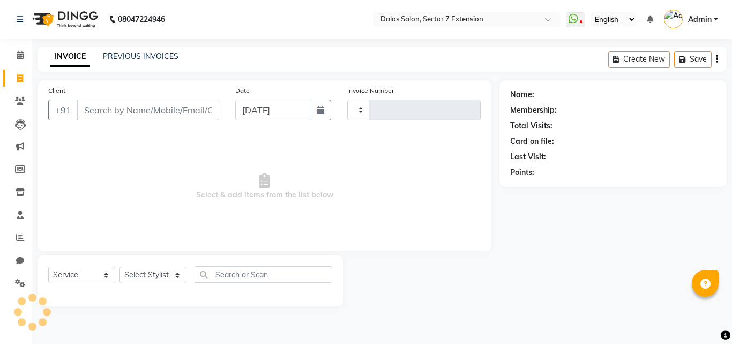
type input "0732"
select select "8495"
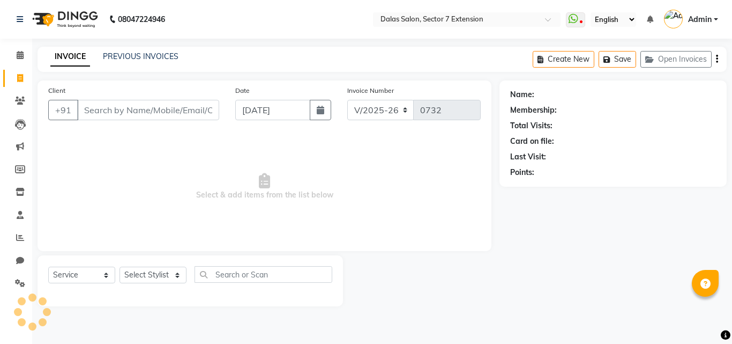
click at [113, 102] on input "Client" at bounding box center [148, 110] width 142 height 20
drag, startPoint x: 84, startPoint y: 267, endPoint x: 425, endPoint y: 364, distance: 354.9
click at [425, 343] on html "08047224946 Select Location × Dalas Salon, Sector 7 Extension WhatsApp Status ✕…" at bounding box center [366, 172] width 732 height 344
click at [198, 114] on input "Client" at bounding box center [148, 110] width 142 height 20
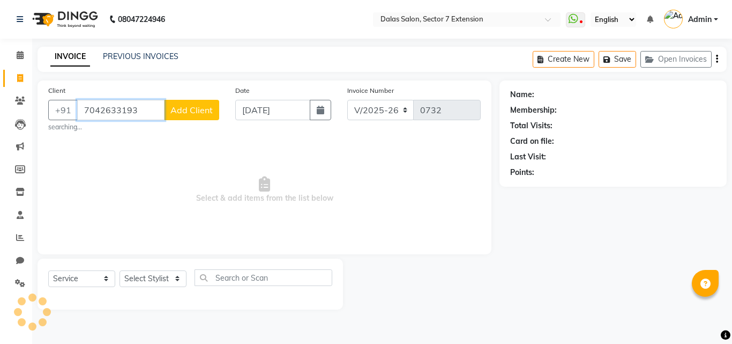
type input "7042633193"
click at [204, 105] on span "Add Client" at bounding box center [191, 110] width 42 height 11
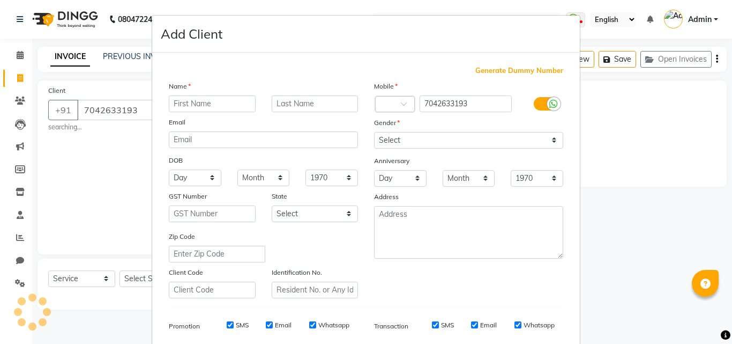
click at [204, 105] on input "text" at bounding box center [212, 103] width 87 height 17
click at [173, 105] on input "nishant" at bounding box center [212, 103] width 87 height 17
type input "Nishant"
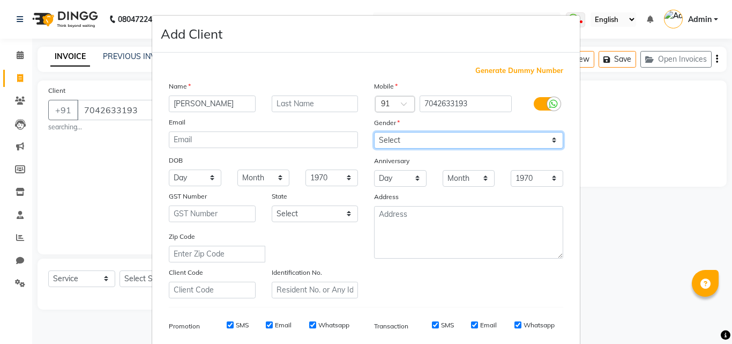
click at [407, 143] on select "Select [DEMOGRAPHIC_DATA] [DEMOGRAPHIC_DATA] Other Prefer Not To Say" at bounding box center [468, 140] width 189 height 17
select select "[DEMOGRAPHIC_DATA]"
click at [374, 132] on select "Select [DEMOGRAPHIC_DATA] [DEMOGRAPHIC_DATA] Other Prefer Not To Say" at bounding box center [468, 140] width 189 height 17
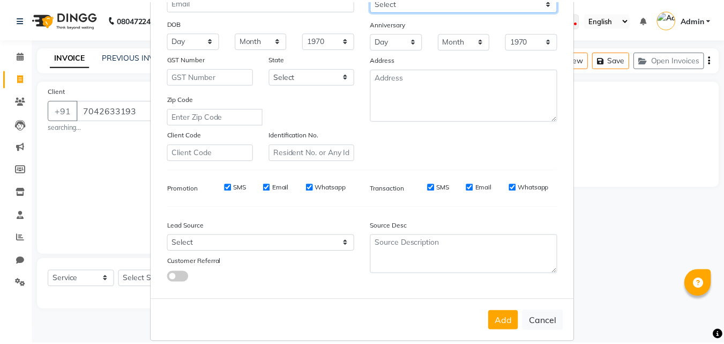
scroll to position [151, 0]
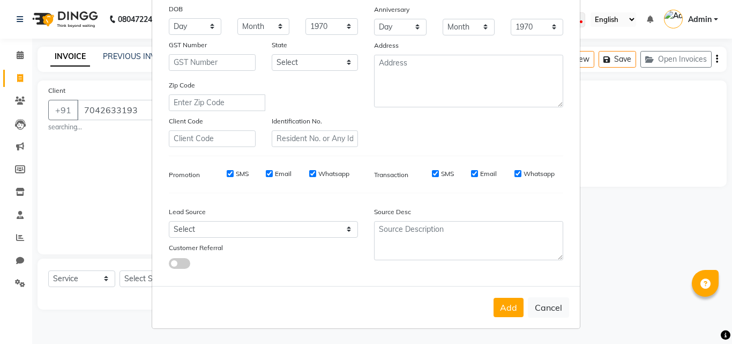
click at [501, 300] on button "Add" at bounding box center [509, 306] width 30 height 19
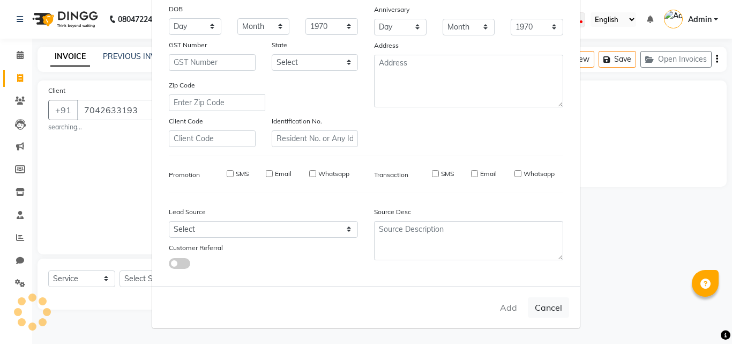
select select
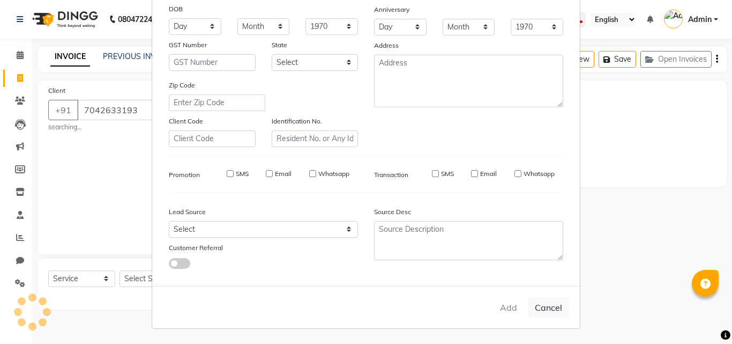
select select
checkbox input "false"
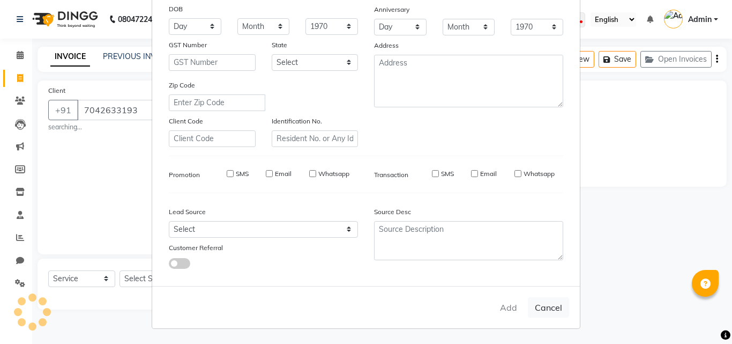
checkbox input "false"
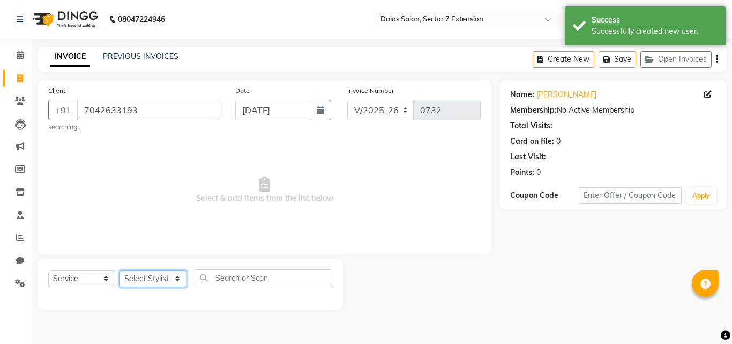
click at [167, 284] on select "Select Stylist [PERSON_NAME] Danish [PERSON_NAME] [PERSON_NAME] [PERSON_NAME] S…" at bounding box center [153, 278] width 67 height 17
select select "90794"
click at [120, 270] on select "Select Stylist [PERSON_NAME] Danish [PERSON_NAME] [PERSON_NAME] [PERSON_NAME] S…" at bounding box center [153, 278] width 67 height 17
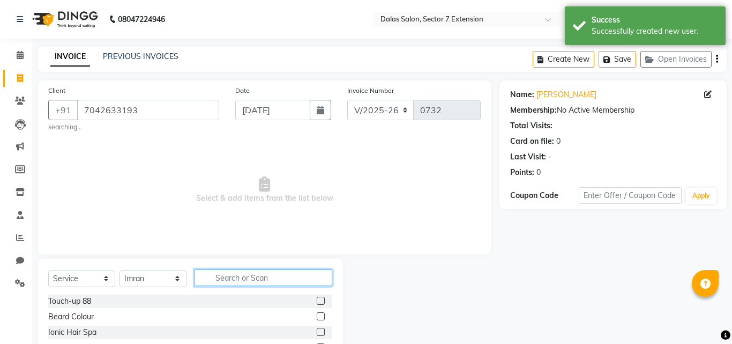
click at [241, 276] on input "text" at bounding box center [264, 277] width 138 height 17
type input "03"
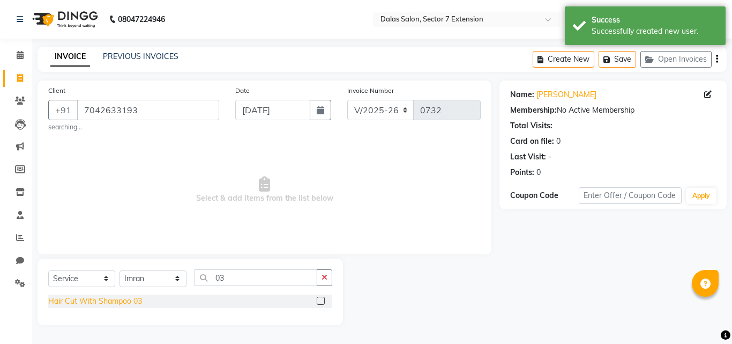
click at [135, 299] on div "Hair Cut With Shampoo 03" at bounding box center [95, 300] width 94 height 11
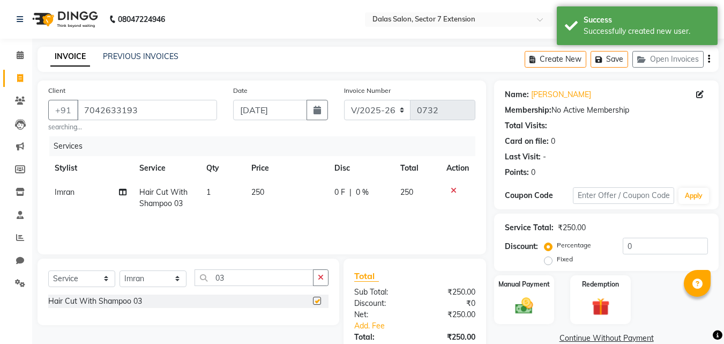
checkbox input "false"
click at [246, 278] on input "03" at bounding box center [254, 277] width 119 height 17
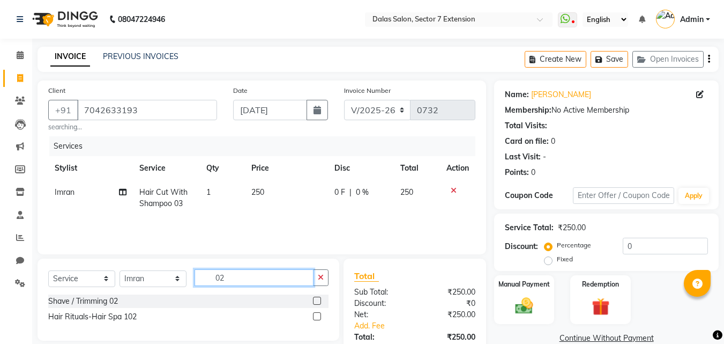
type input "02"
click at [532, 175] on div "0" at bounding box center [533, 172] width 4 height 11
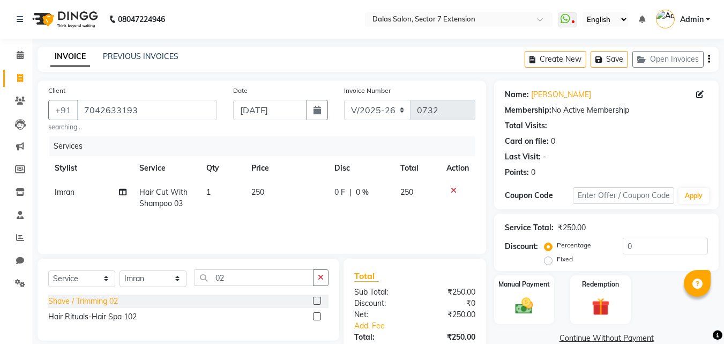
click at [117, 297] on div "Shave / Trimming 02" at bounding box center [83, 300] width 70 height 11
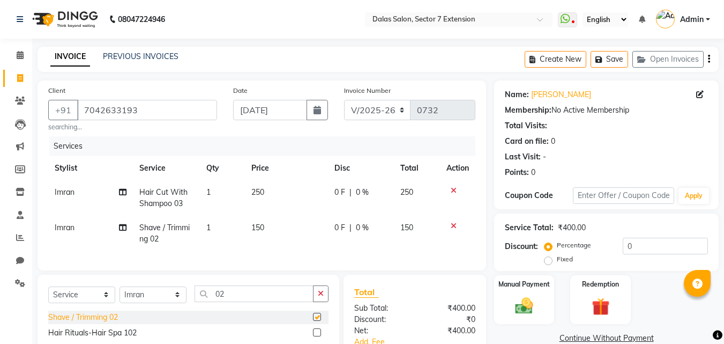
checkbox input "false"
click at [273, 225] on td "150" at bounding box center [286, 232] width 83 height 35
select select "90794"
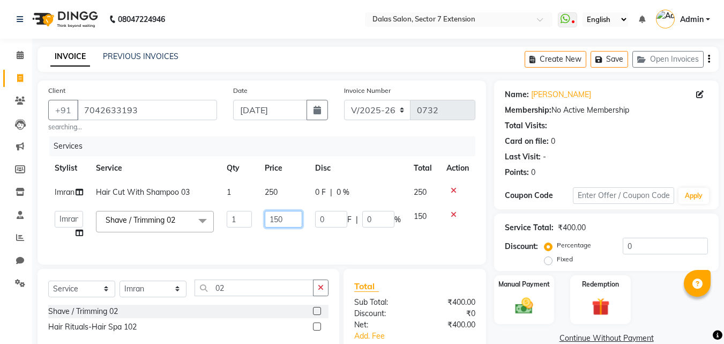
click at [289, 220] on input "150" at bounding box center [283, 219] width 37 height 17
type input "1"
type input "100"
click at [284, 202] on td "250" at bounding box center [283, 192] width 50 height 24
select select "90794"
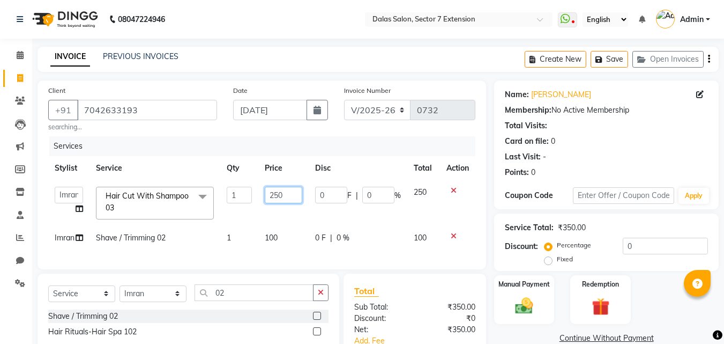
click at [290, 196] on input "250" at bounding box center [283, 195] width 37 height 17
type input "2"
type input "150"
click at [288, 210] on td "150" at bounding box center [283, 203] width 50 height 46
select select "90794"
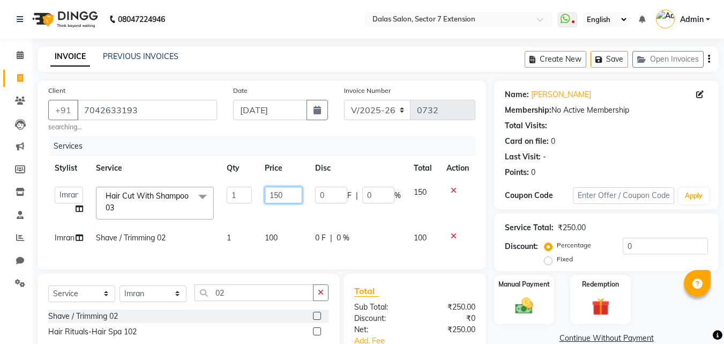
click at [289, 193] on input "150" at bounding box center [283, 195] width 37 height 17
type input "1"
type input "200"
click at [288, 207] on td "200" at bounding box center [283, 203] width 50 height 46
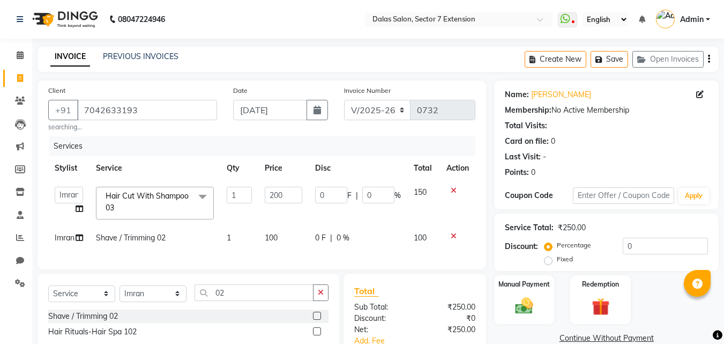
select select "90794"
click at [623, 250] on input "0" at bounding box center [665, 245] width 85 height 17
type input "40"
type input "80"
type input "40"
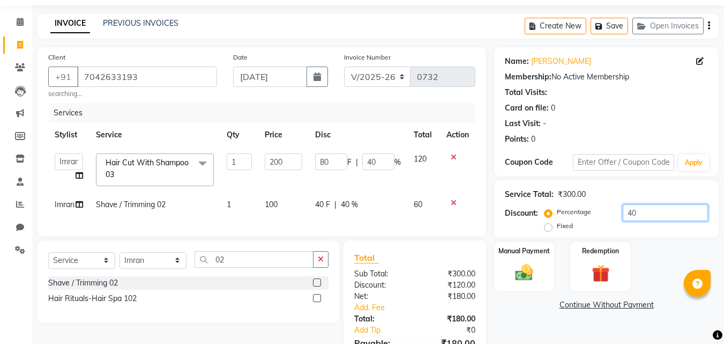
scroll to position [100, 0]
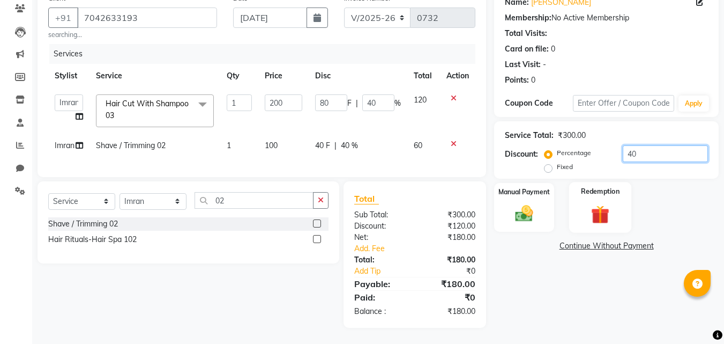
type input "40"
click at [596, 192] on div "Redemption" at bounding box center [600, 207] width 63 height 51
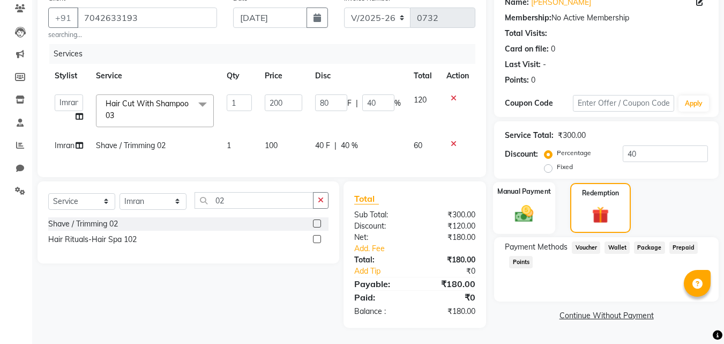
click at [550, 203] on div "Manual Payment" at bounding box center [524, 208] width 63 height 52
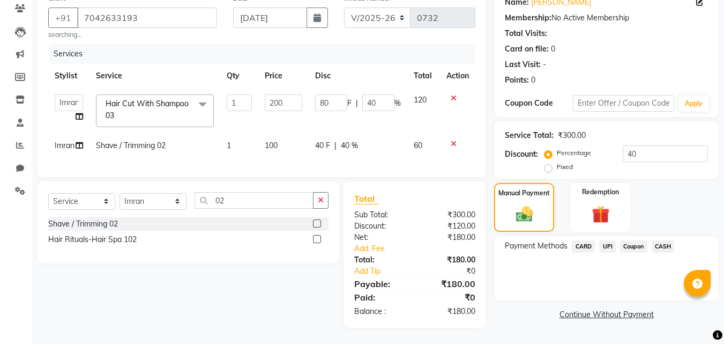
click at [610, 240] on span "UPI" at bounding box center [607, 246] width 17 height 12
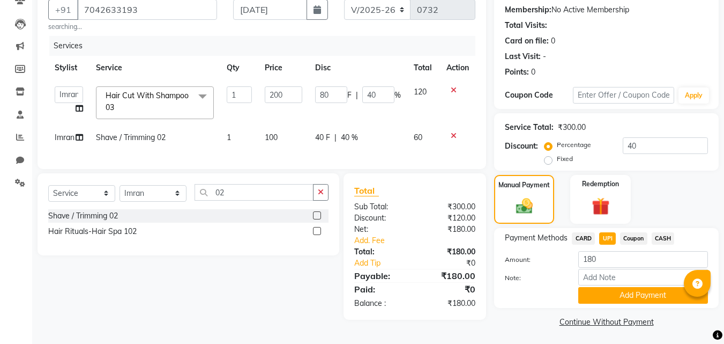
scroll to position [102, 0]
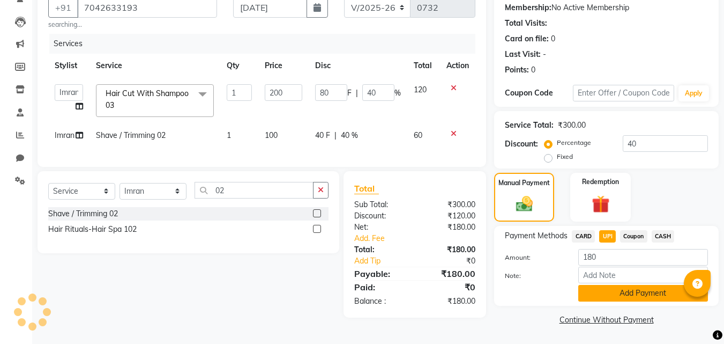
click at [615, 292] on button "Add Payment" at bounding box center [643, 293] width 130 height 17
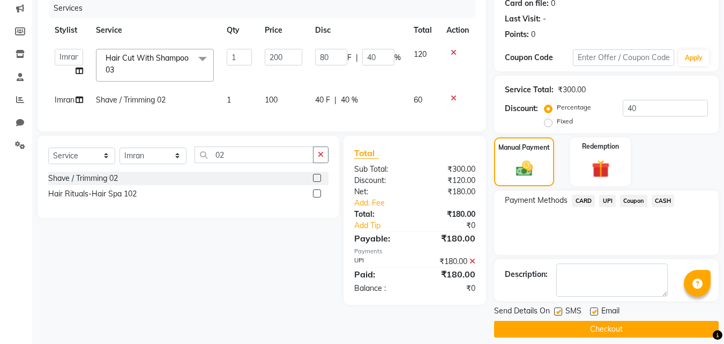
scroll to position [147, 0]
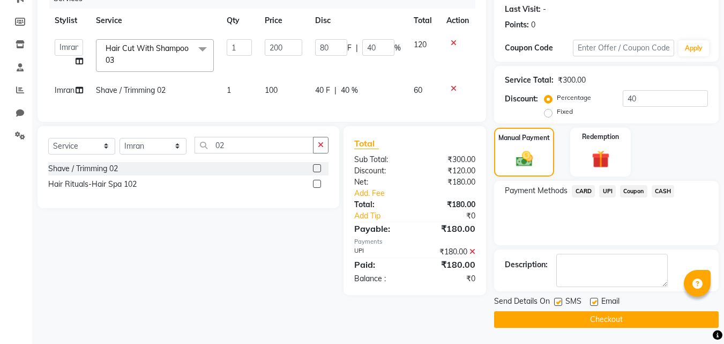
click at [608, 319] on button "Checkout" at bounding box center [606, 319] width 225 height 17
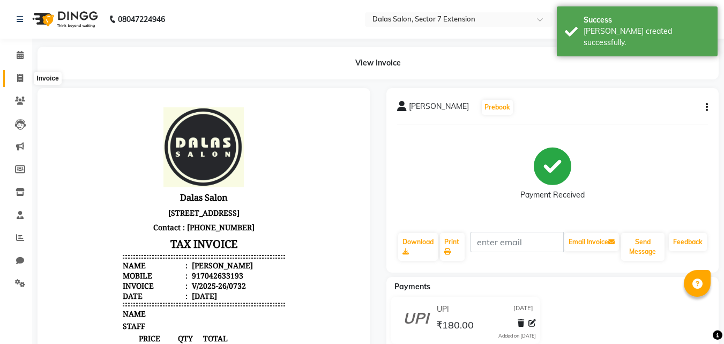
click at [14, 74] on span at bounding box center [20, 78] width 19 height 12
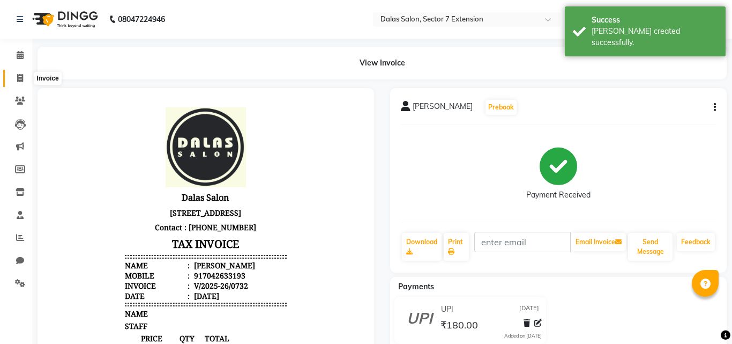
select select "service"
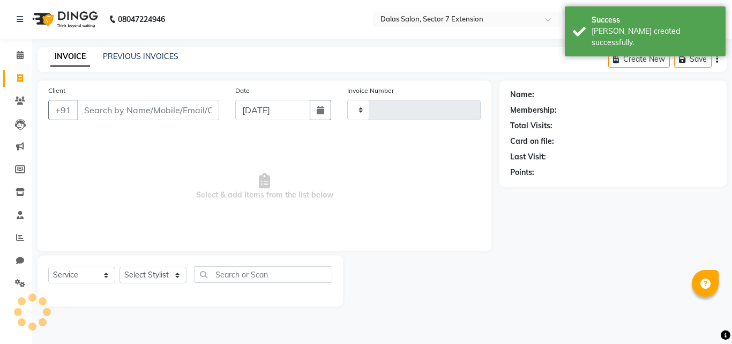
click at [105, 111] on input "Client" at bounding box center [148, 110] width 142 height 20
type input "0733"
select select "8495"
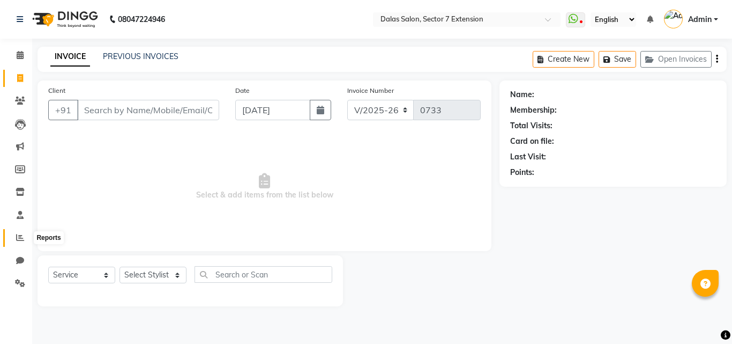
click at [23, 235] on icon at bounding box center [20, 237] width 8 height 8
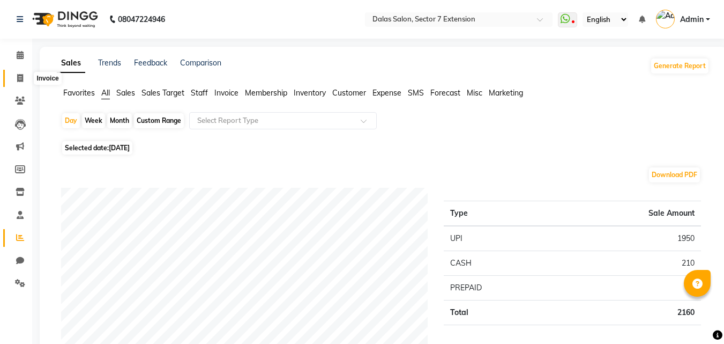
click at [19, 80] on icon at bounding box center [20, 78] width 6 height 8
select select "service"
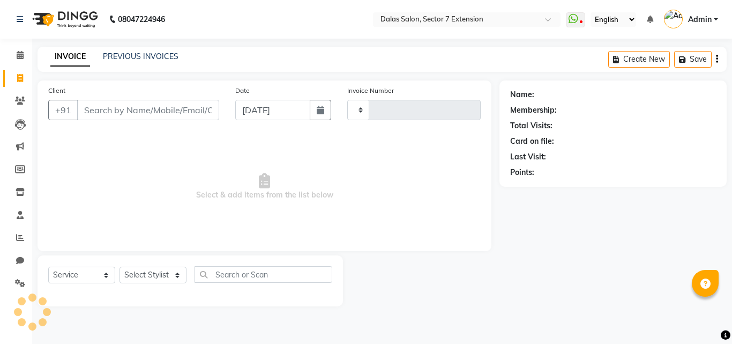
click at [131, 104] on input "Client" at bounding box center [148, 110] width 142 height 20
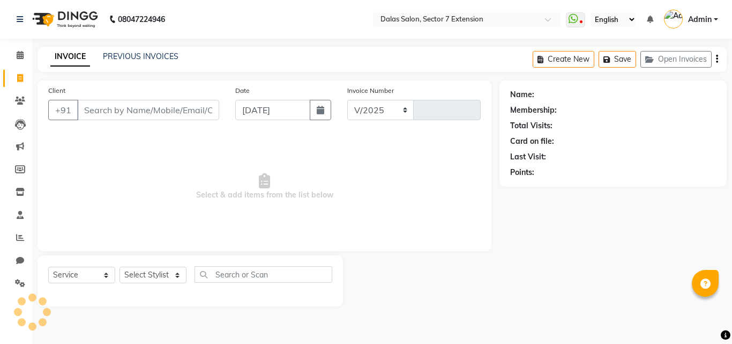
select select "8495"
type input "0733"
drag, startPoint x: 131, startPoint y: 104, endPoint x: 16, endPoint y: 154, distance: 125.1
click at [130, 104] on input "Client" at bounding box center [148, 110] width 142 height 20
click at [145, 107] on input "Client" at bounding box center [148, 110] width 142 height 20
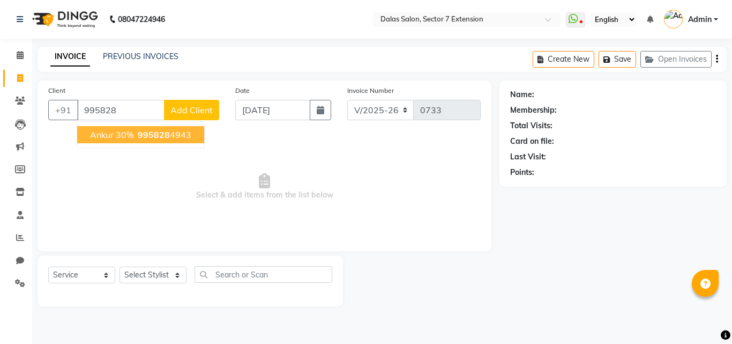
click at [147, 136] on span "995828" at bounding box center [154, 134] width 32 height 11
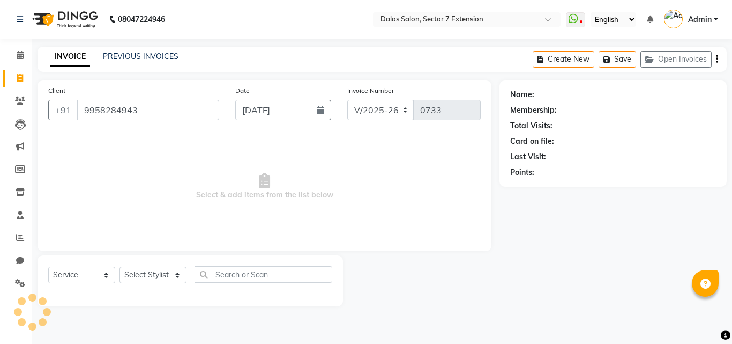
type input "9958284943"
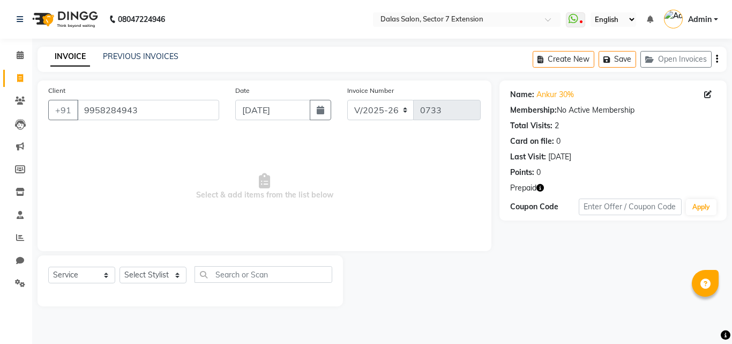
click at [543, 188] on icon "button" at bounding box center [540, 188] width 8 height 8
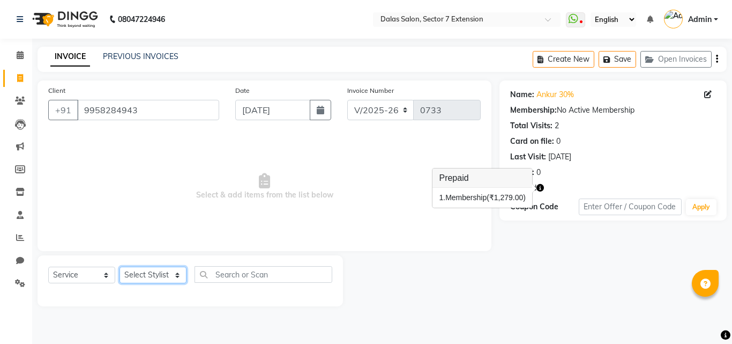
click at [166, 271] on select "Select Stylist [PERSON_NAME] Danish [PERSON_NAME] [PERSON_NAME] [PERSON_NAME] S…" at bounding box center [153, 274] width 67 height 17
select select "83986"
click at [120, 266] on select "Select Stylist [PERSON_NAME] Danish [PERSON_NAME] [PERSON_NAME] [PERSON_NAME] S…" at bounding box center [153, 274] width 67 height 17
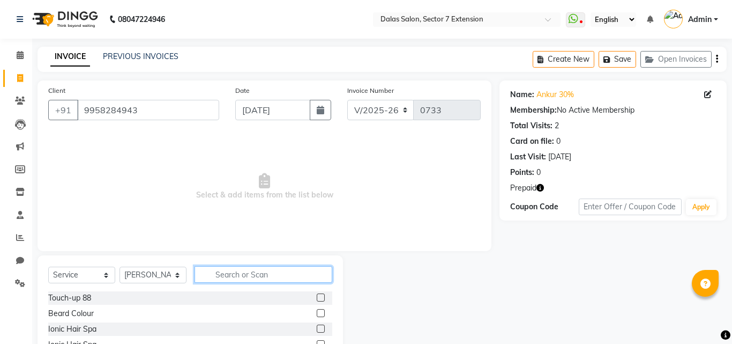
click at [211, 266] on input "text" at bounding box center [264, 274] width 138 height 17
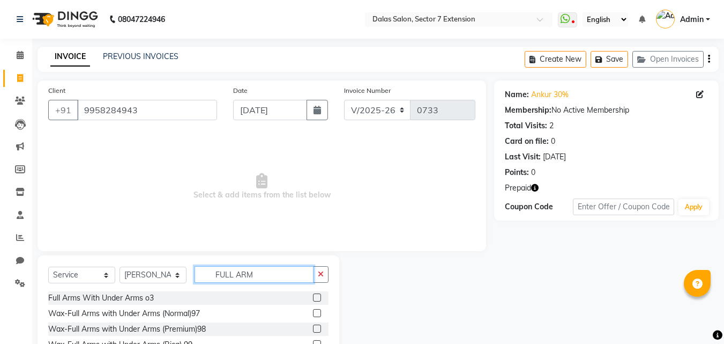
scroll to position [41, 0]
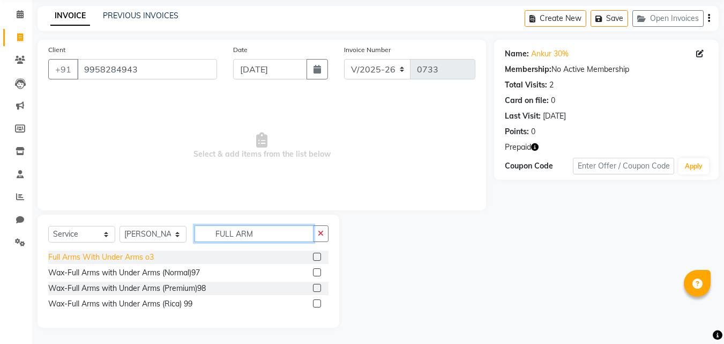
type input "FULL ARM"
click at [140, 254] on div "Full Arms With Under Arms o3" at bounding box center [101, 256] width 106 height 11
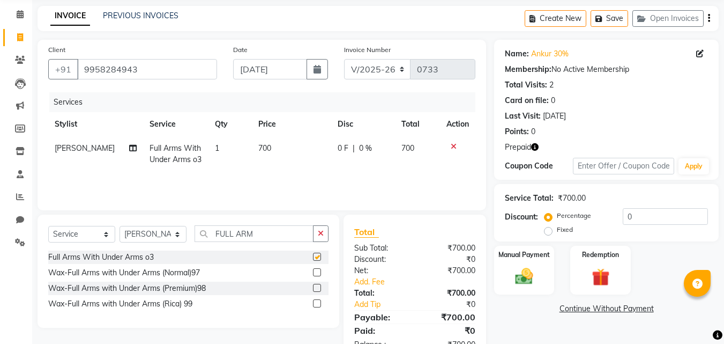
checkbox input "false"
click at [267, 232] on input "FULL ARM" at bounding box center [254, 233] width 119 height 17
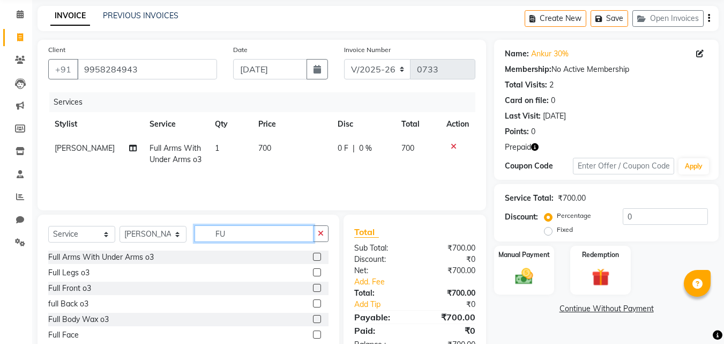
type input "F"
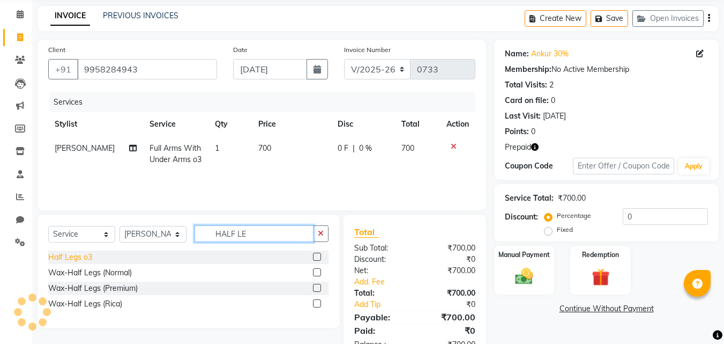
type input "HALF LE"
click at [85, 261] on div "Half Legs o3" at bounding box center [70, 256] width 44 height 11
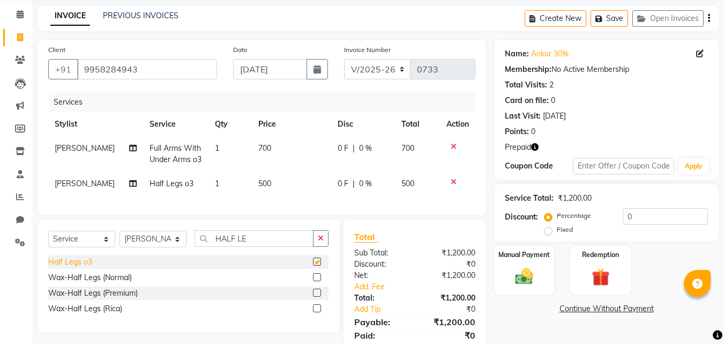
checkbox input "false"
click at [457, 150] on div at bounding box center [457, 147] width 23 height 8
click at [452, 146] on icon at bounding box center [454, 147] width 6 height 8
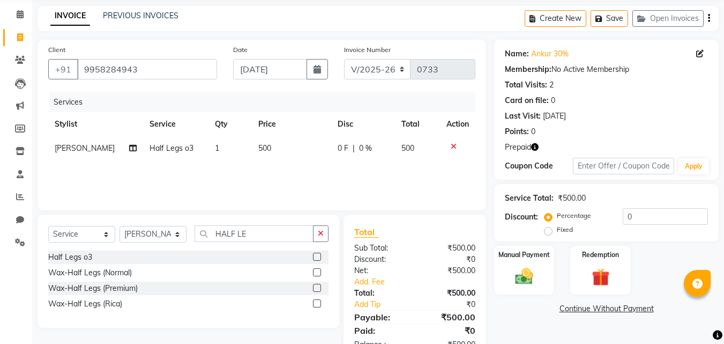
click at [452, 146] on icon at bounding box center [454, 147] width 6 height 8
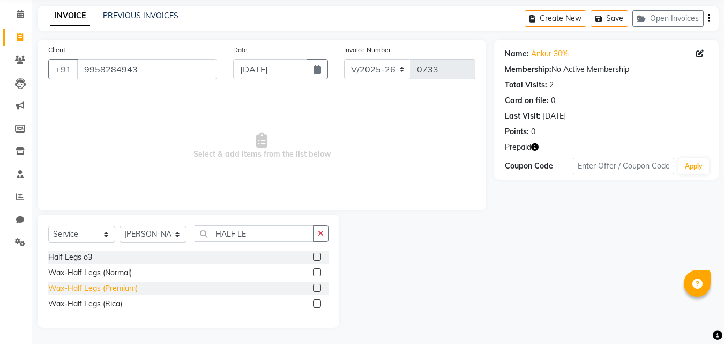
click at [110, 290] on div "Wax-Half Legs (Premium)" at bounding box center [93, 287] width 90 height 11
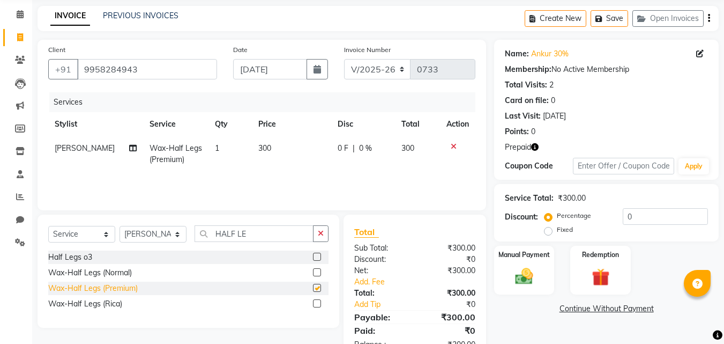
checkbox input "false"
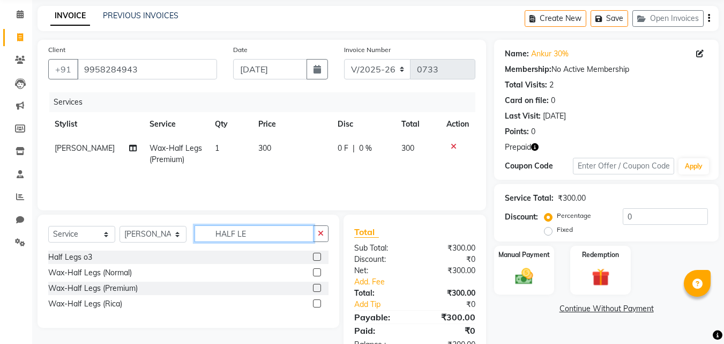
click at [270, 230] on input "HALF LE" at bounding box center [254, 233] width 119 height 17
type input "H"
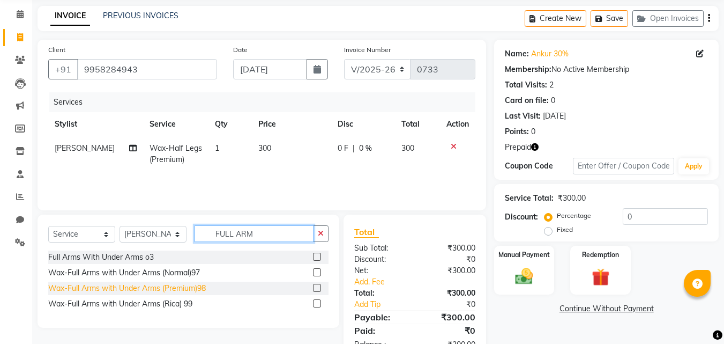
type input "FULL ARM"
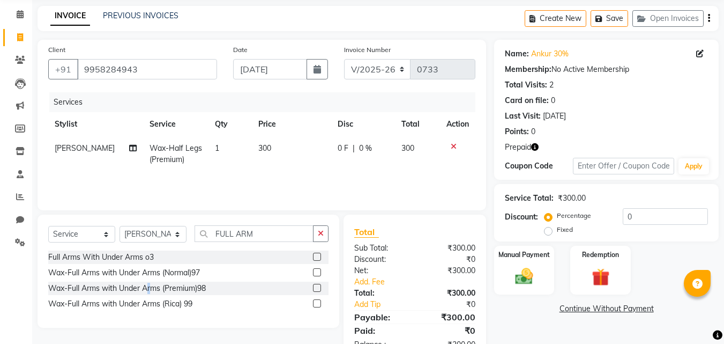
click at [150, 285] on div "Wax-Full Arms with Under Arms (Premium)98" at bounding box center [127, 287] width 158 height 11
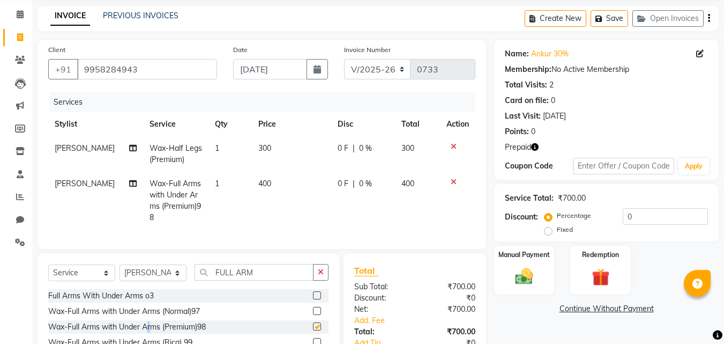
checkbox input "false"
click at [274, 280] on input "FULL ARM" at bounding box center [254, 272] width 119 height 17
type input "F"
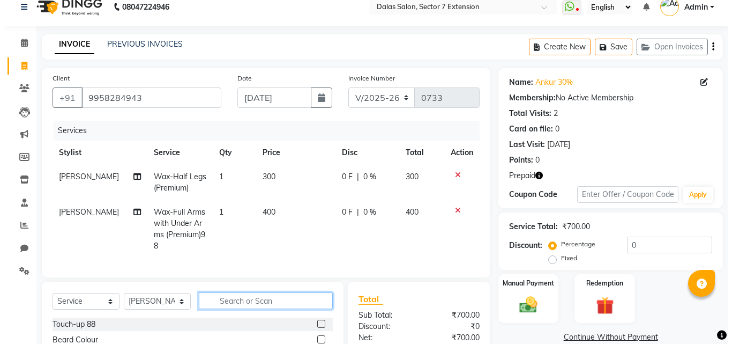
scroll to position [0, 0]
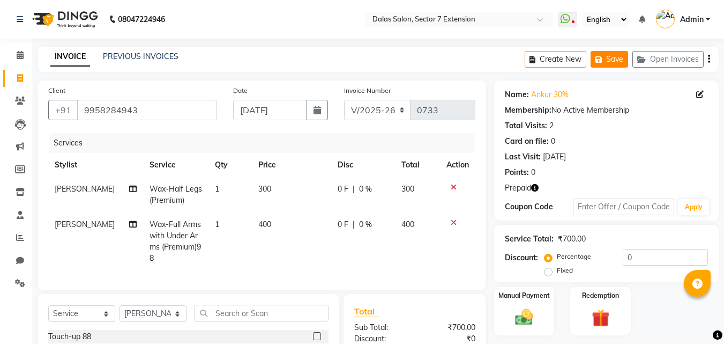
click at [614, 58] on button "Save" at bounding box center [610, 59] width 38 height 17
click at [79, 191] on span "[PERSON_NAME]" at bounding box center [85, 189] width 60 height 10
select select "83986"
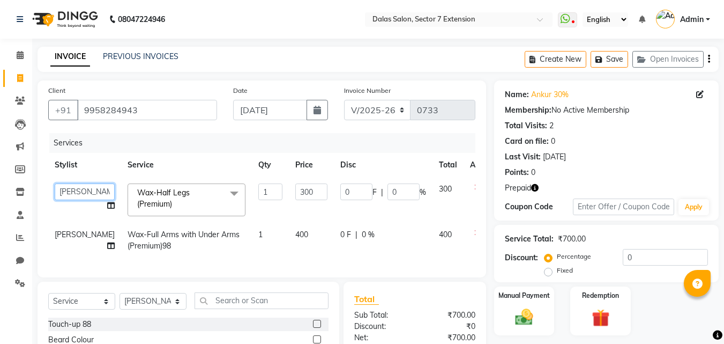
click at [79, 191] on select "Alam Avinash Danish Imran Kamil Manisha Nabeel Nishad Abbasi Raj Shree" at bounding box center [85, 191] width 60 height 17
click at [111, 159] on tr "Stylist Service Qty Price Disc Total Action" at bounding box center [273, 165] width 451 height 24
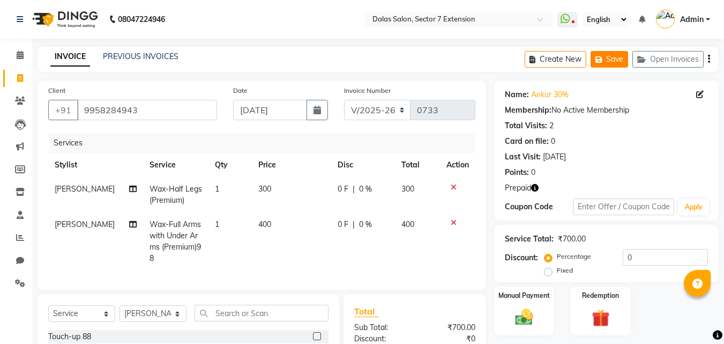
click at [621, 61] on button "Save" at bounding box center [610, 59] width 38 height 17
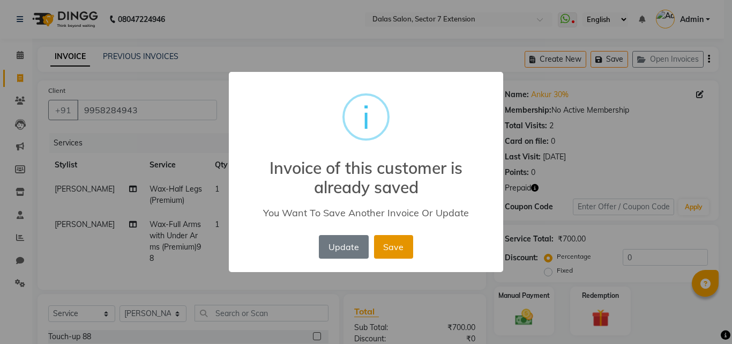
click at [401, 249] on button "Save" at bounding box center [393, 247] width 39 height 24
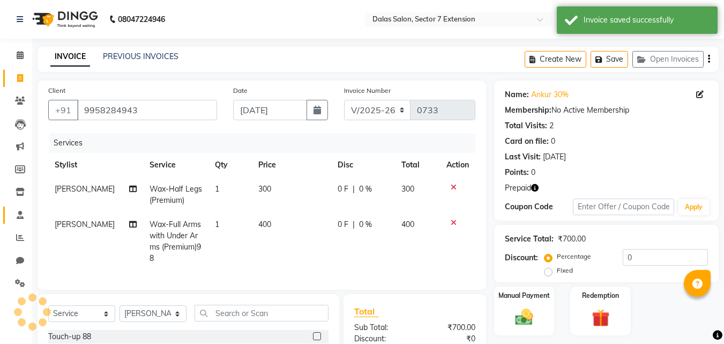
click at [20, 209] on span at bounding box center [20, 215] width 19 height 12
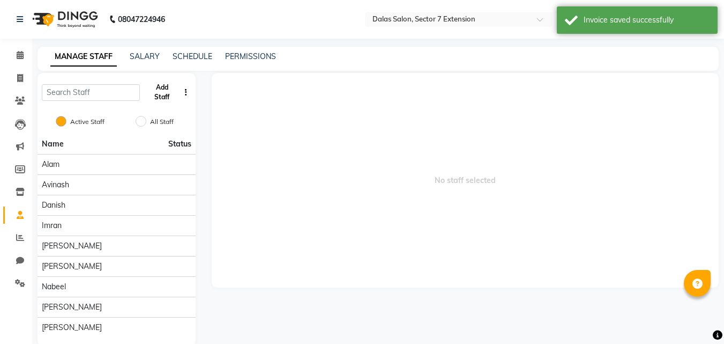
click at [158, 95] on button "Add Staff" at bounding box center [161, 92] width 35 height 28
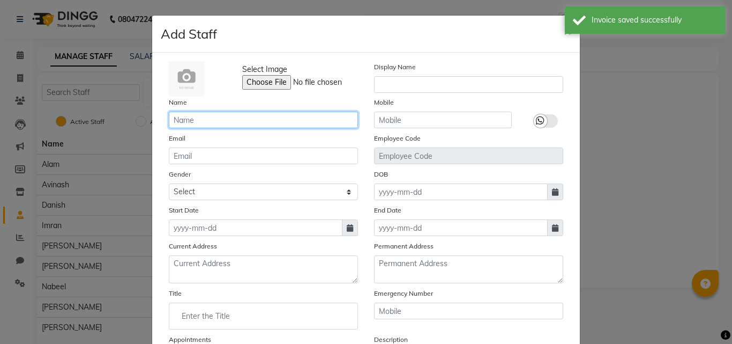
click at [214, 122] on input "text" at bounding box center [263, 119] width 189 height 17
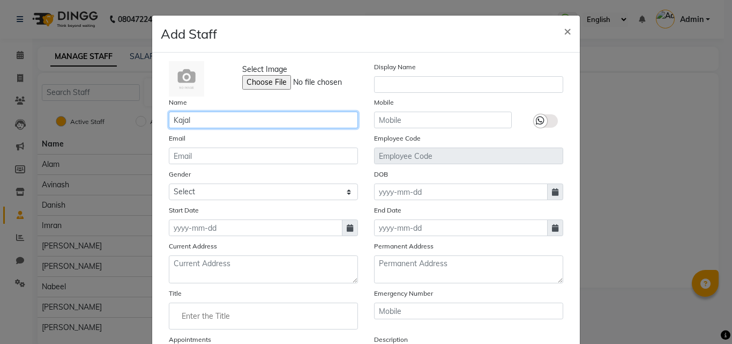
type input "Kajal"
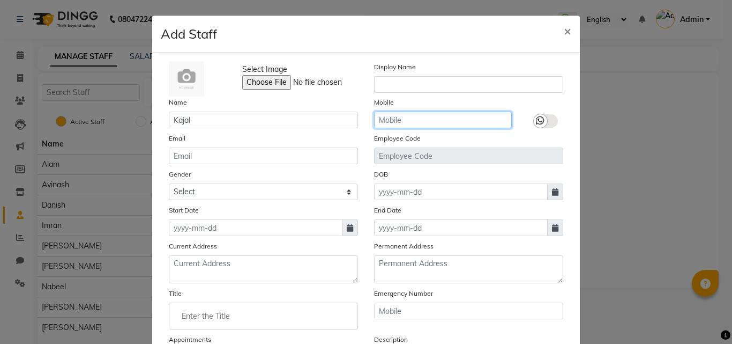
click at [470, 121] on input "text" at bounding box center [443, 119] width 138 height 17
click at [468, 121] on input "text" at bounding box center [443, 119] width 138 height 17
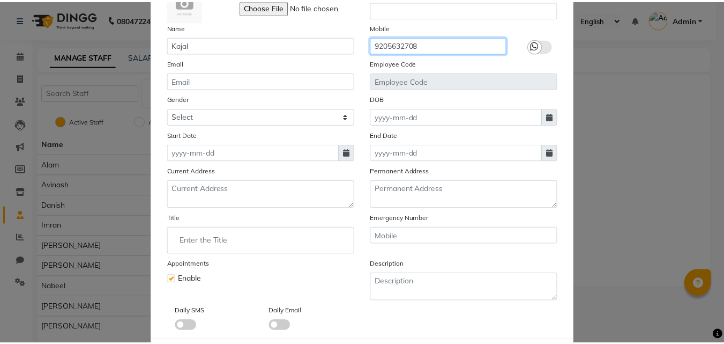
scroll to position [129, 0]
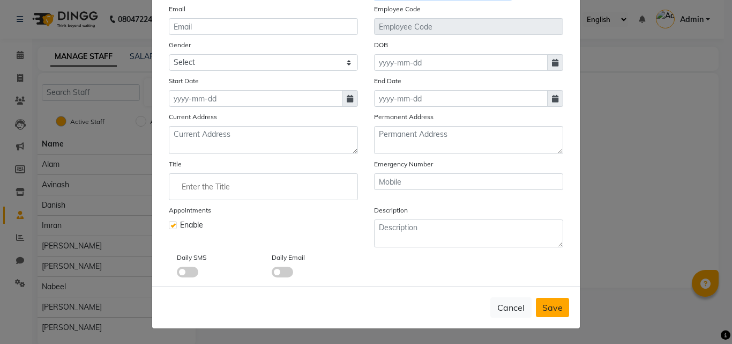
type input "9205632708"
click at [550, 301] on button "Save" at bounding box center [552, 306] width 33 height 19
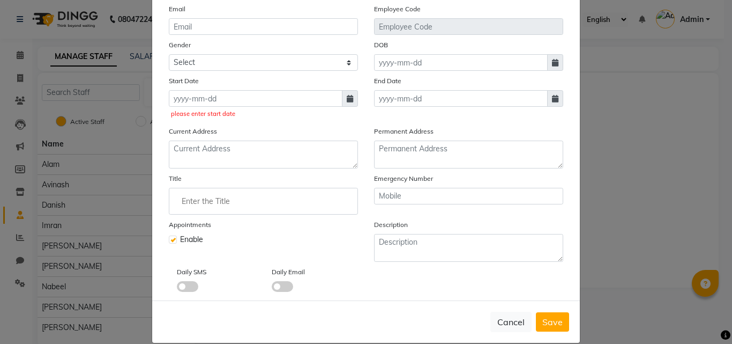
click at [343, 104] on span at bounding box center [350, 98] width 16 height 17
select select "9"
select select "2025"
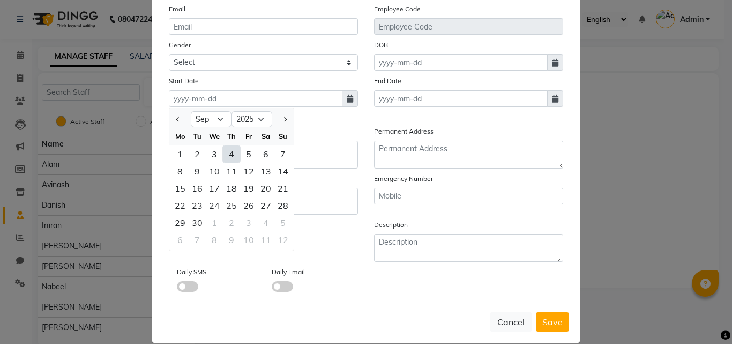
click at [228, 155] on div "4" at bounding box center [231, 153] width 17 height 17
type input "[DATE]"
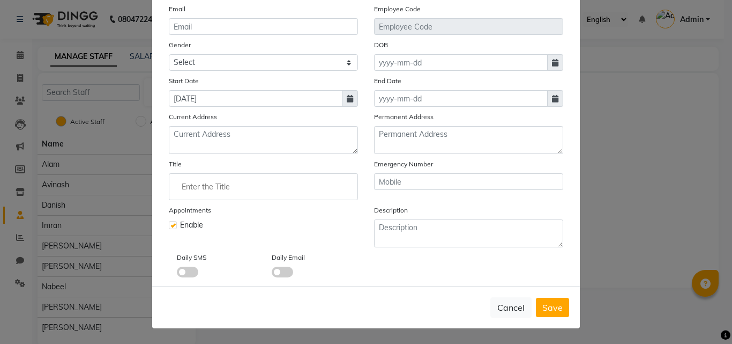
click at [543, 305] on span "Save" at bounding box center [552, 307] width 20 height 11
checkbox input "false"
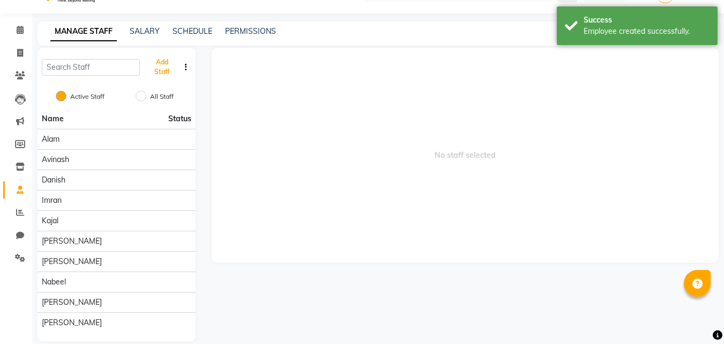
scroll to position [39, 0]
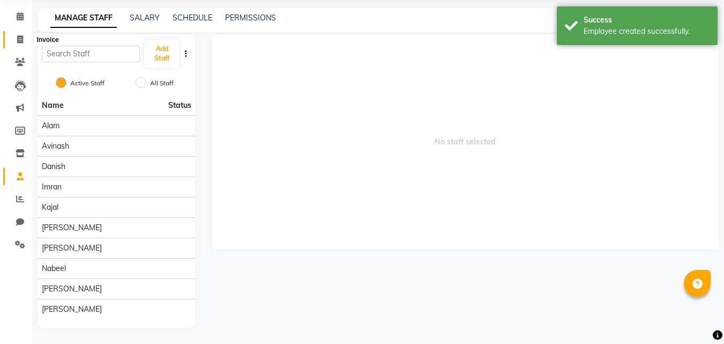
click at [24, 43] on span at bounding box center [20, 40] width 19 height 12
select select "service"
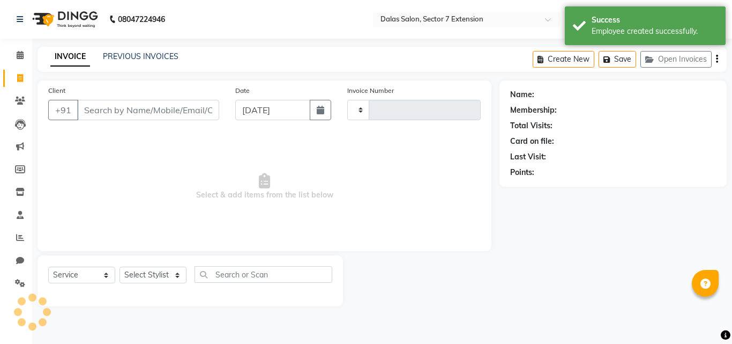
type input "0733"
select select "8495"
click at [683, 55] on button "Open Invoices" at bounding box center [675, 59] width 71 height 17
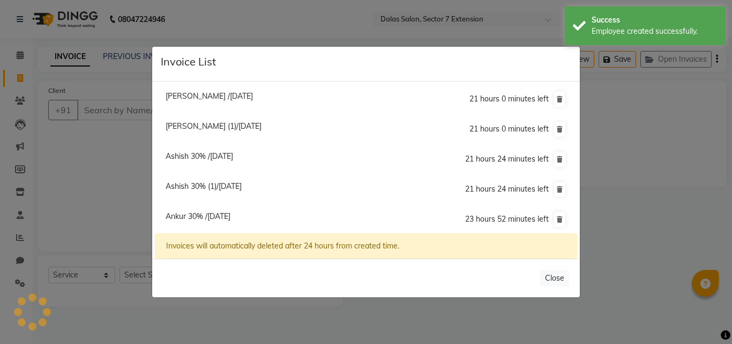
click at [213, 217] on span "Ankur 30% /04 September 2025" at bounding box center [198, 216] width 65 height 10
type input "9958284943"
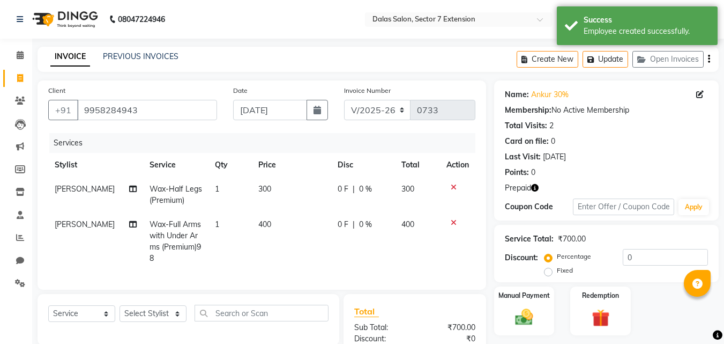
click at [71, 190] on span "[PERSON_NAME]" at bounding box center [85, 189] width 60 height 10
select select "83986"
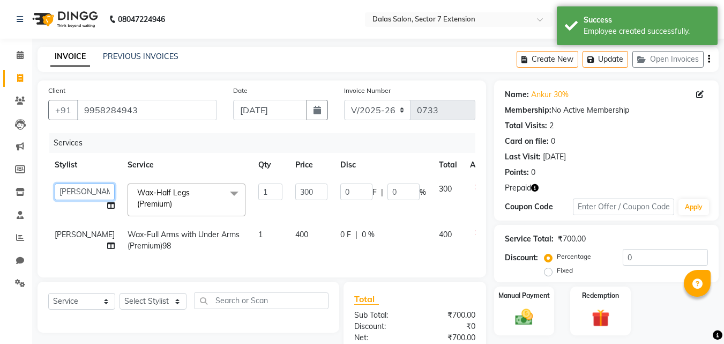
click at [75, 189] on select "Alam Avinash Danish Imran Kajal Kamil Manisha Nabeel Nishad Abbasi Raj Shree" at bounding box center [85, 191] width 60 height 17
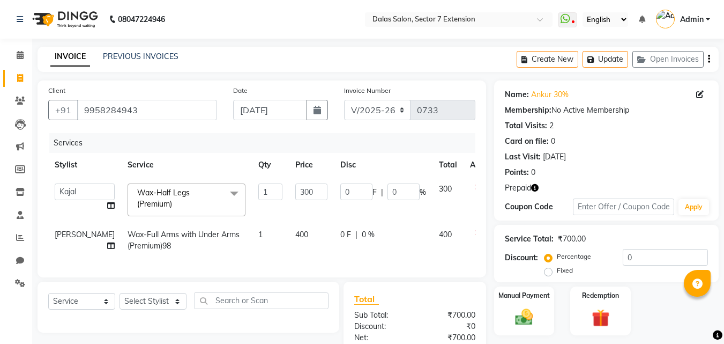
select select "90832"
click at [62, 239] on span "[PERSON_NAME]" at bounding box center [85, 234] width 60 height 10
select select "83986"
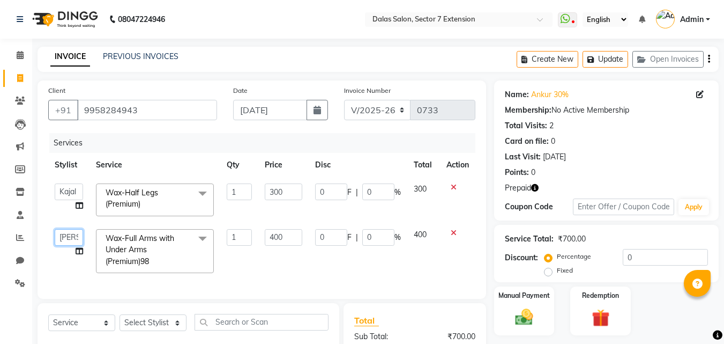
click at [62, 242] on select "Alam Avinash Danish Imran Kajal Kamil Manisha Nabeel Nishad Abbasi Raj Shree" at bounding box center [69, 237] width 28 height 17
select select "90832"
click at [624, 63] on button "Update" at bounding box center [606, 59] width 46 height 17
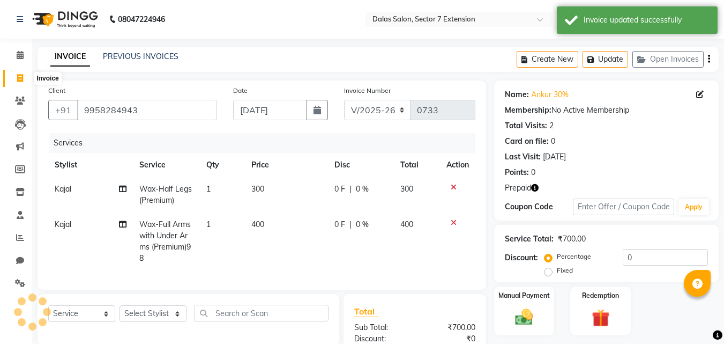
click at [14, 79] on span at bounding box center [20, 78] width 19 height 12
select select "service"
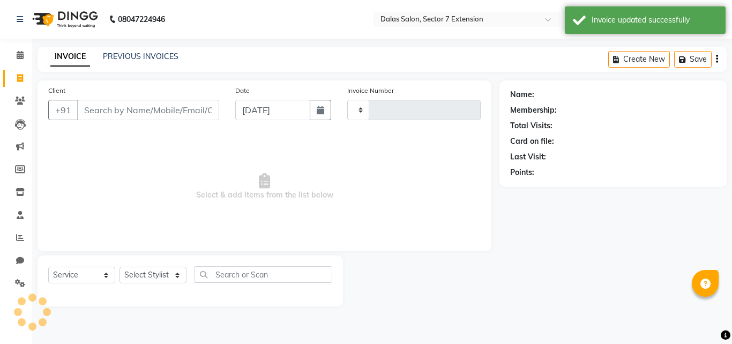
click at [129, 101] on input "Client" at bounding box center [148, 110] width 142 height 20
type input "0733"
select select "8495"
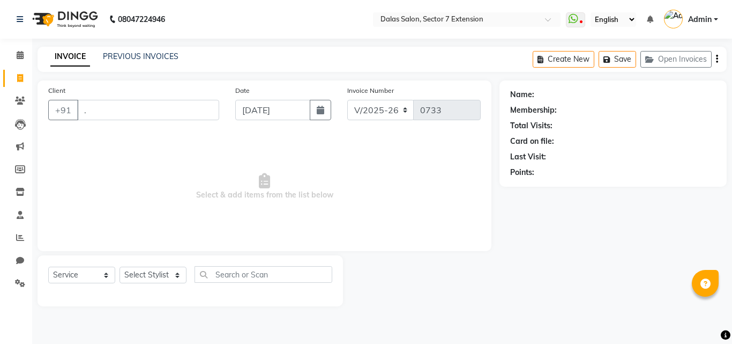
drag, startPoint x: 129, startPoint y: 101, endPoint x: 120, endPoint y: -47, distance: 147.7
click at [120, 0] on html "08047224946 Select Location × Dalas Salon, Sector 7 Extension WhatsApp Status ✕…" at bounding box center [366, 172] width 732 height 344
type input "."
drag, startPoint x: 172, startPoint y: 21, endPoint x: 155, endPoint y: -47, distance: 70.1
drag, startPoint x: 732, startPoint y: 307, endPoint x: 682, endPoint y: 264, distance: 65.0
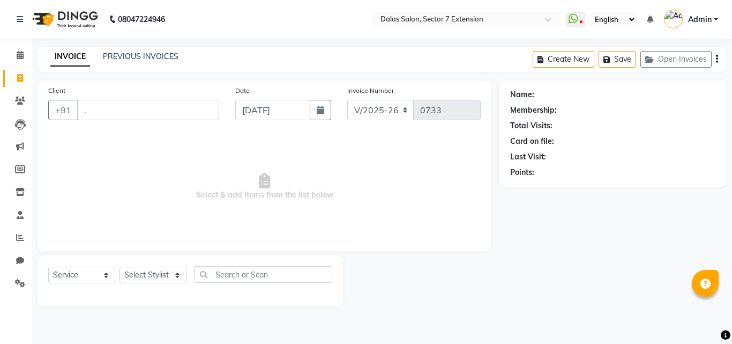
click at [731, 307] on main "INVOICE PREVIOUS INVOICES Create New Save Open Invoices Client +91 . Date 04-09…" at bounding box center [382, 184] width 700 height 275
click at [23, 85] on link "Invoice" at bounding box center [16, 79] width 26 height 18
select select "service"
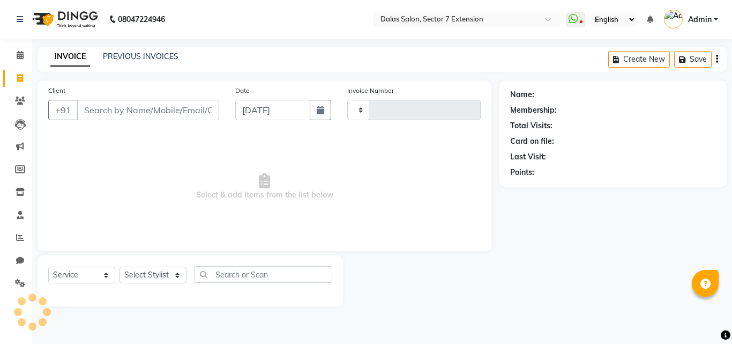
click at [165, 102] on input "Client" at bounding box center [148, 110] width 142 height 20
type input "an"
type input "0733"
select select "8495"
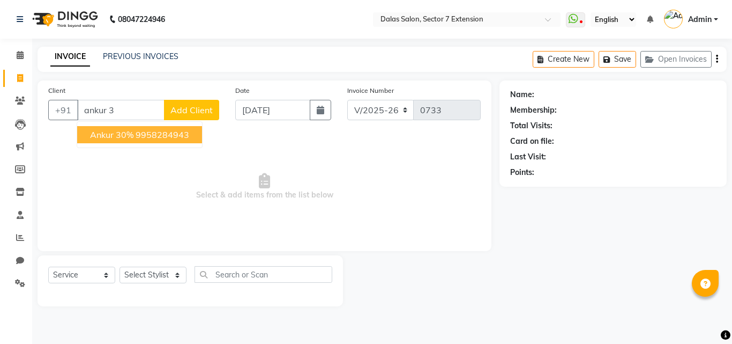
click at [131, 139] on span "ankur 30%" at bounding box center [111, 134] width 43 height 11
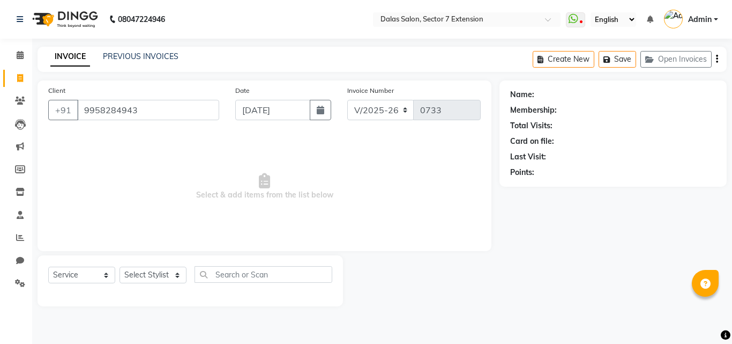
type input "9958284943"
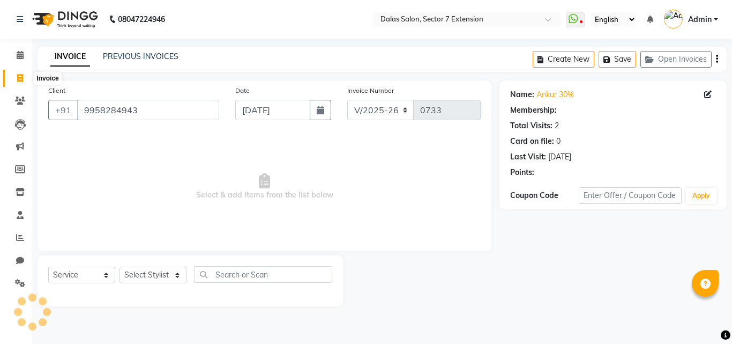
click at [18, 77] on icon at bounding box center [20, 78] width 6 height 8
select select "service"
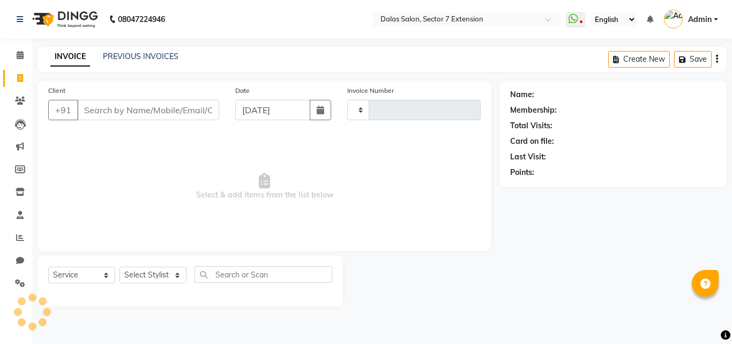
click at [213, 109] on input "Client" at bounding box center [148, 110] width 142 height 20
select select "8495"
type input "0733"
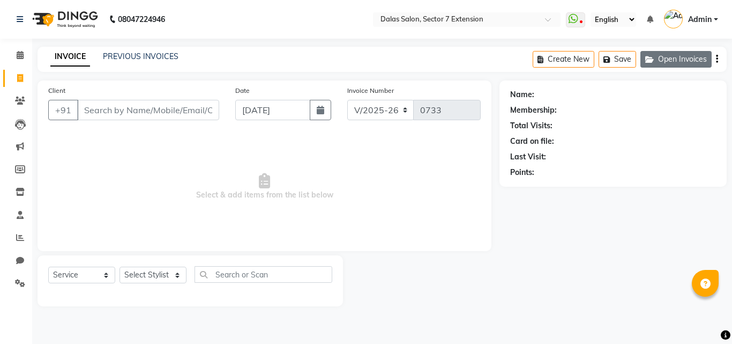
click at [681, 56] on button "Open Invoices" at bounding box center [675, 59] width 71 height 17
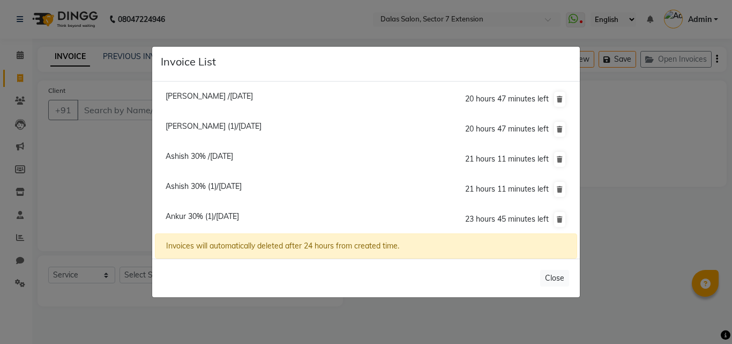
click at [215, 213] on span "Ankur 30% (1)/04 September 2025" at bounding box center [202, 216] width 73 height 10
type input "9958284943"
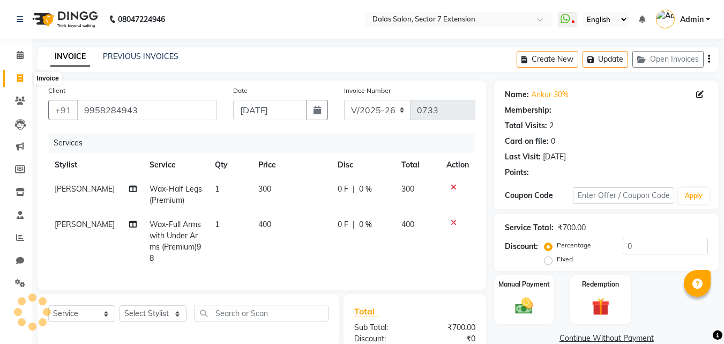
click at [12, 76] on span at bounding box center [20, 78] width 19 height 12
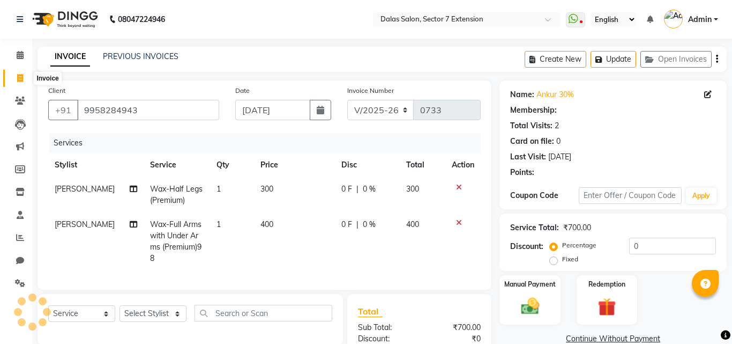
select select "service"
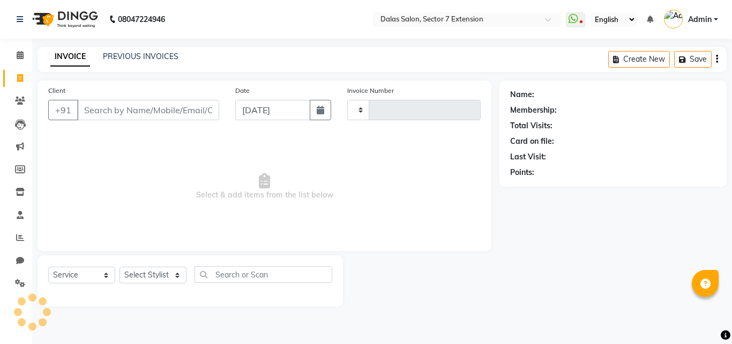
click at [112, 108] on input "Client" at bounding box center [148, 110] width 142 height 20
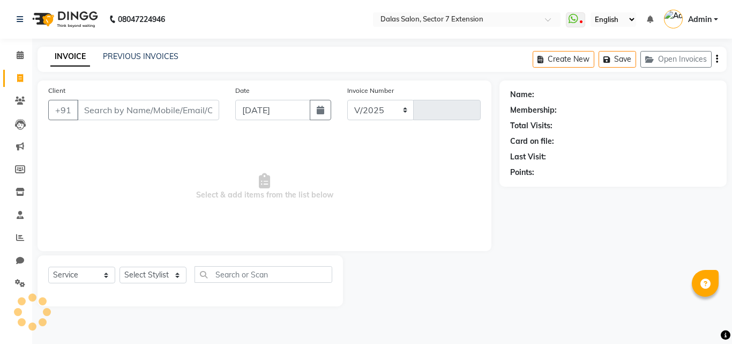
select select "8495"
type input "0733"
